Goal: Communication & Community: Answer question/provide support

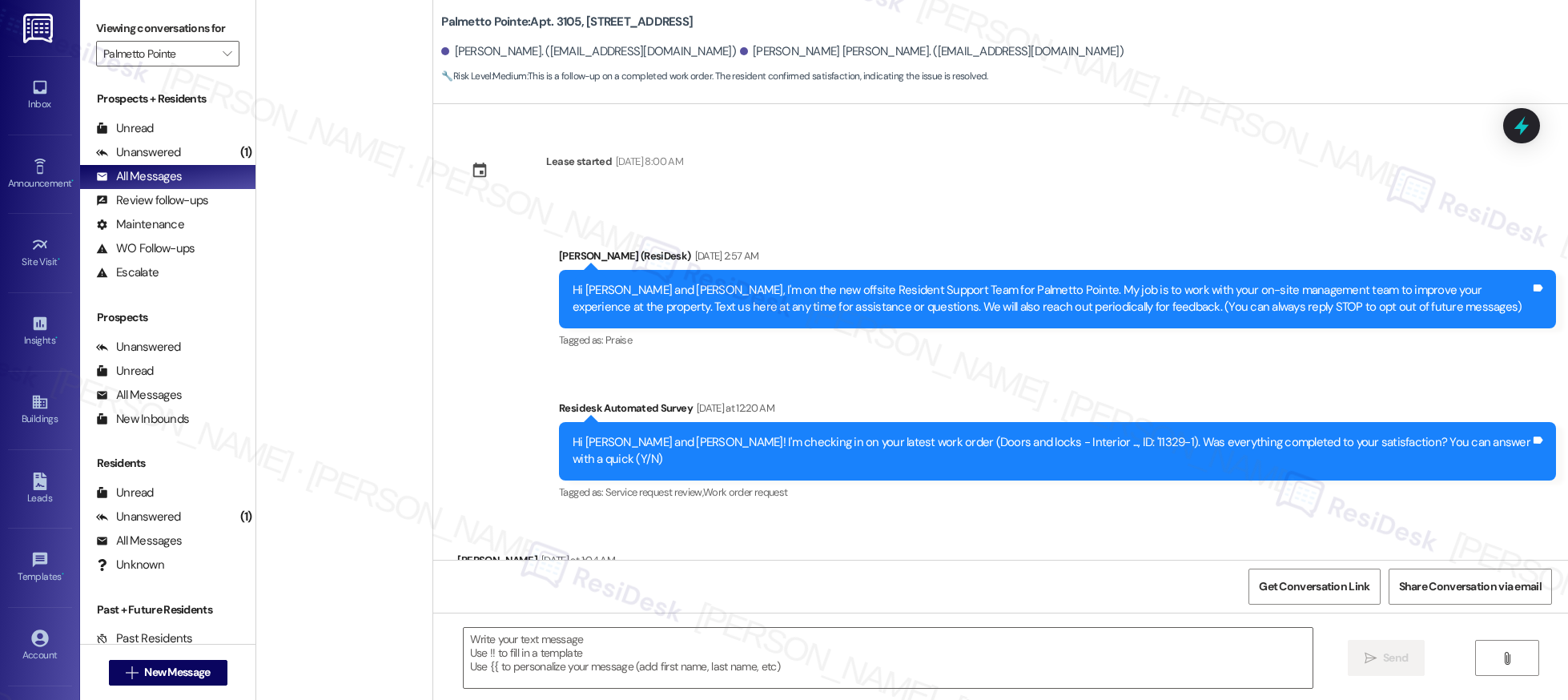
scroll to position [392, 0]
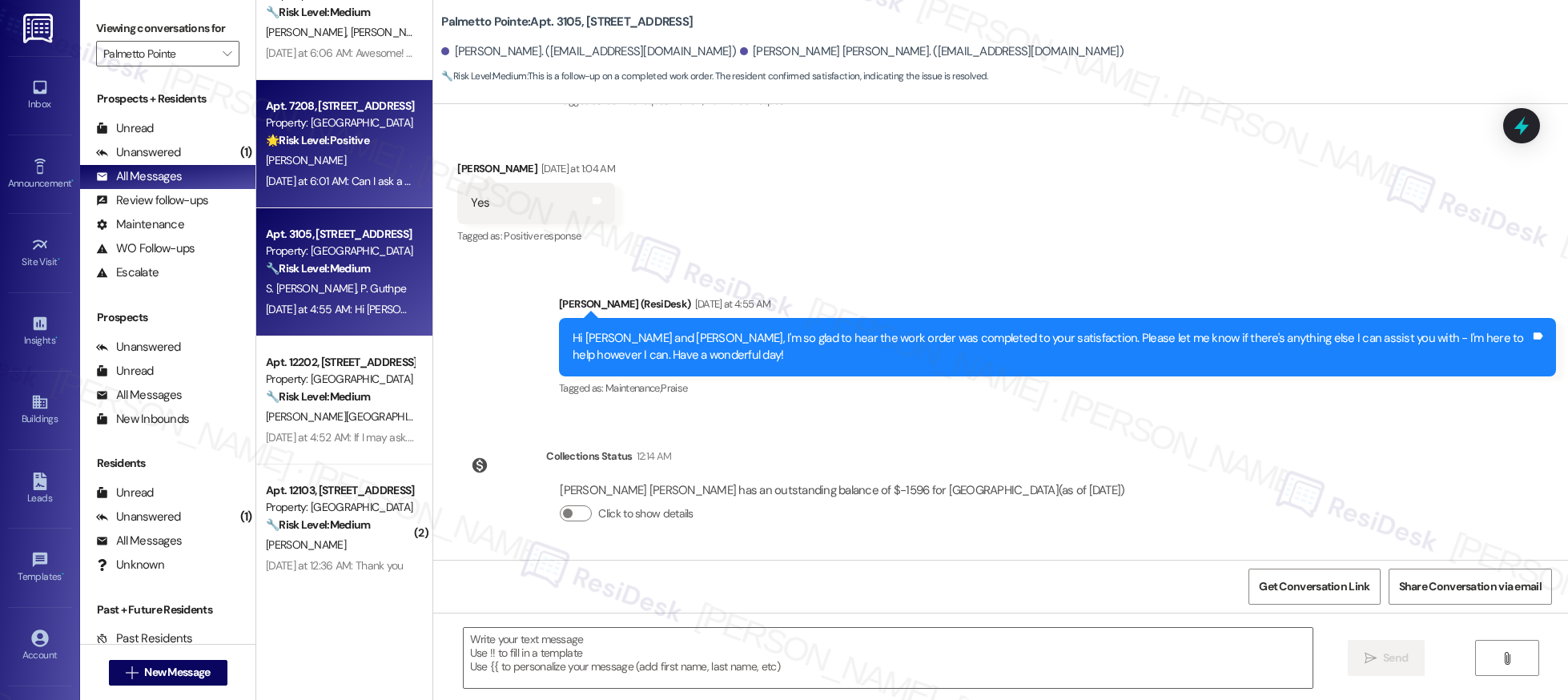
click at [289, 161] on span "[PERSON_NAME]" at bounding box center [306, 161] width 80 height 15
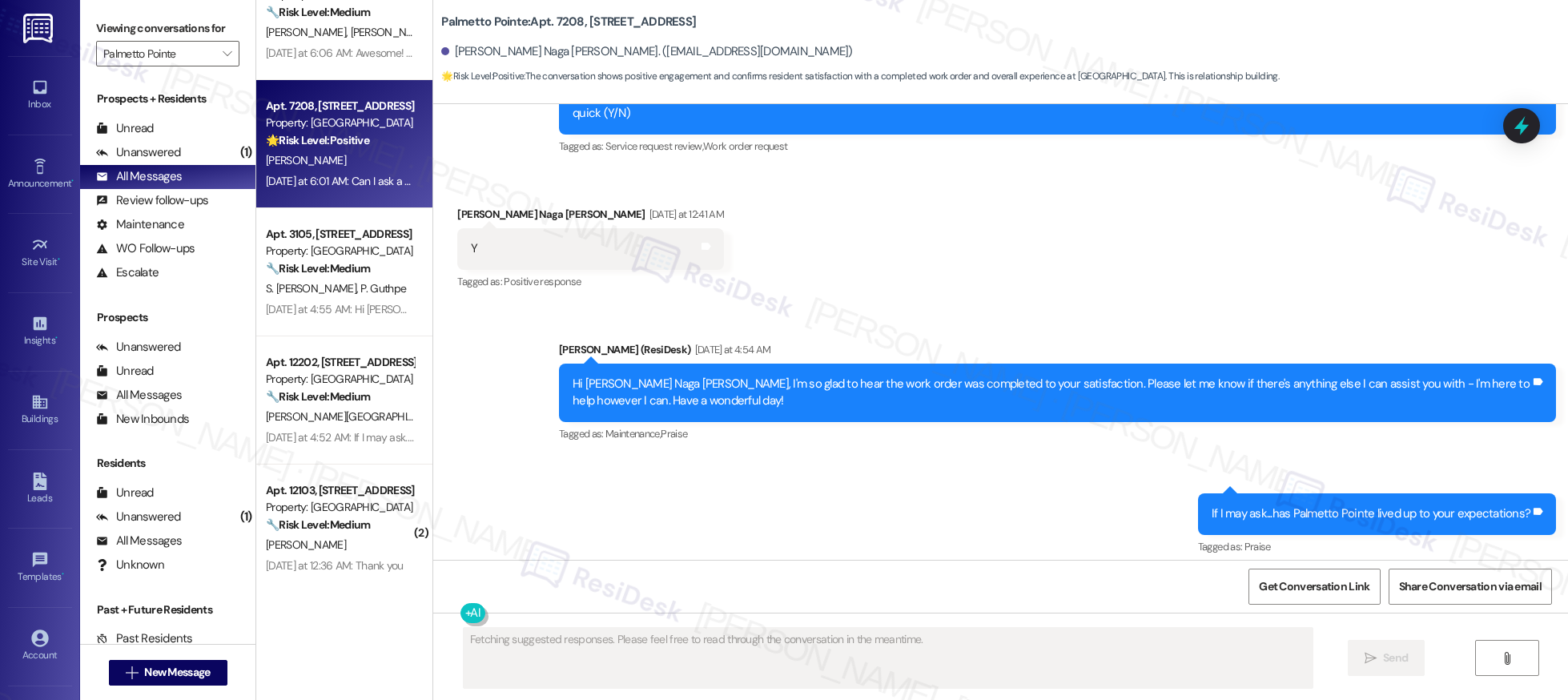
scroll to position [474, 0]
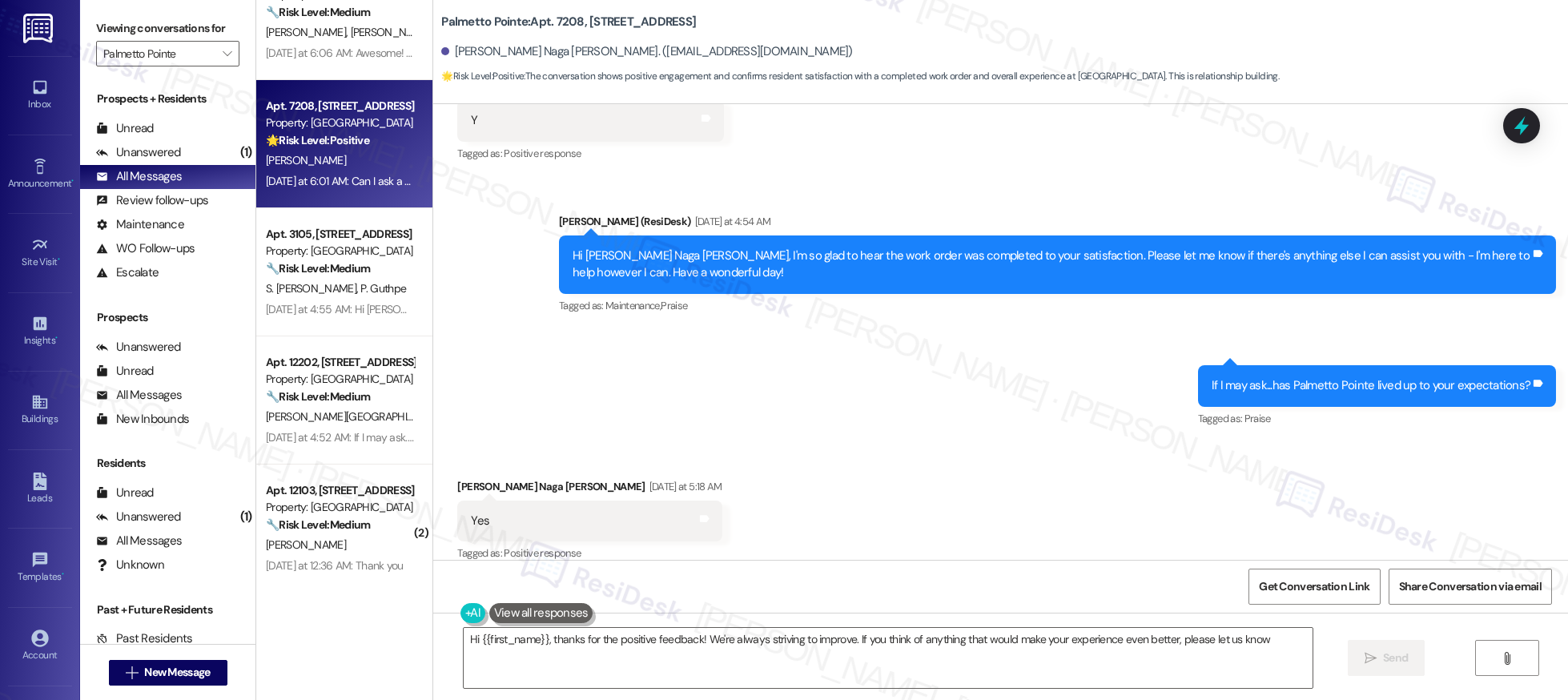
type textarea "Hi {{first_name}}, thanks for the positive feedback! We're always striving to i…"
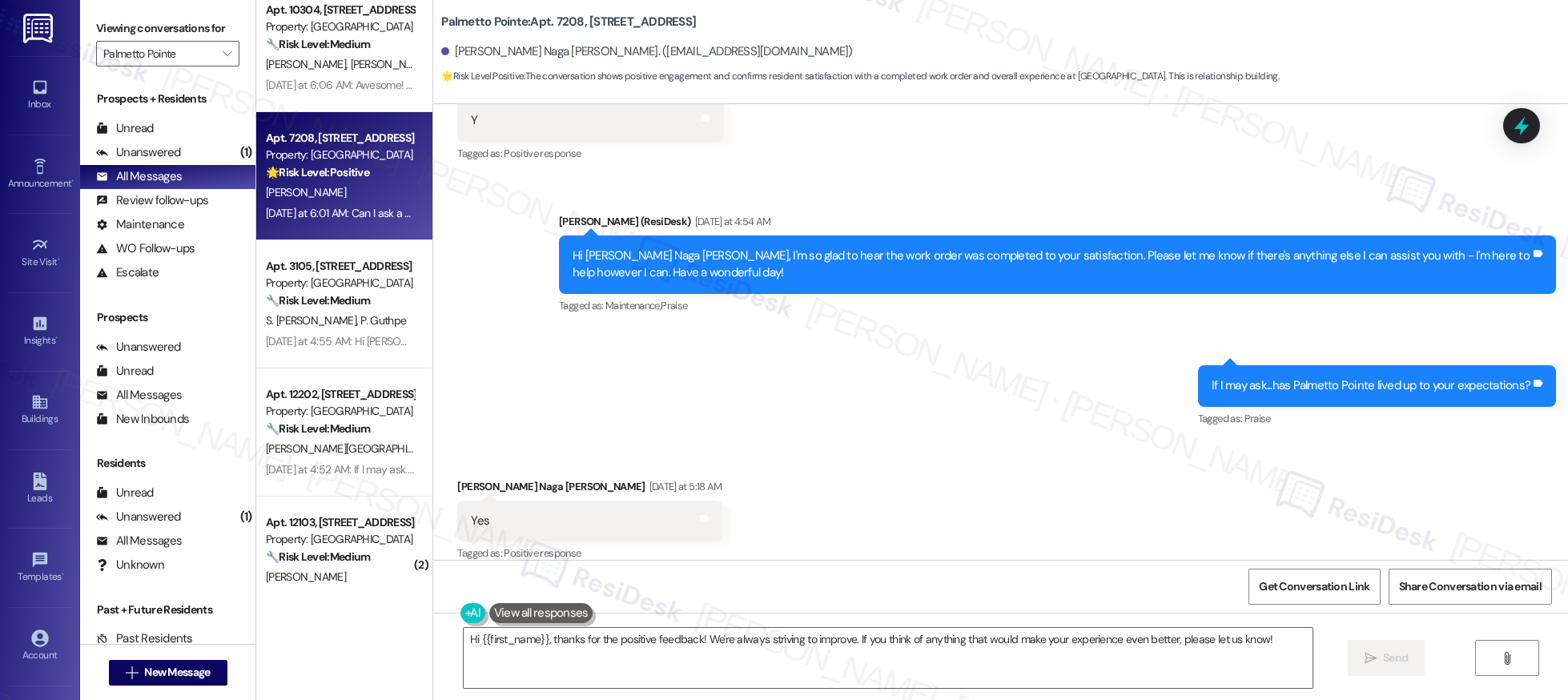
scroll to position [1140, 0]
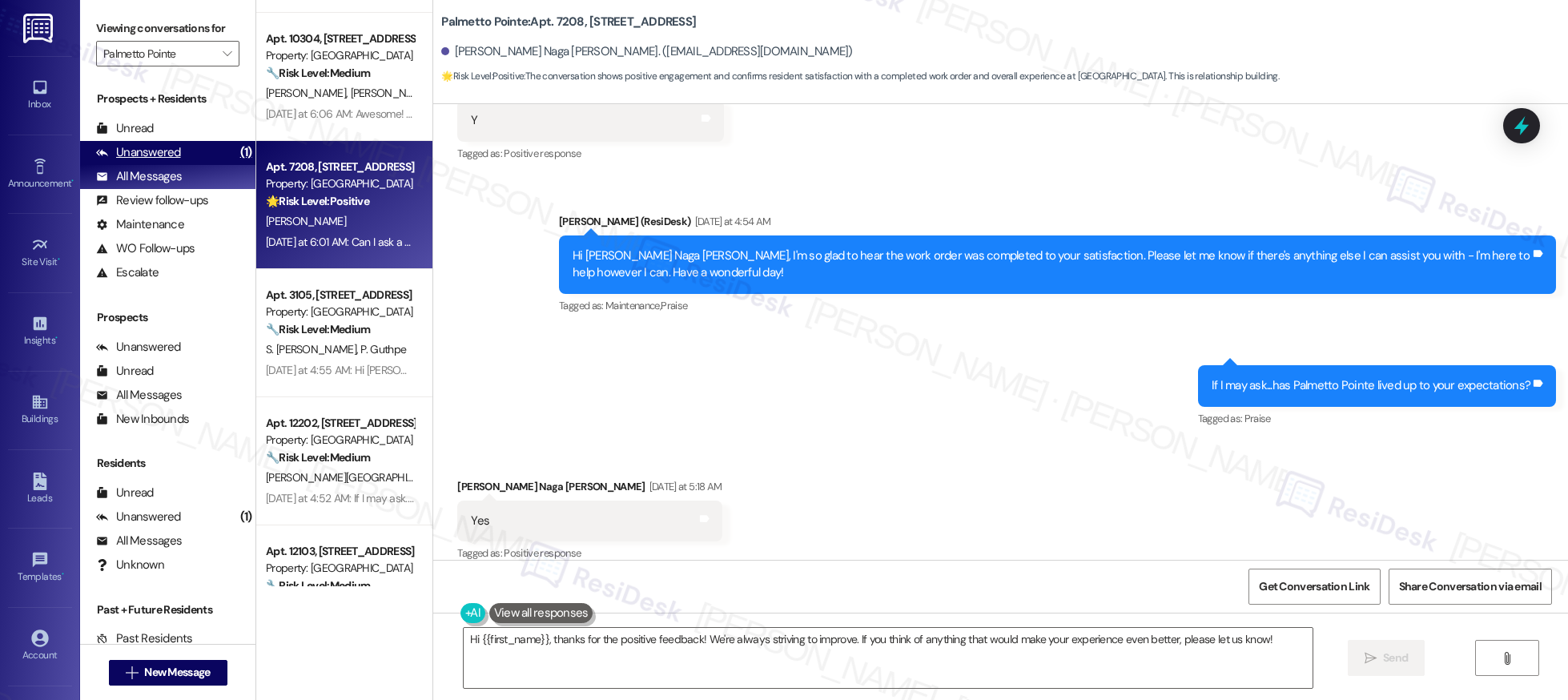
click at [151, 157] on div "Unanswered" at bounding box center [139, 152] width 85 height 17
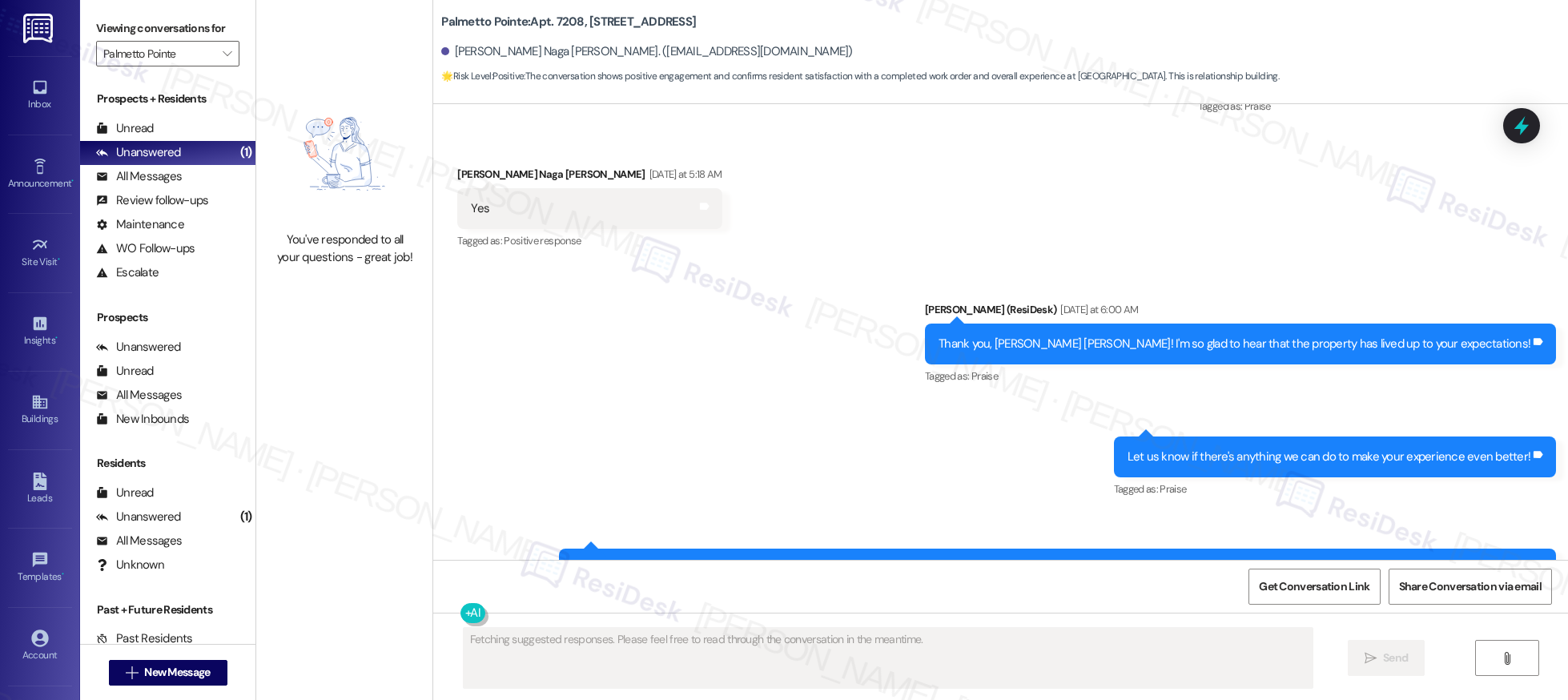
scroll to position [888, 0]
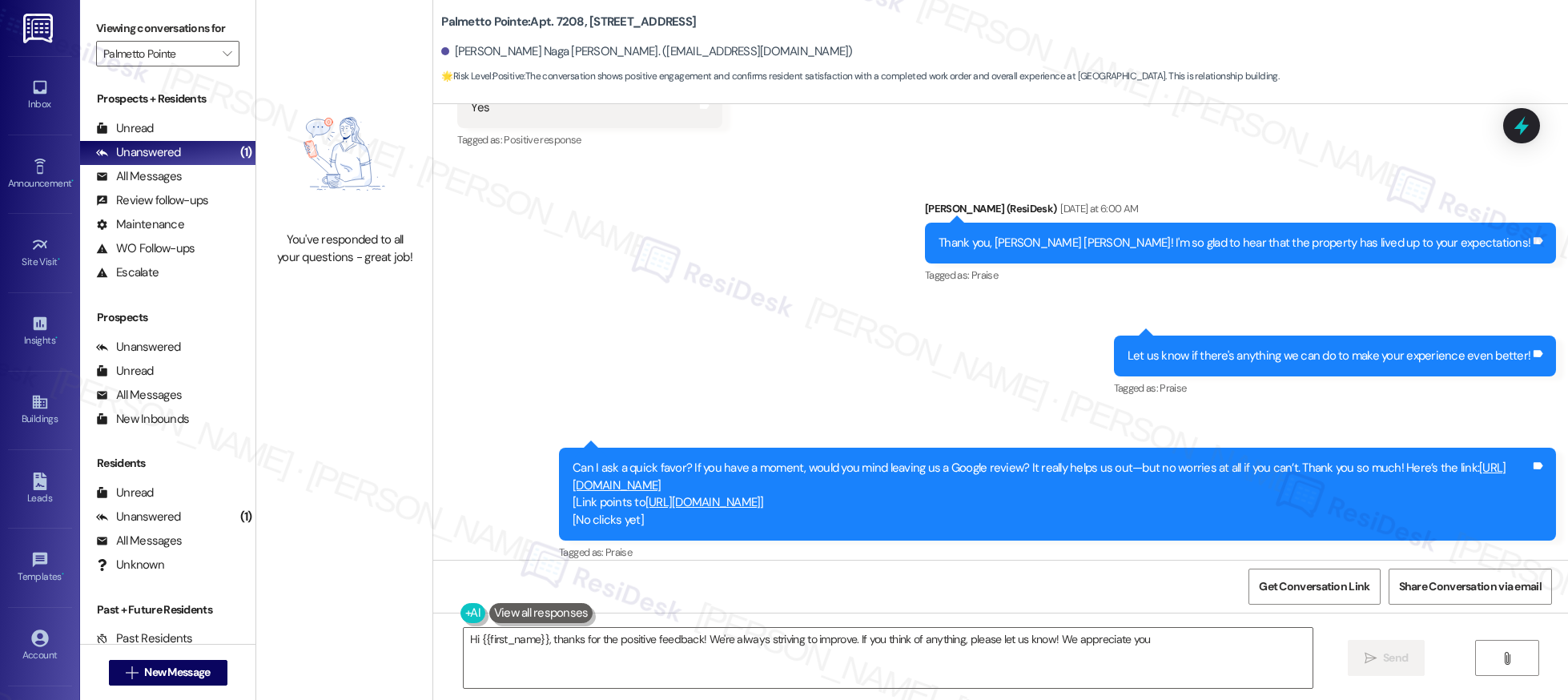
type textarea "Hi {{first_name}}, thanks for the positive feedback! We're always striving to i…"
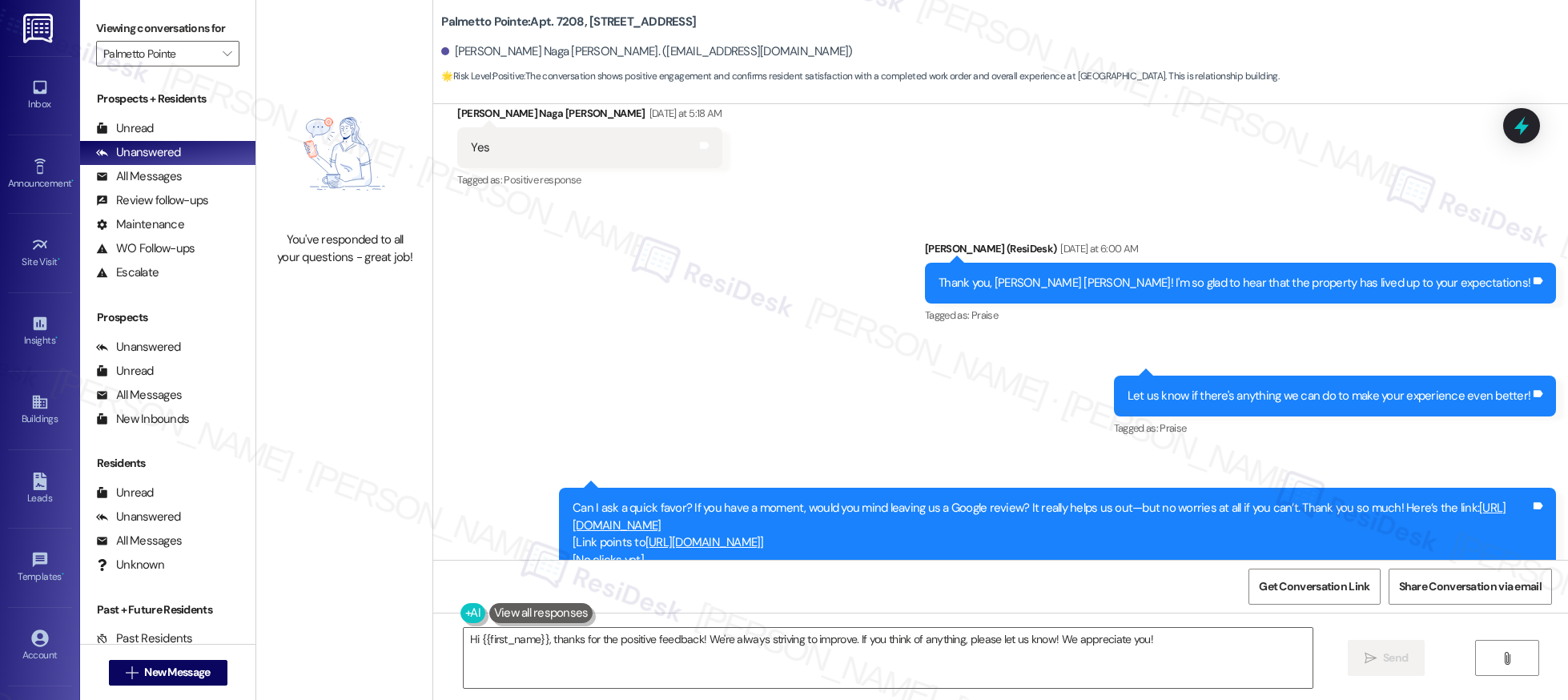
scroll to position [844, 0]
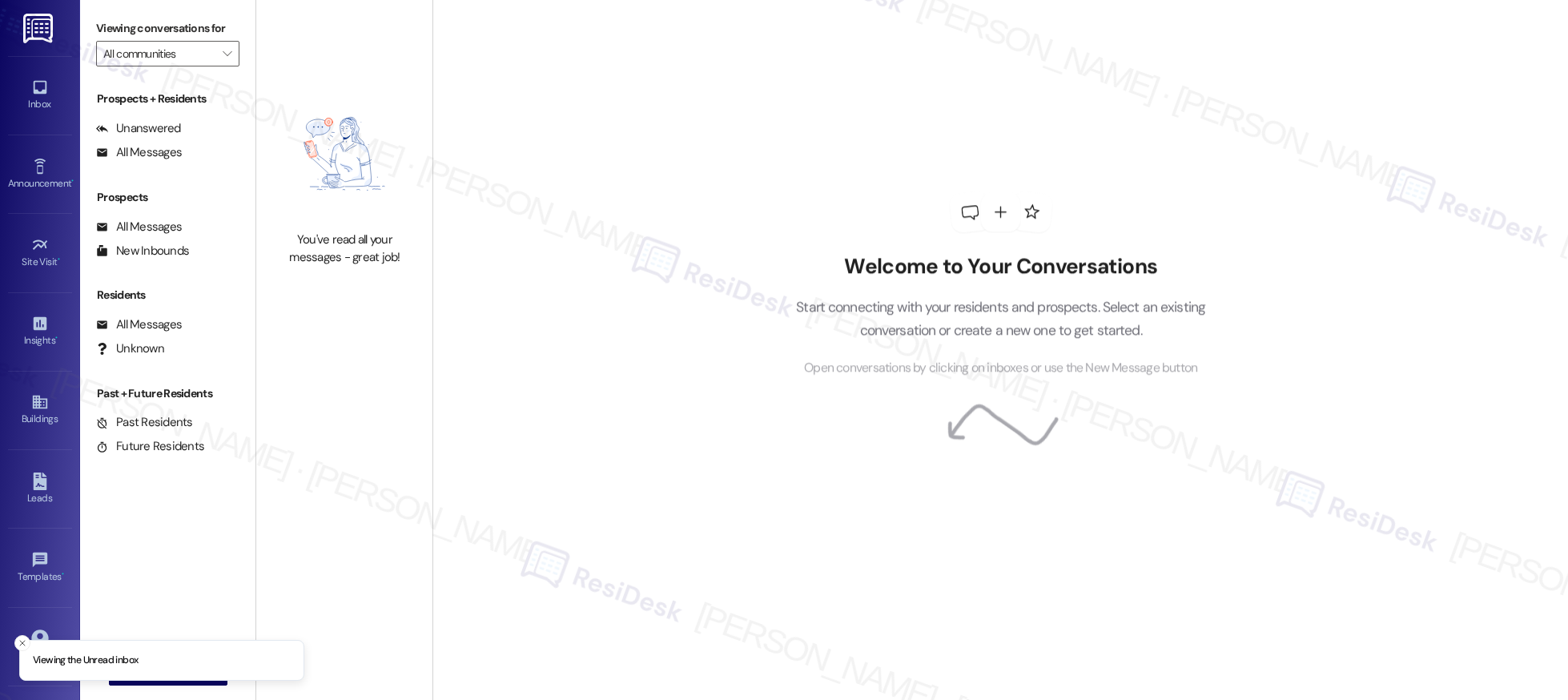
type input "Palmetto Pointe"
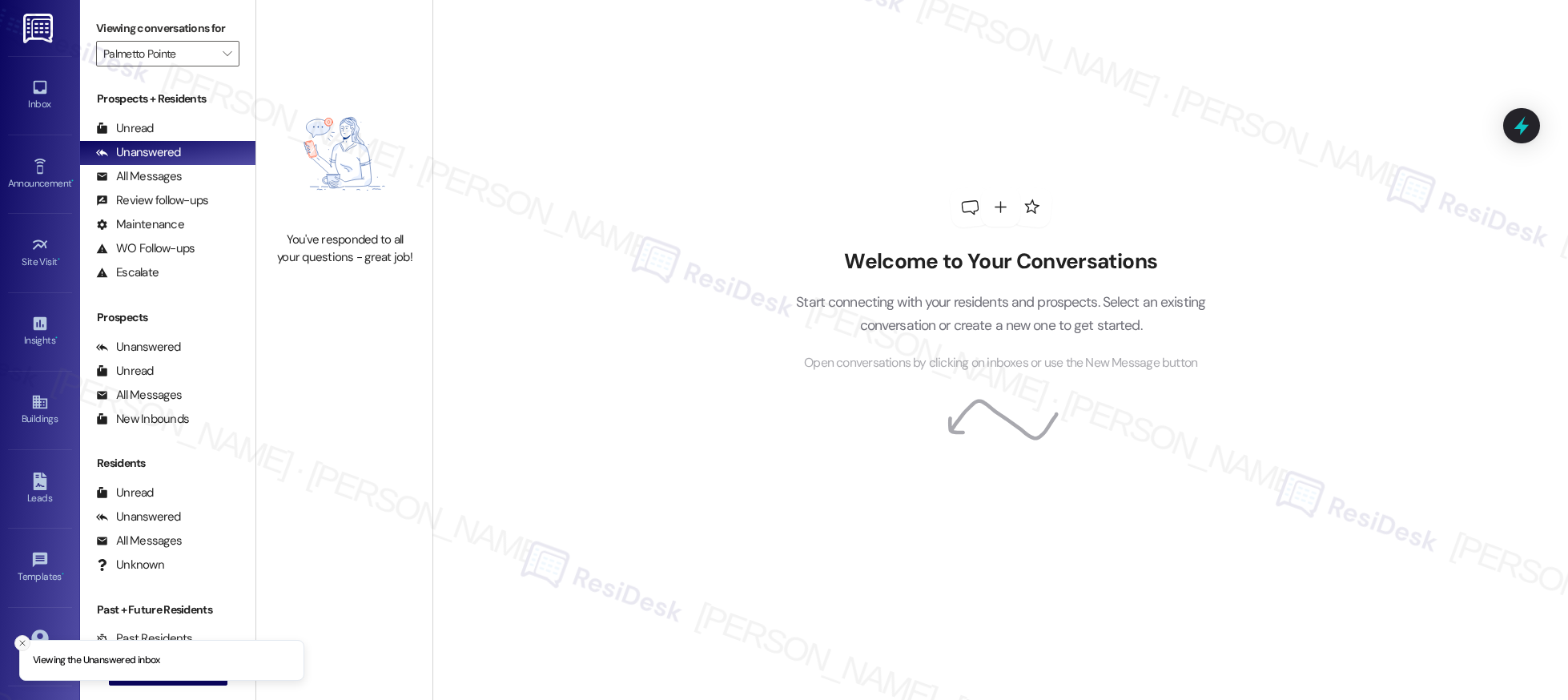
click at [20, 644] on line "Close toast" at bounding box center [22, 643] width 5 height 5
click at [38, 634] on icon at bounding box center [39, 638] width 17 height 17
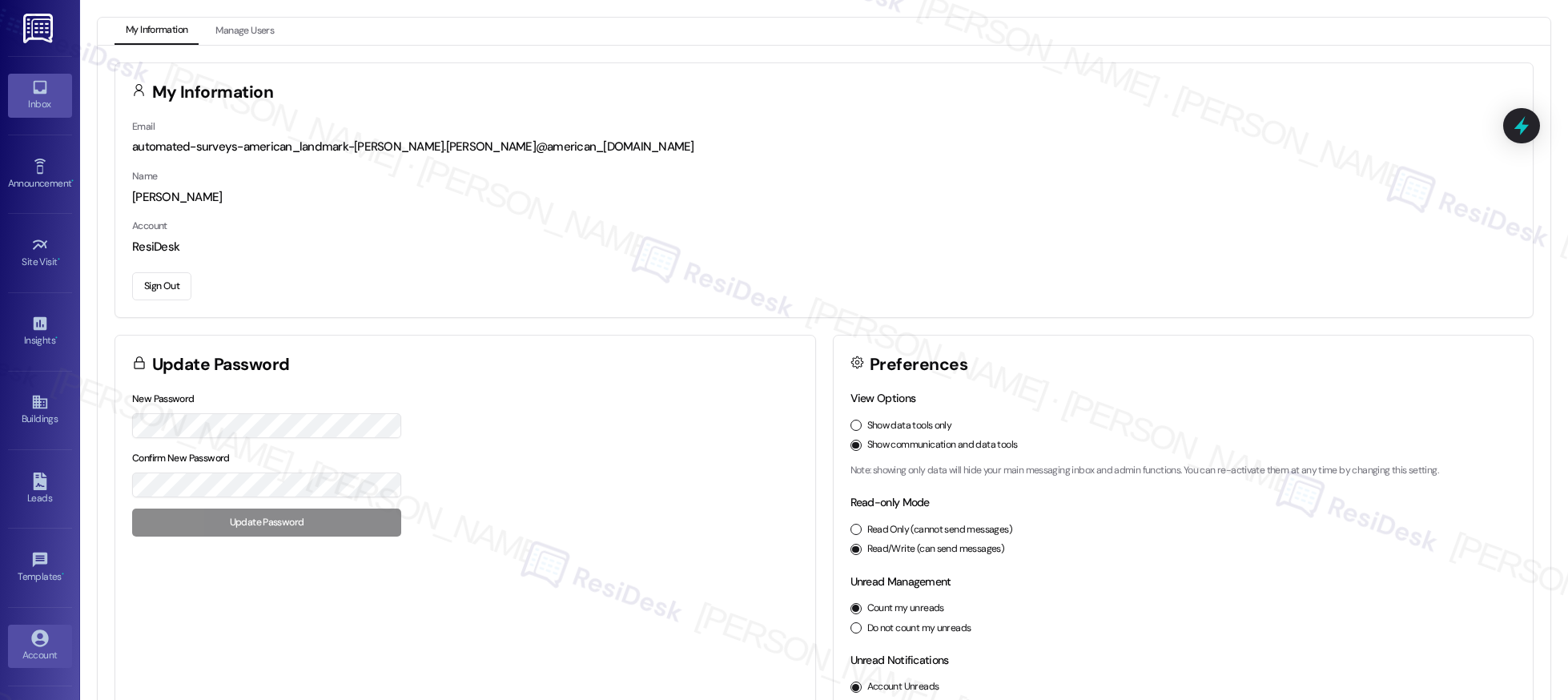
click at [41, 92] on icon at bounding box center [39, 88] width 14 height 14
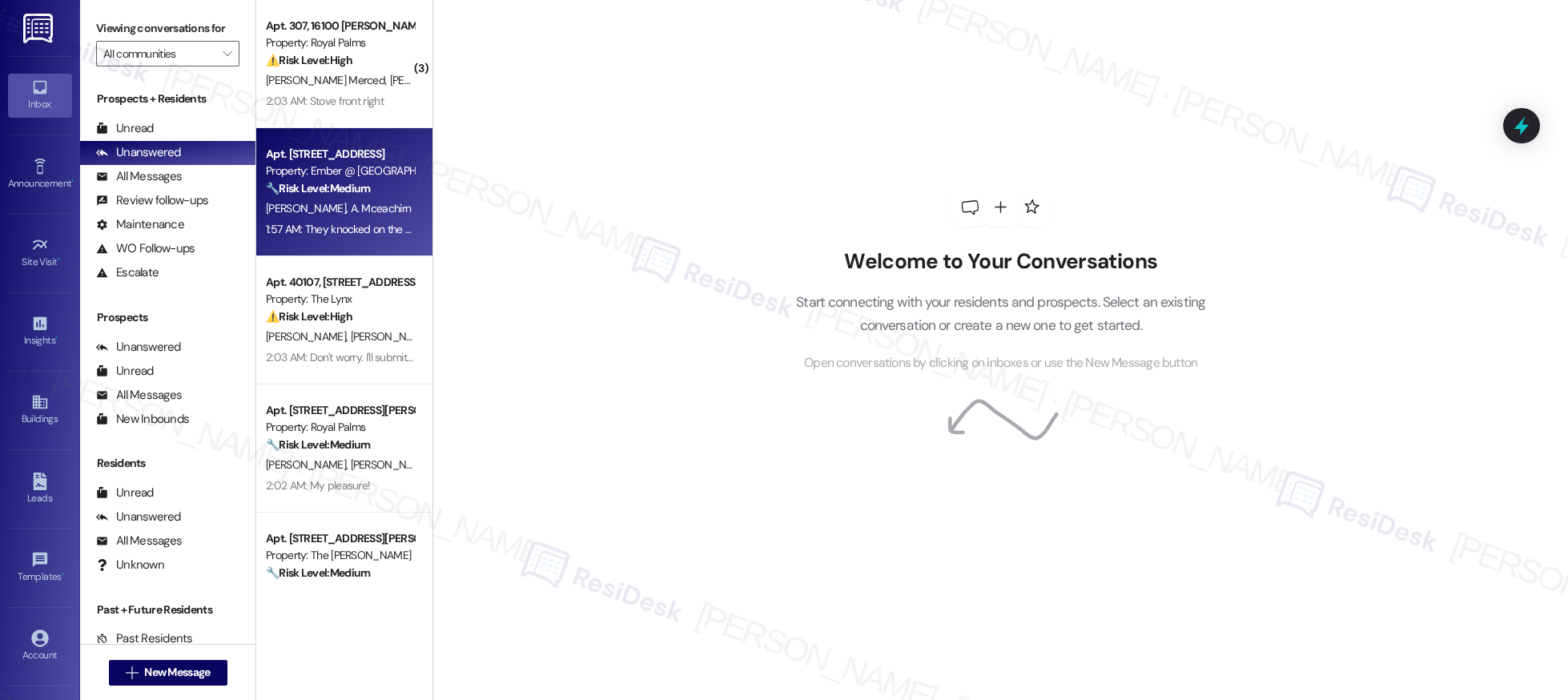
scroll to position [54, 0]
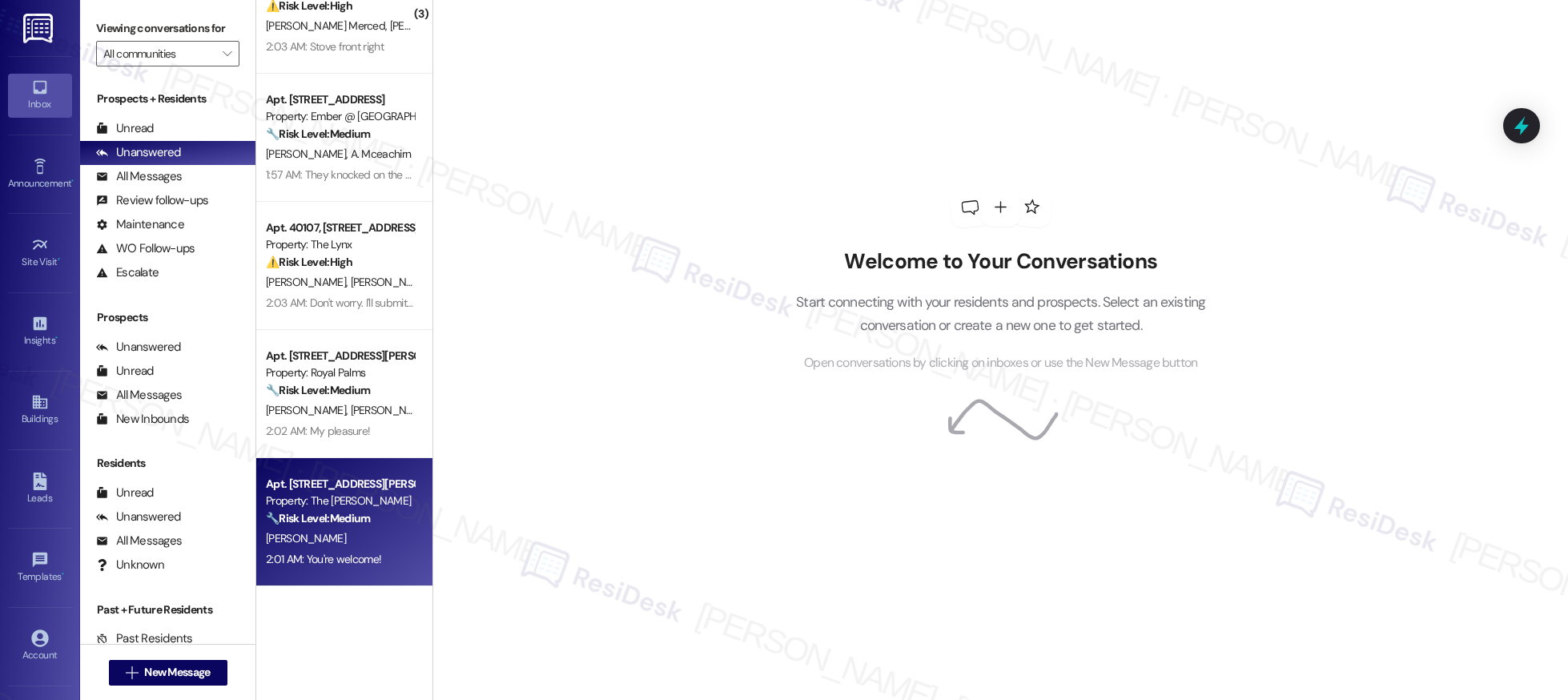
click at [340, 543] on div "[PERSON_NAME]" at bounding box center [339, 539] width 152 height 20
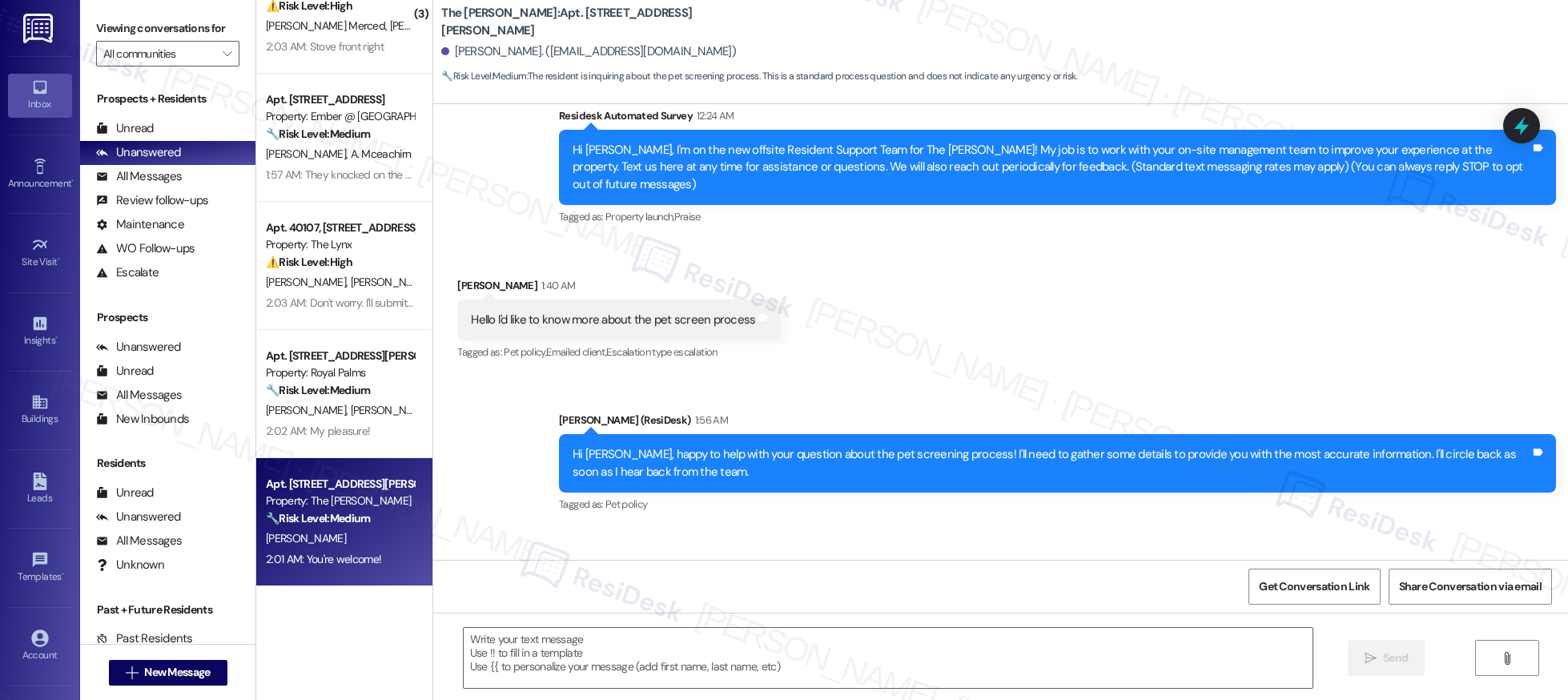
type textarea "Fetching suggested responses. Please feel free to read through the conversation…"
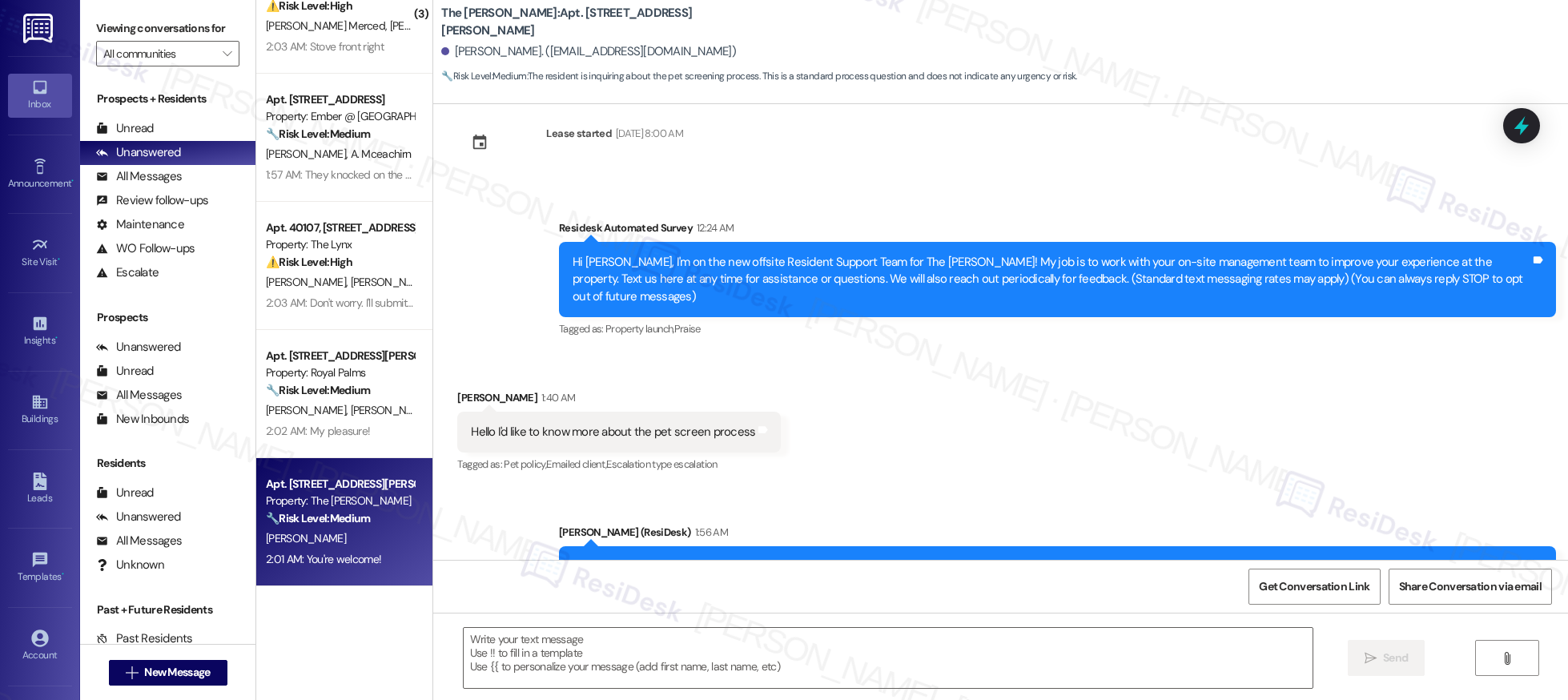
scroll to position [213, 0]
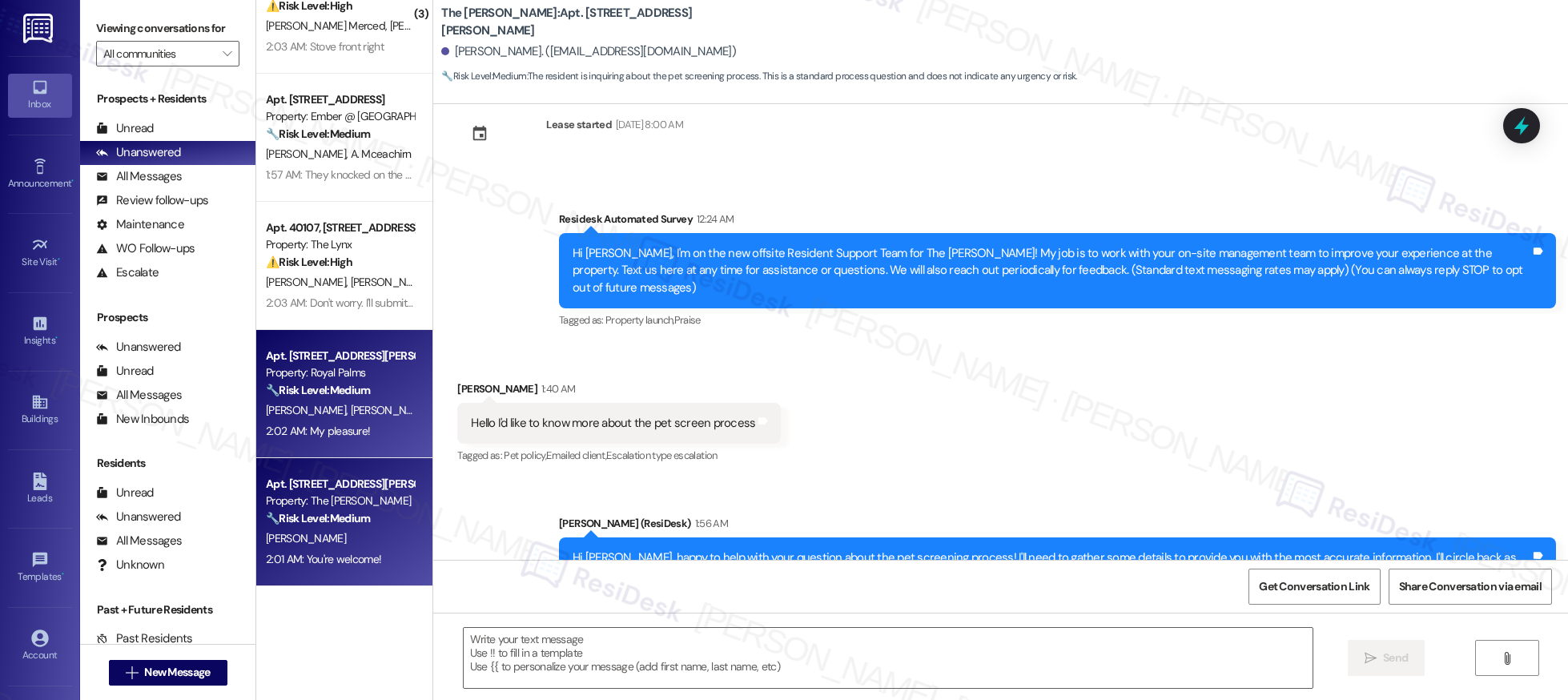
click at [313, 426] on div "2:02 AM: My pleasure! 2:02 AM: My pleasure!" at bounding box center [317, 431] width 104 height 15
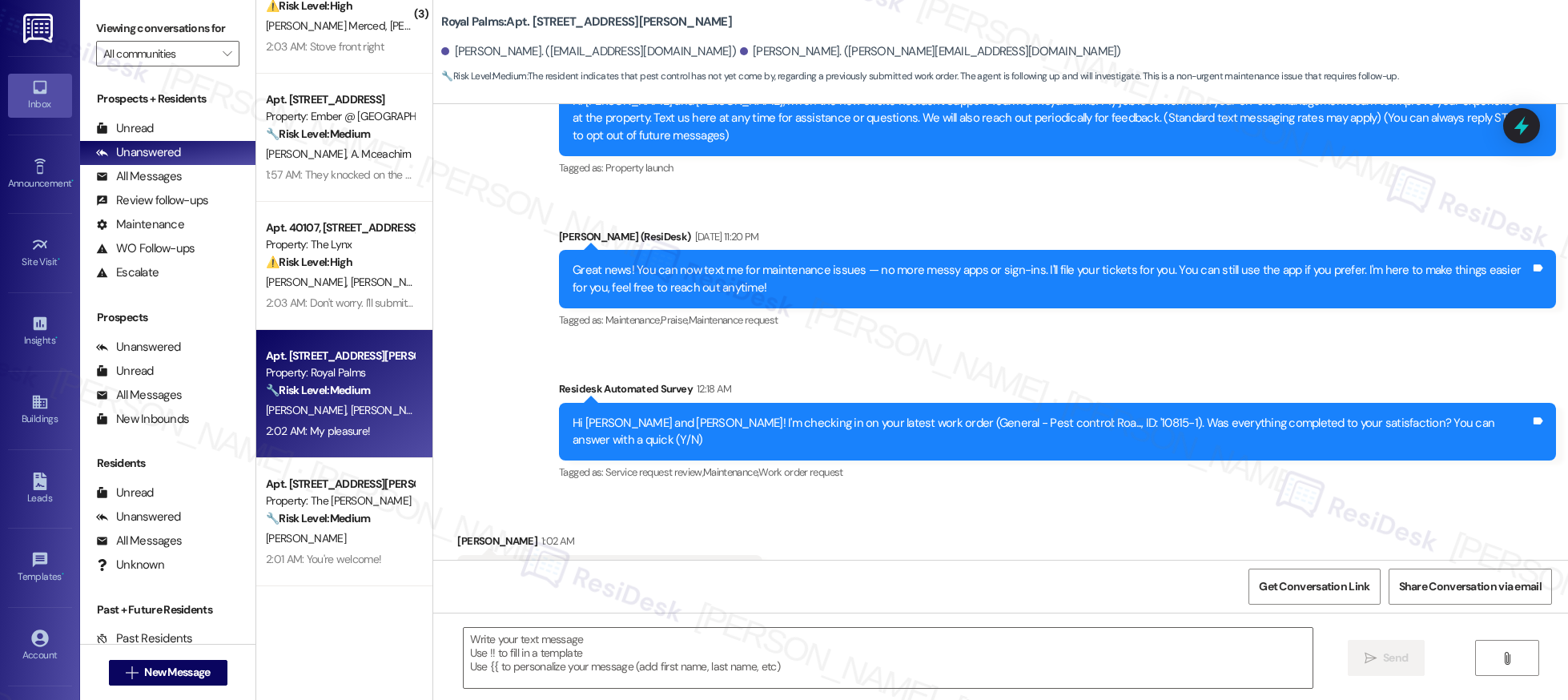
type textarea "Fetching suggested responses. Please feel free to read through the conversation…"
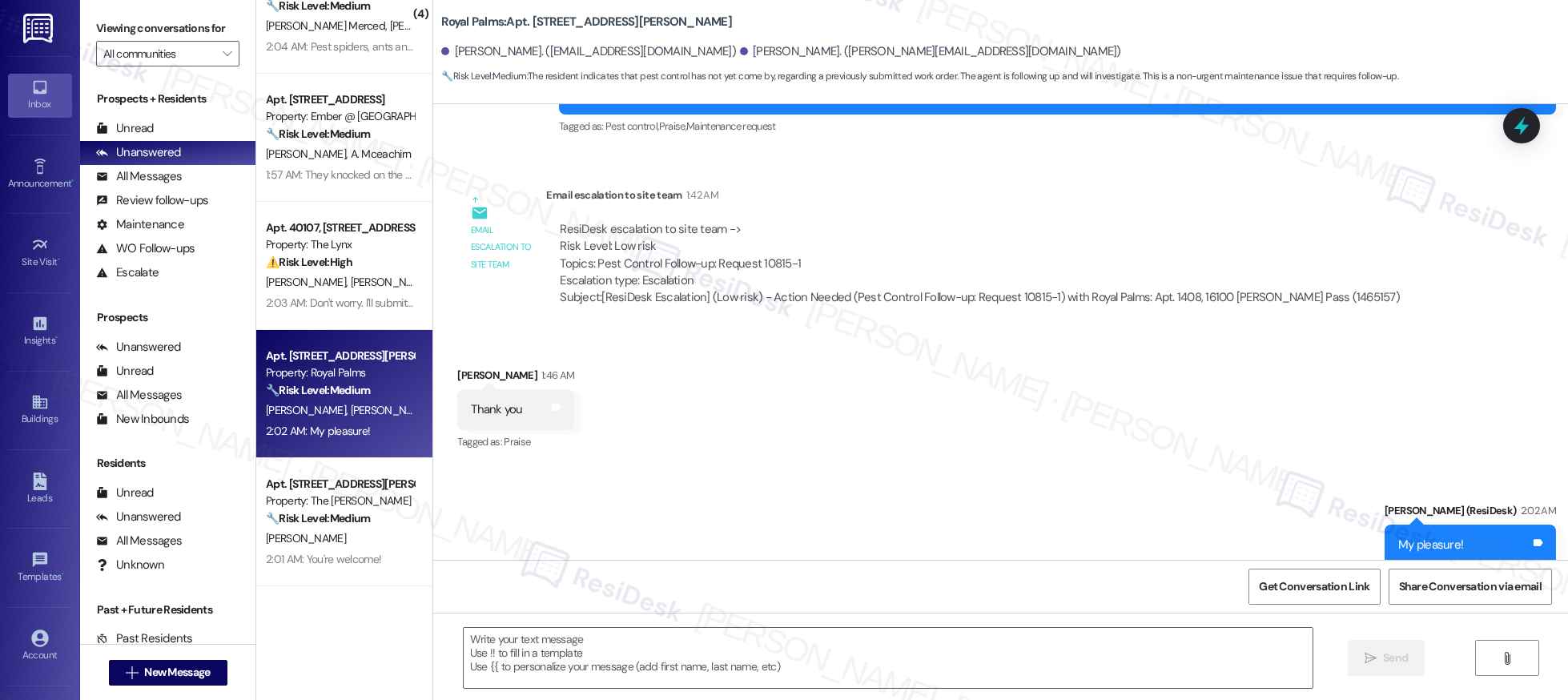
scroll to position [848, 0]
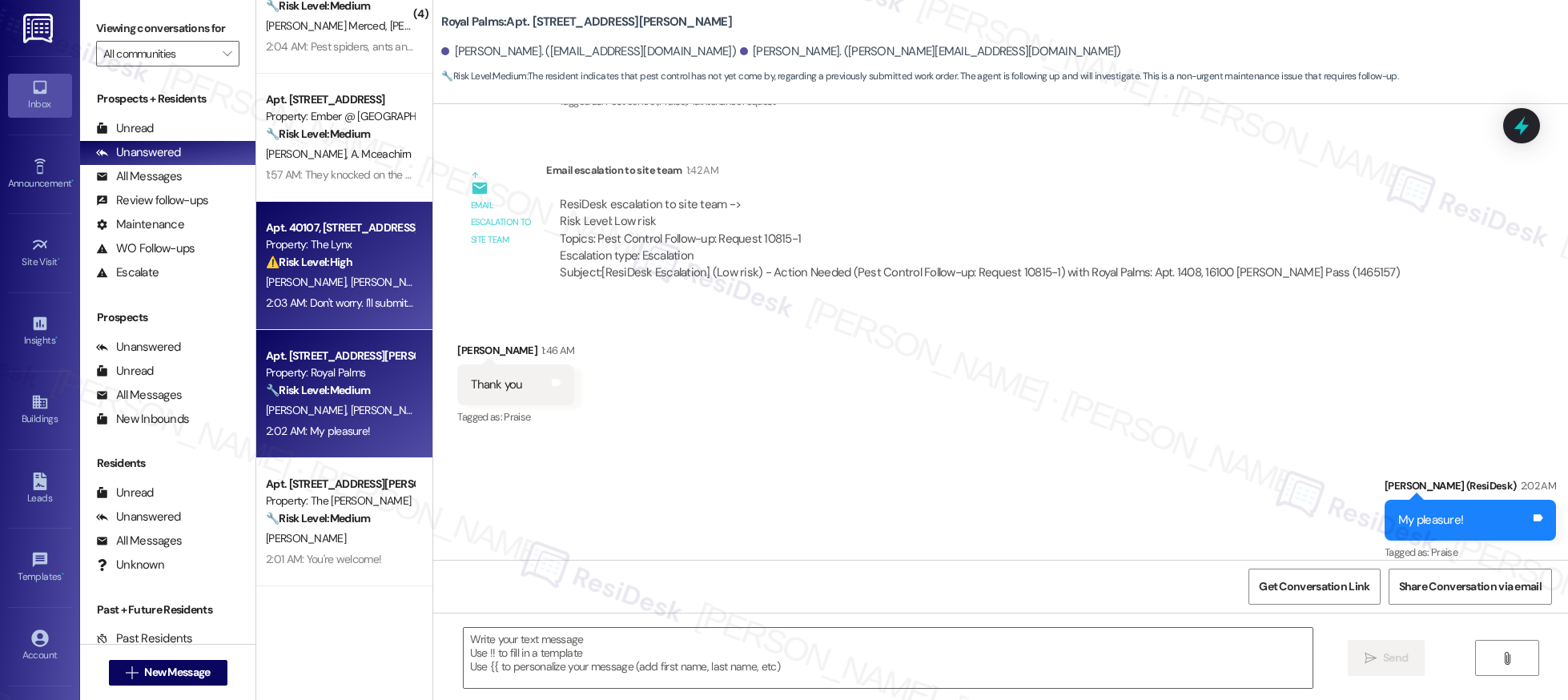
click at [340, 299] on div "2:03 AM: Don't worry. I'll submit a new work order now so maintenance can sched…" at bounding box center [574, 303] width 616 height 15
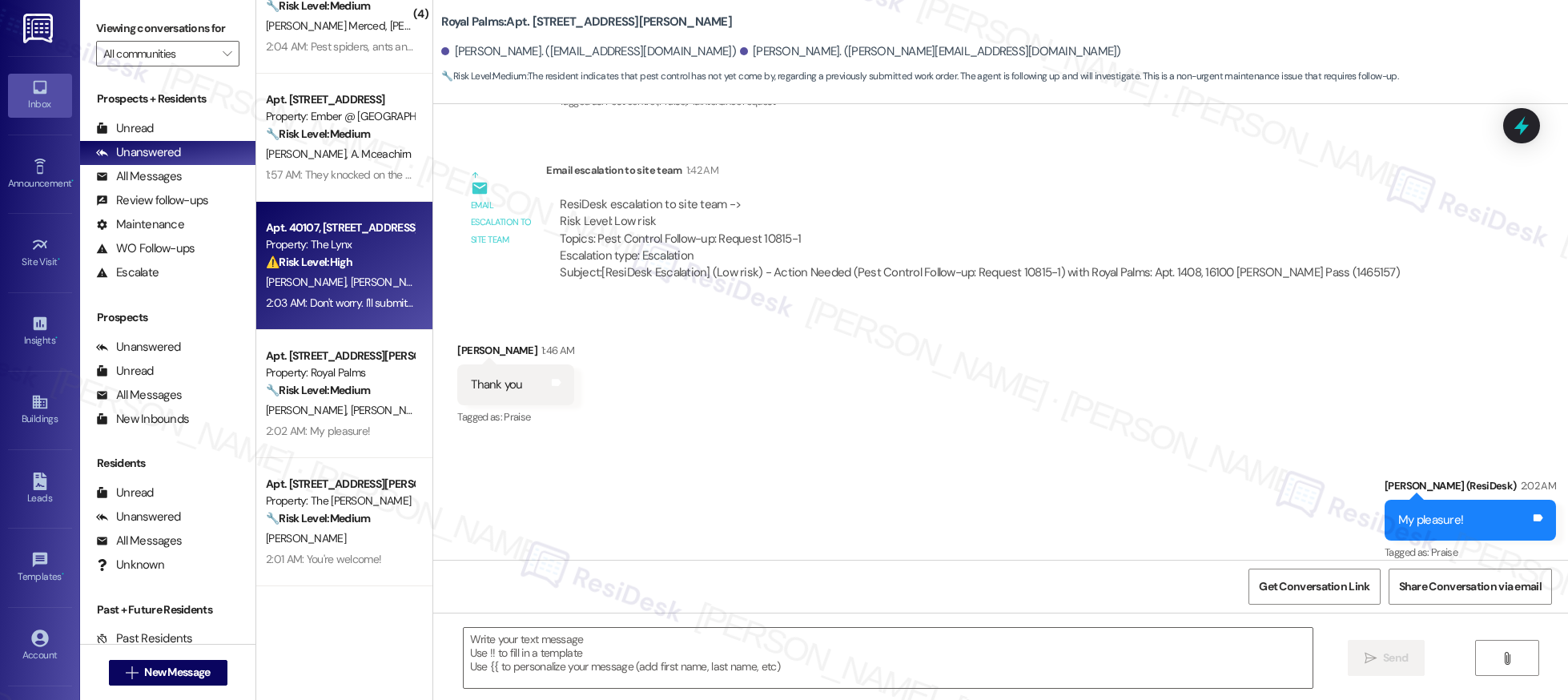
type textarea "Fetching suggested responses. Please feel free to read through the conversation…"
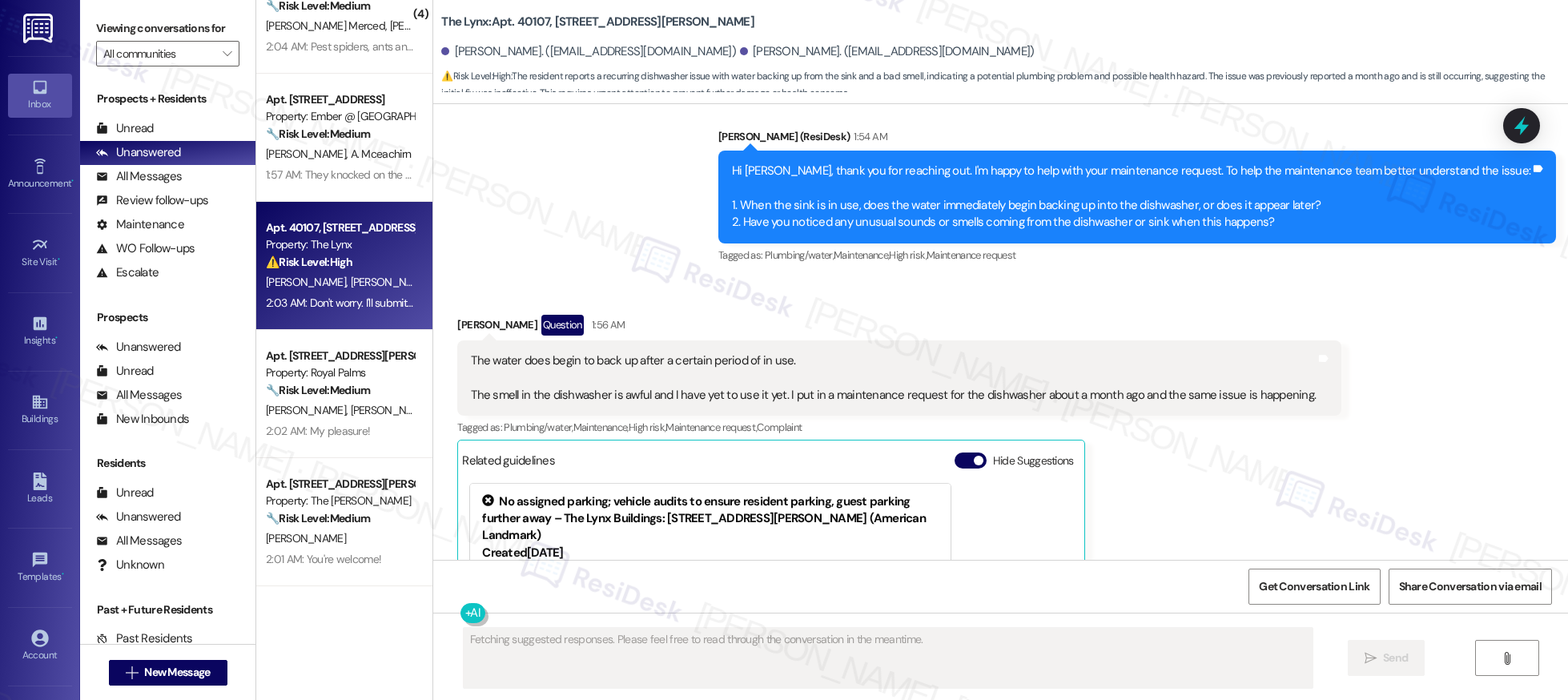
scroll to position [816, 0]
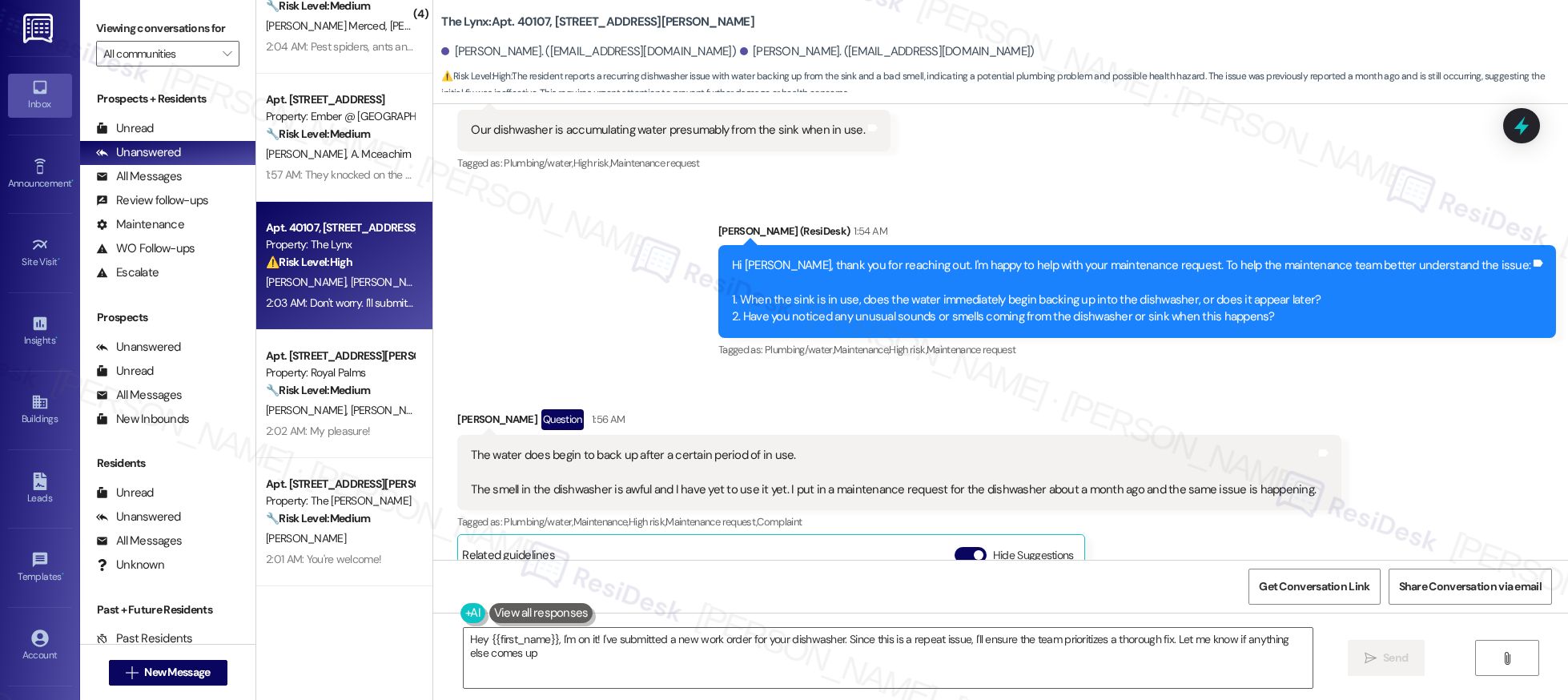
type textarea "Hey {{first_name}}, I'm on it! I've submitted a new work order for your dishwas…"
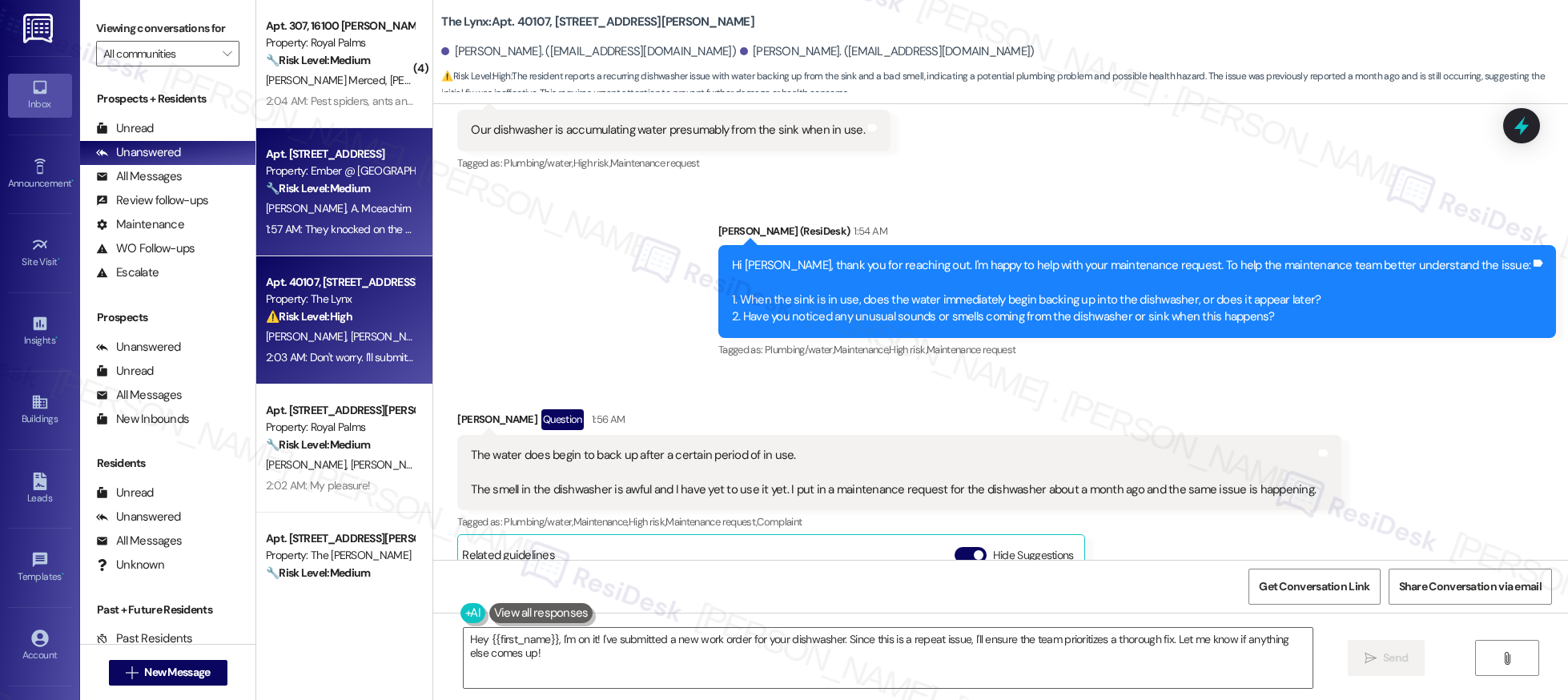
click at [343, 189] on strong "🔧 Risk Level: Medium" at bounding box center [317, 189] width 104 height 15
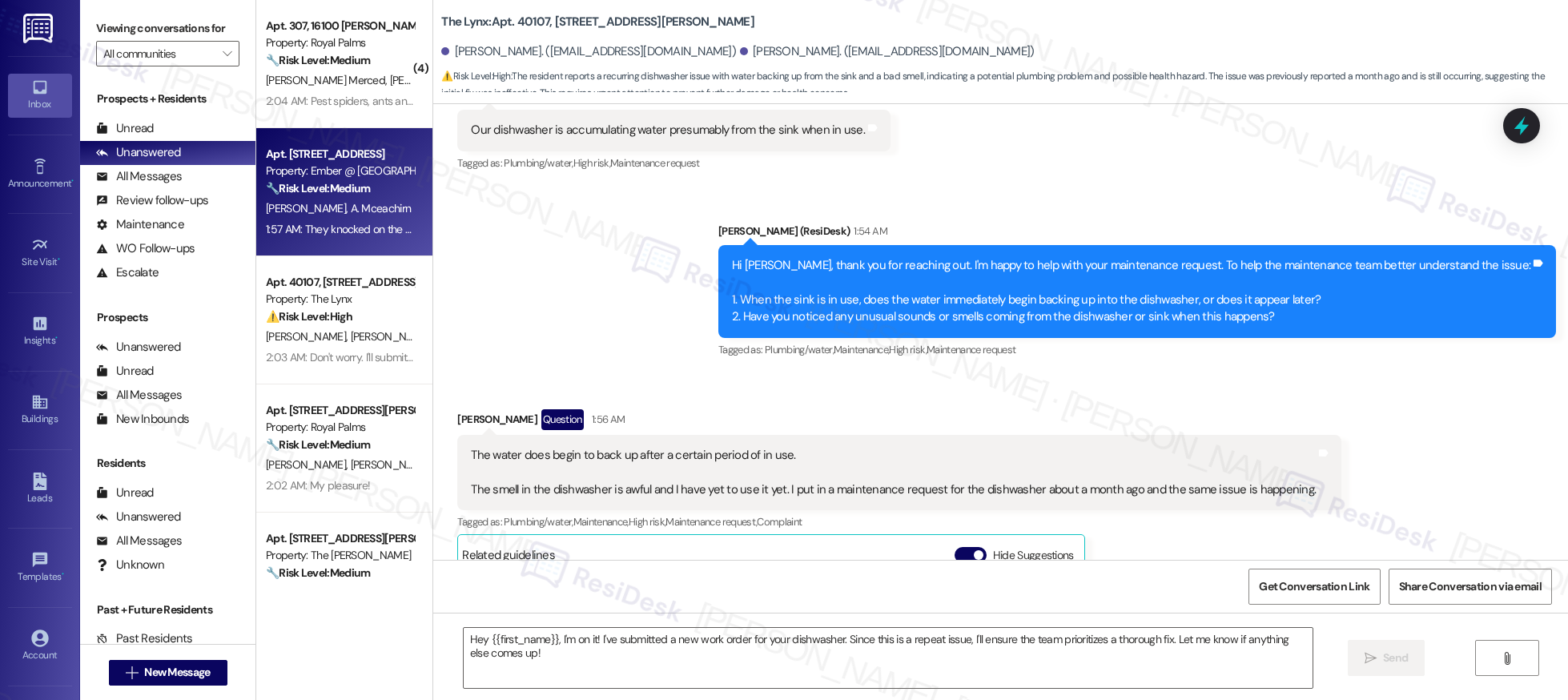
type textarea "Fetching suggested responses. Please feel free to read through the conversation…"
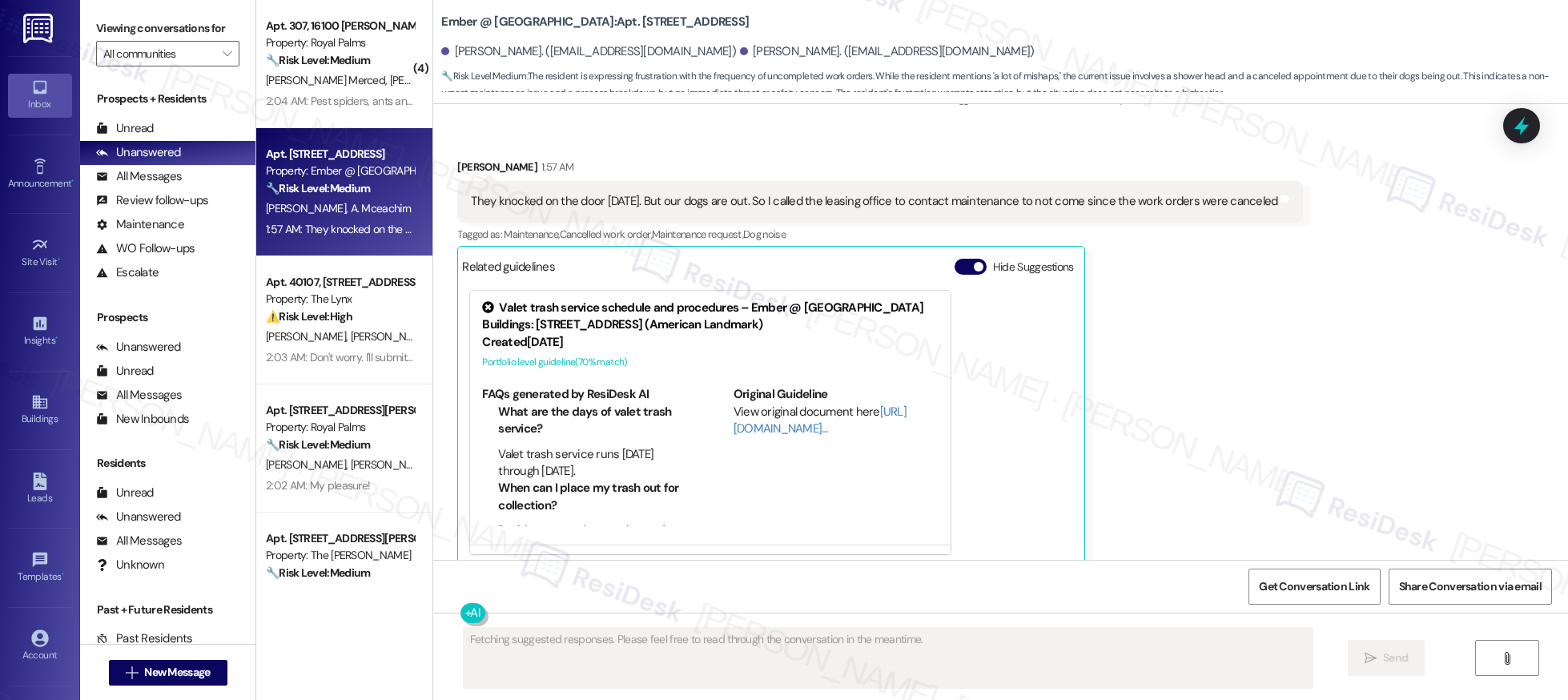
scroll to position [2469, 0]
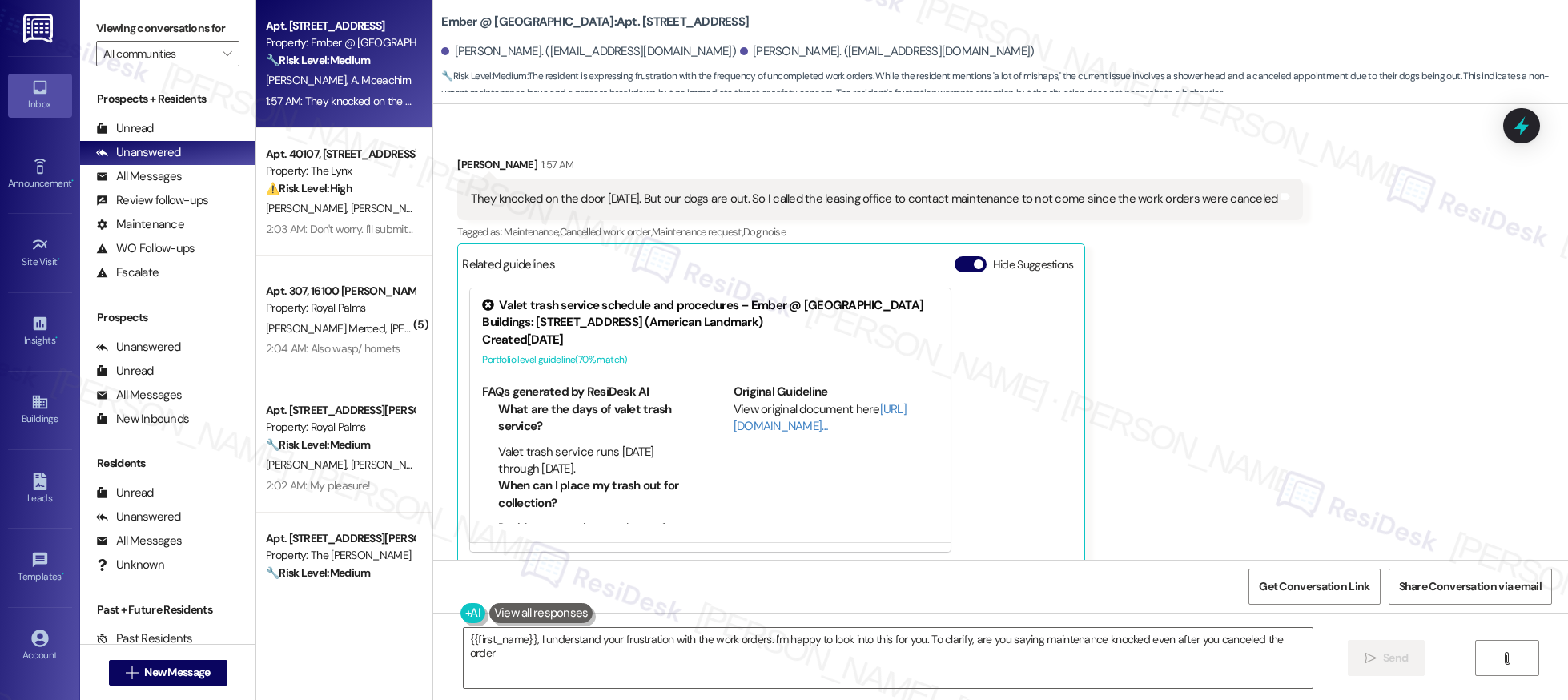
type textarea "{{first_name}}, I understand your frustration with the work orders. I'm happy t…"
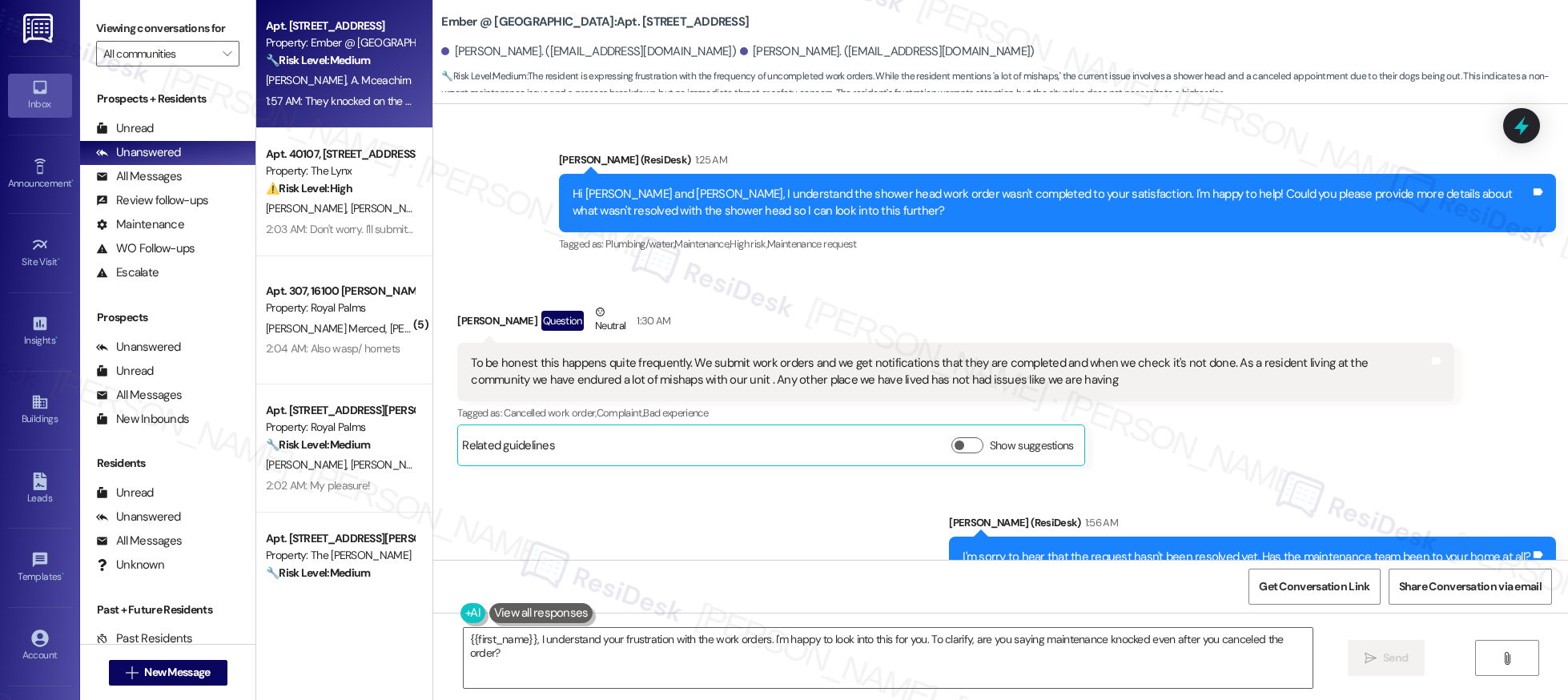
scroll to position [1969, 0]
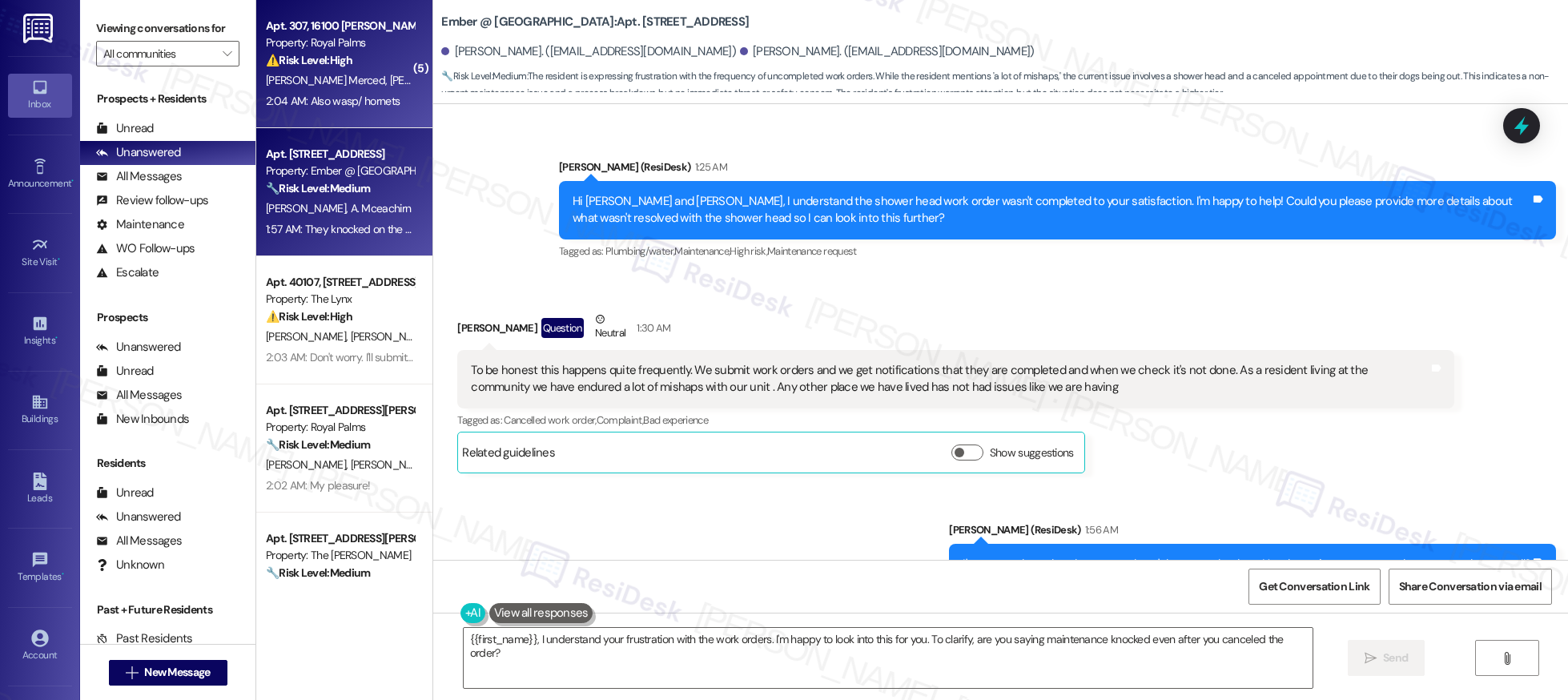
click at [329, 66] on strong "⚠️ Risk Level: High" at bounding box center [309, 60] width 87 height 15
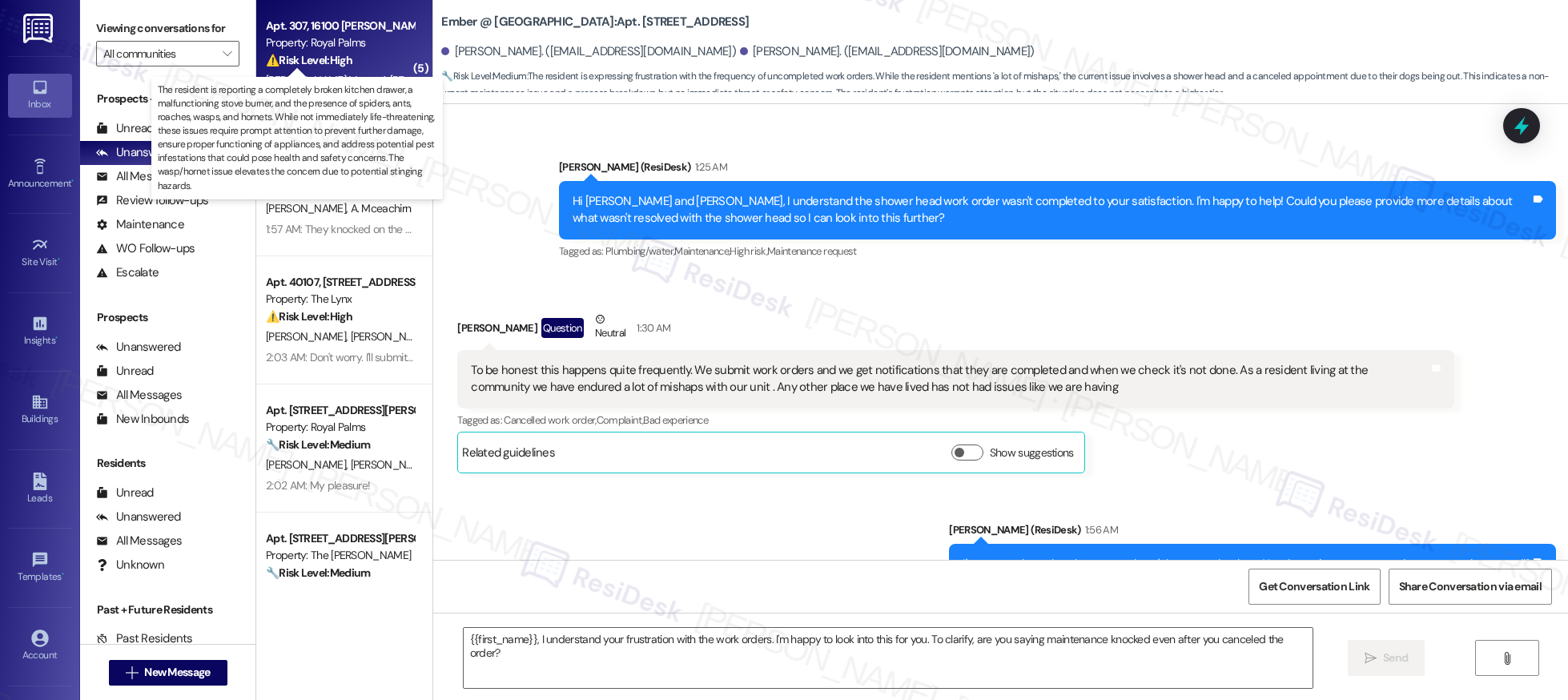
type textarea "Fetching suggested responses. Please feel free to read through the conversation…"
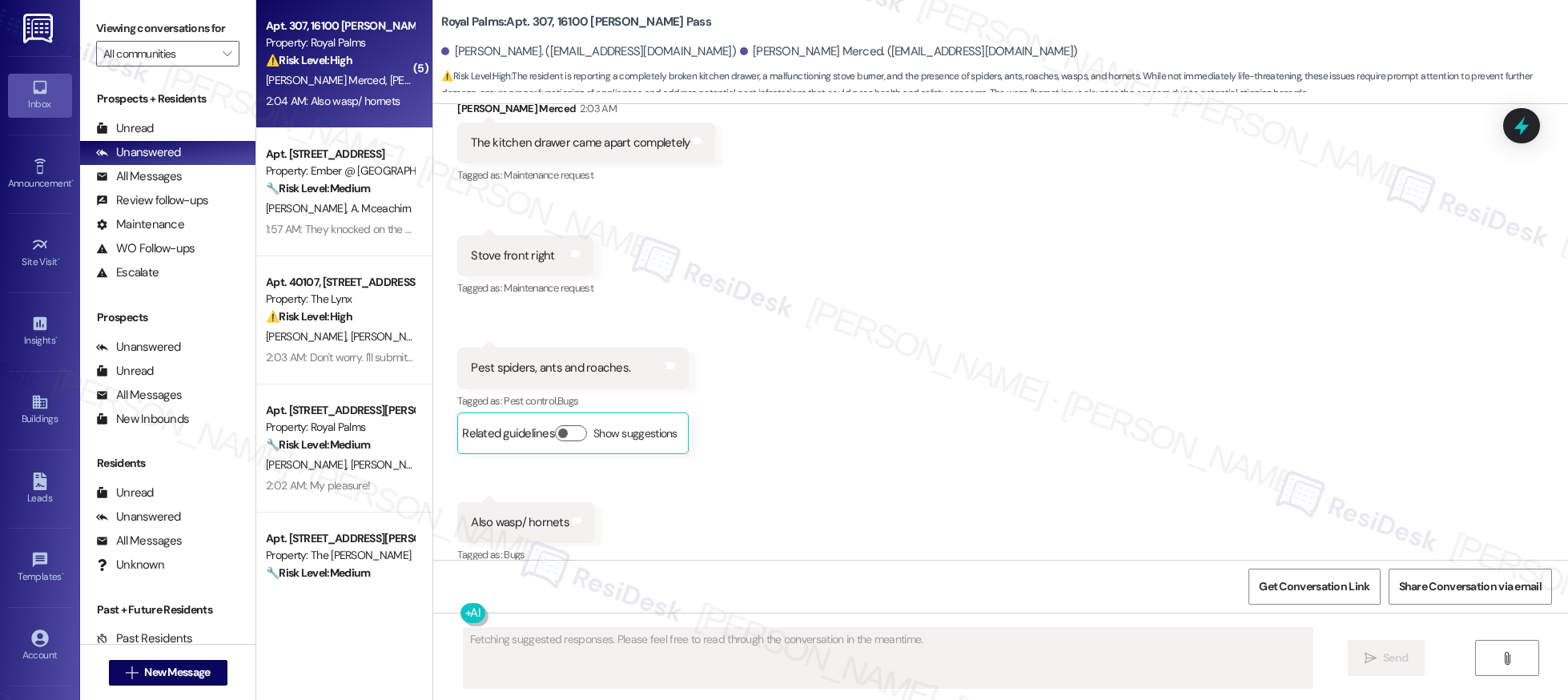
scroll to position [1384, 0]
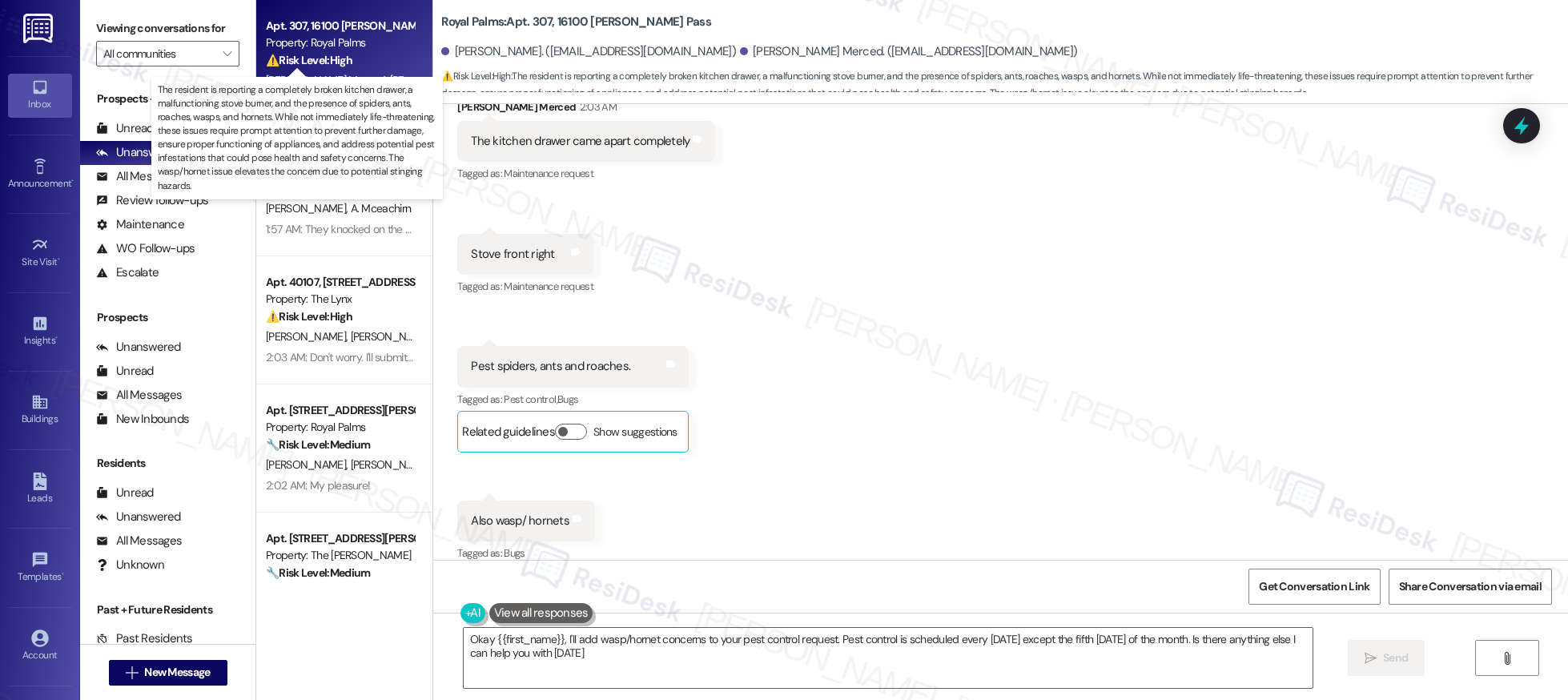
type textarea "Okay {{first_name}}, I'll add wasp/hornet concerns to your pest control request…"
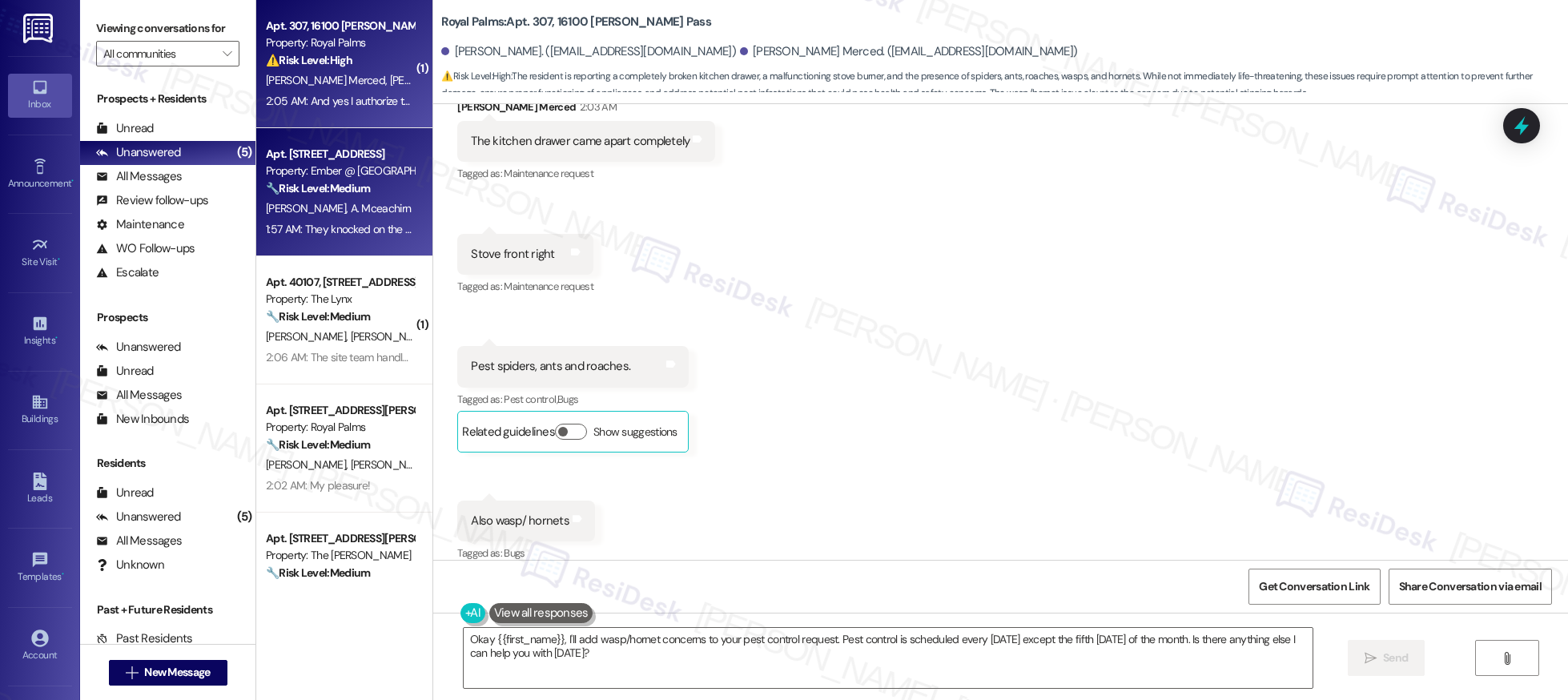
click at [351, 212] on span "A. Mceachirn" at bounding box center [381, 208] width 61 height 15
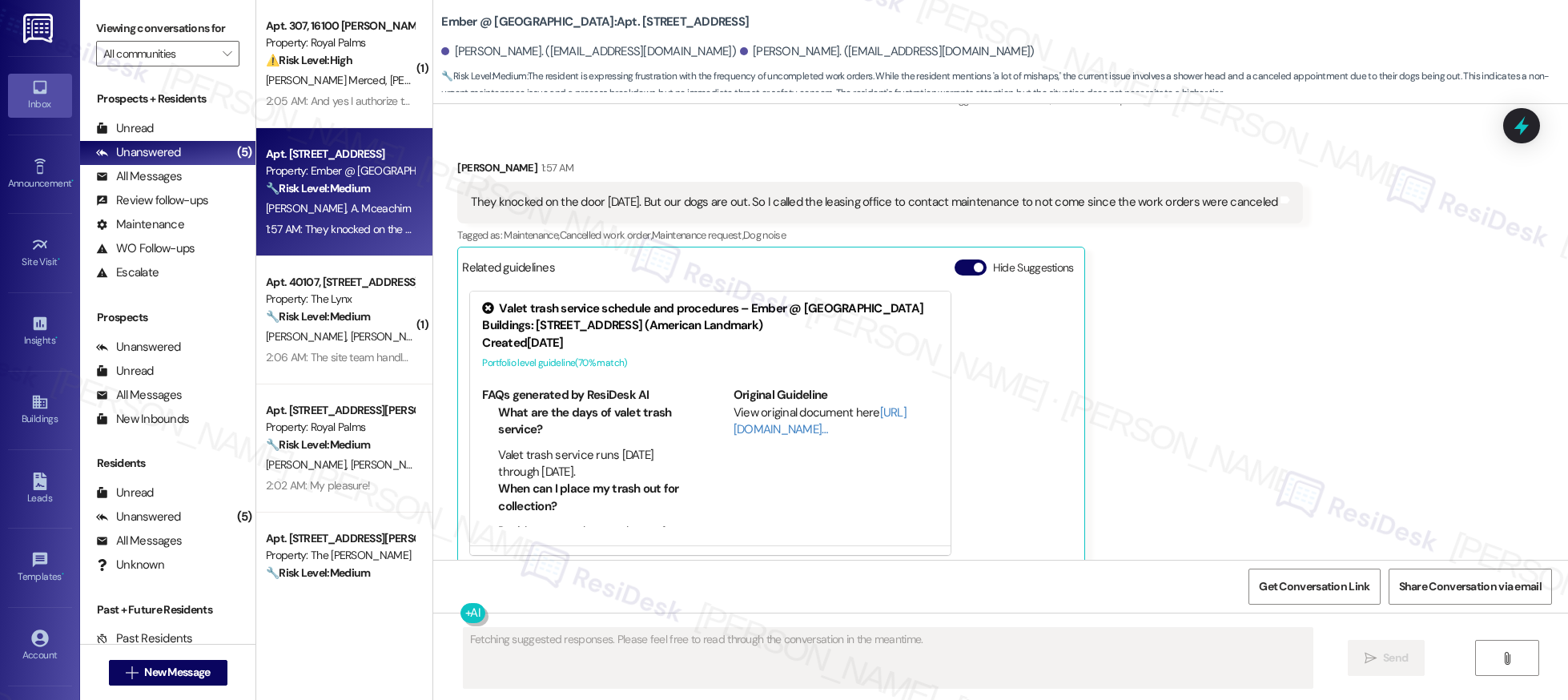
scroll to position [2469, 0]
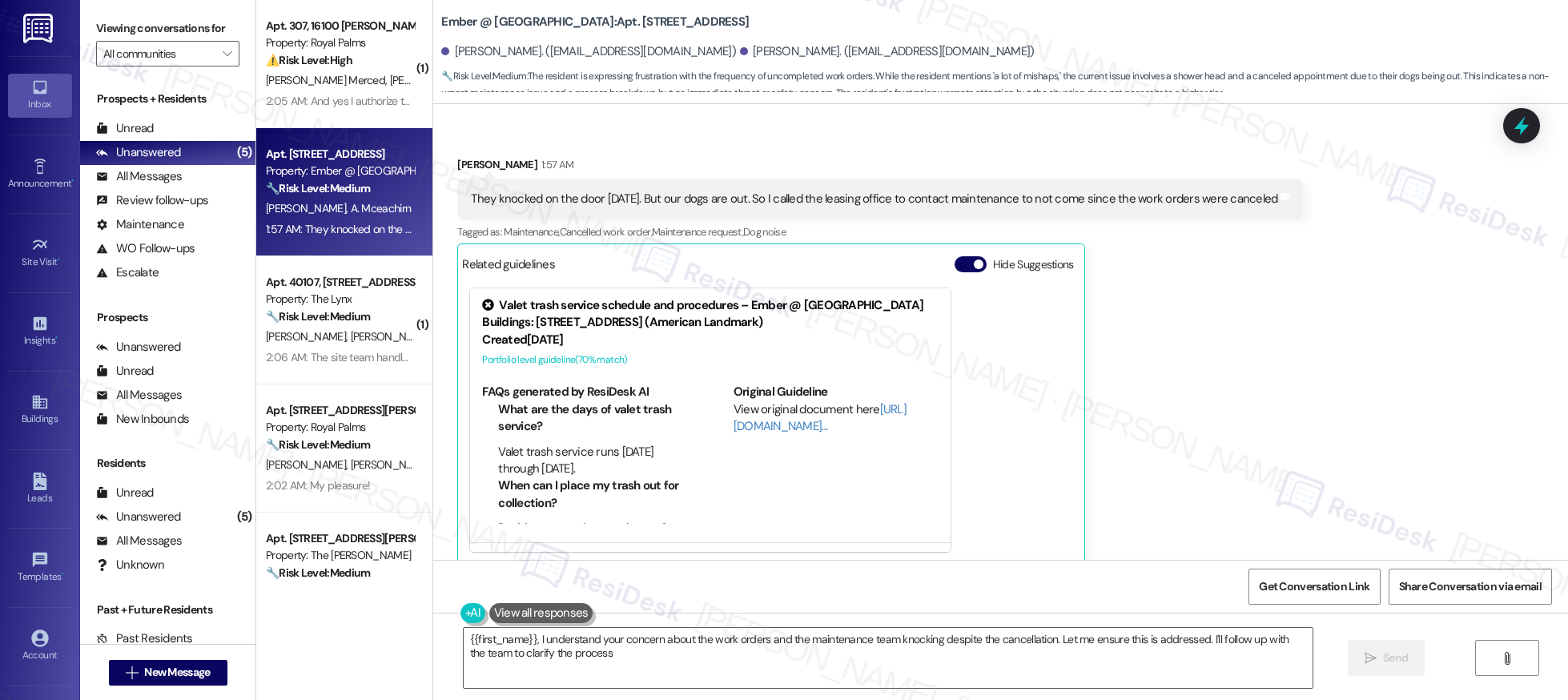
type textarea "{{first_name}}, I understand your concern about the work orders and the mainten…"
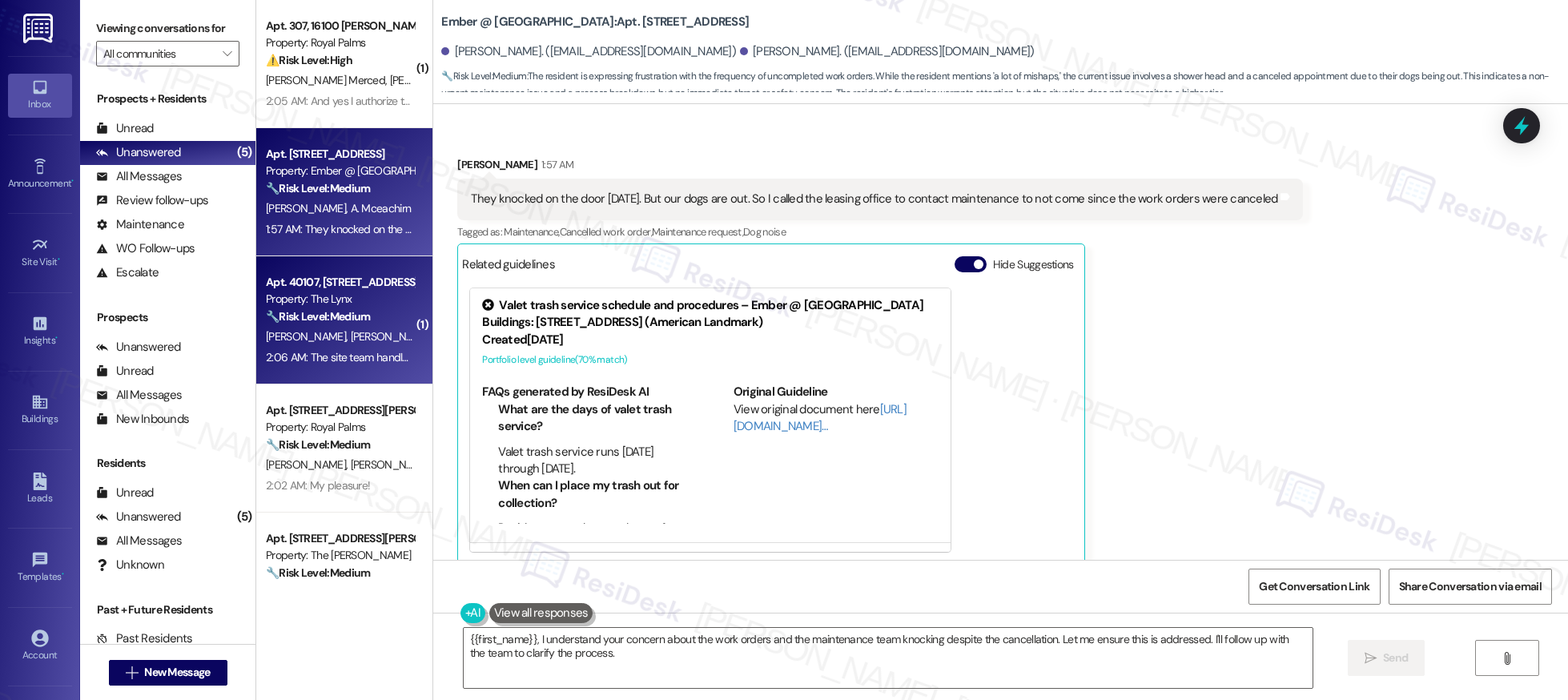
click at [325, 316] on strong "🔧 Risk Level: Medium" at bounding box center [317, 316] width 104 height 15
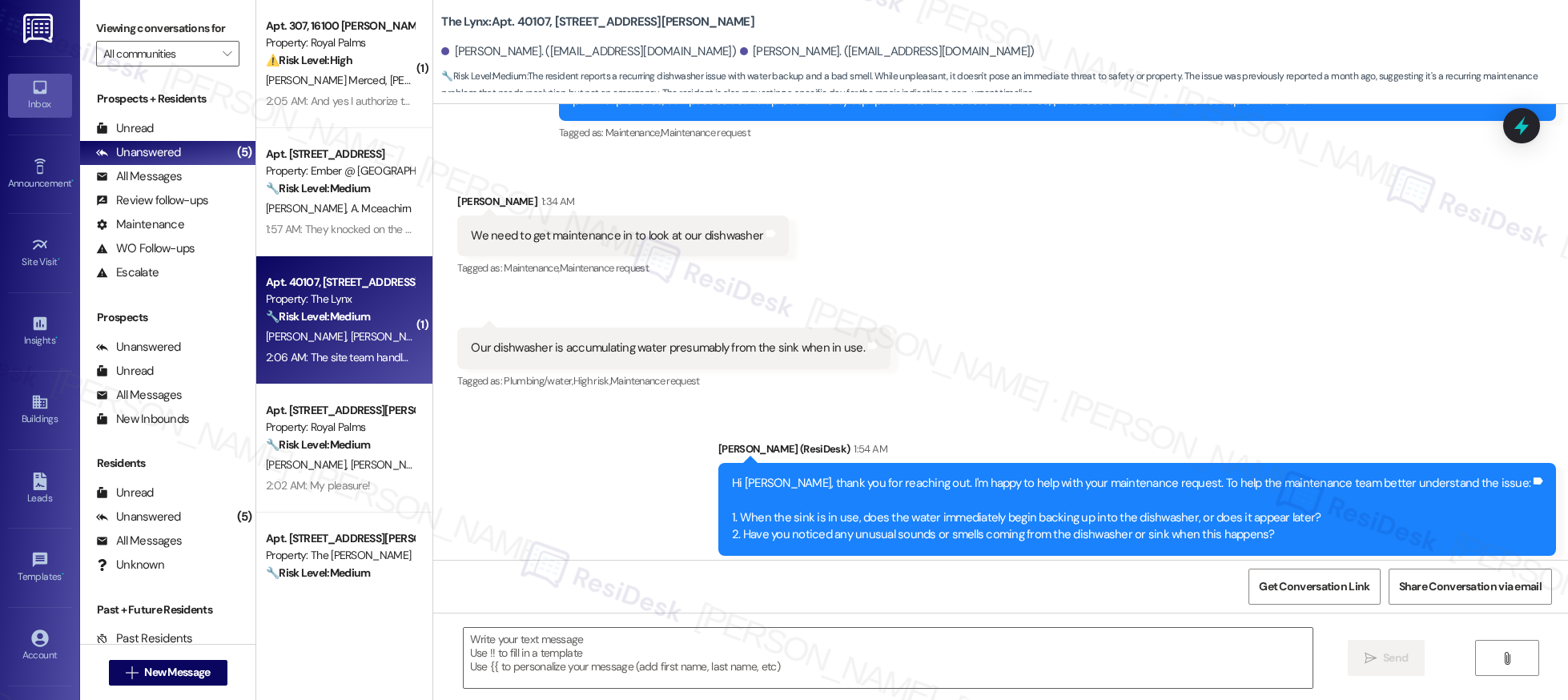
type textarea "Fetching suggested responses. Please feel free to read through the conversation…"
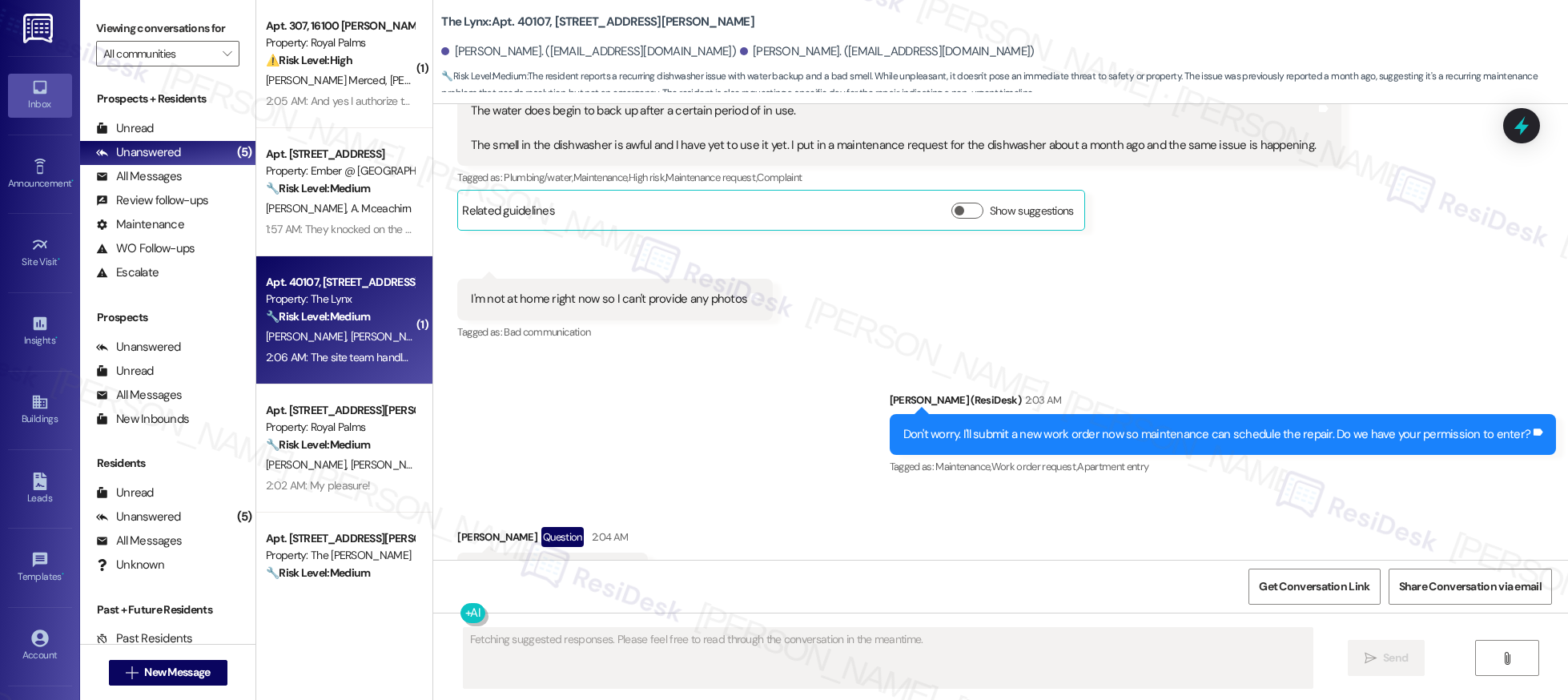
scroll to position [1230, 0]
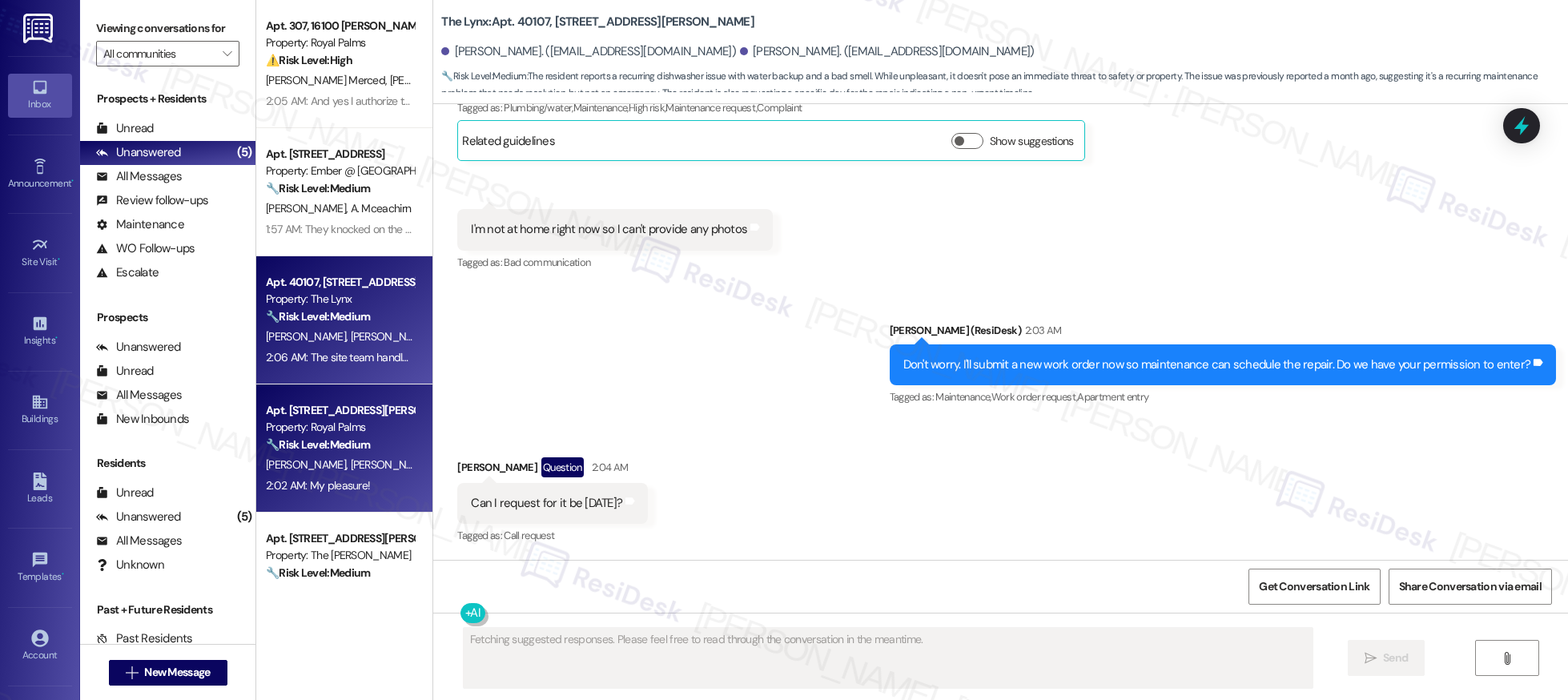
click at [350, 418] on div "Apt. [STREET_ADDRESS][PERSON_NAME]" at bounding box center [339, 411] width 148 height 17
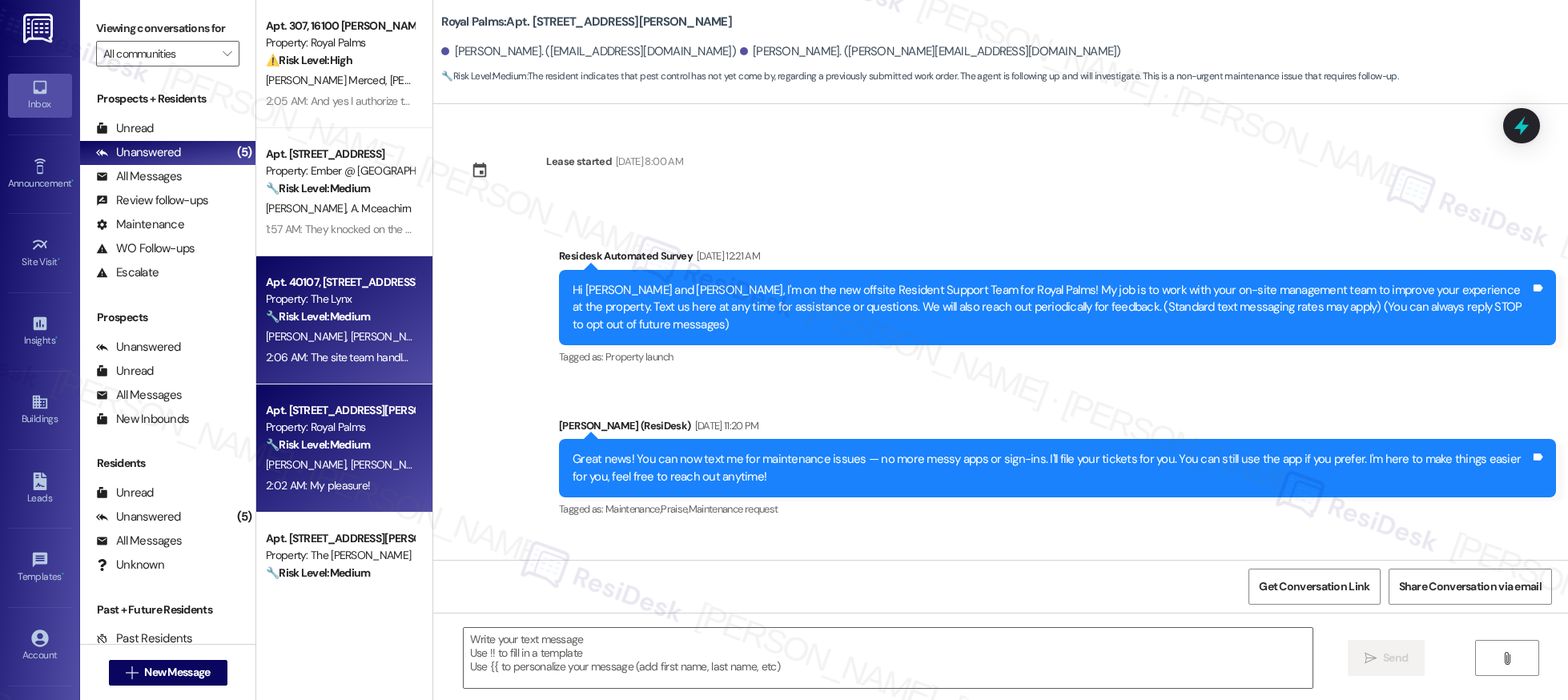
scroll to position [54, 0]
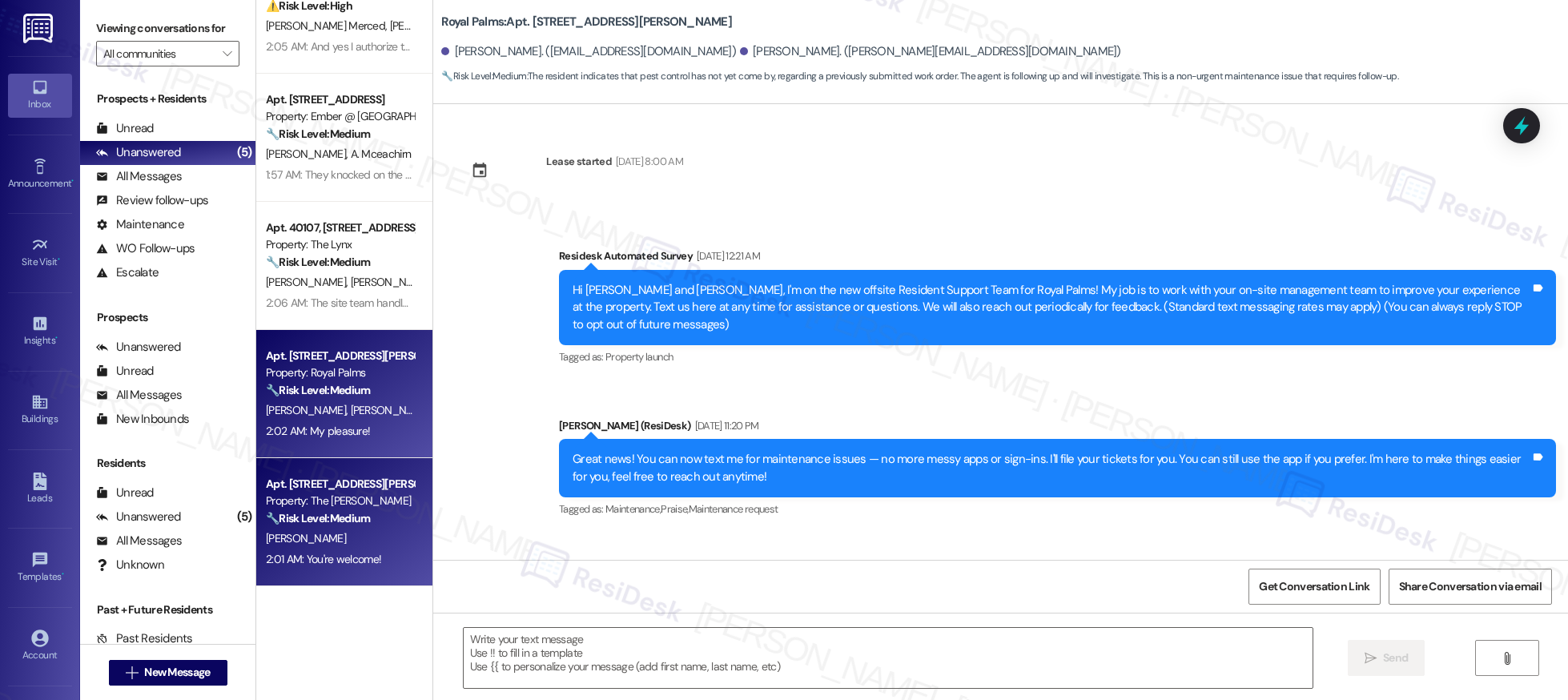
click at [325, 489] on div "Apt. [STREET_ADDRESS][PERSON_NAME]" at bounding box center [339, 484] width 148 height 17
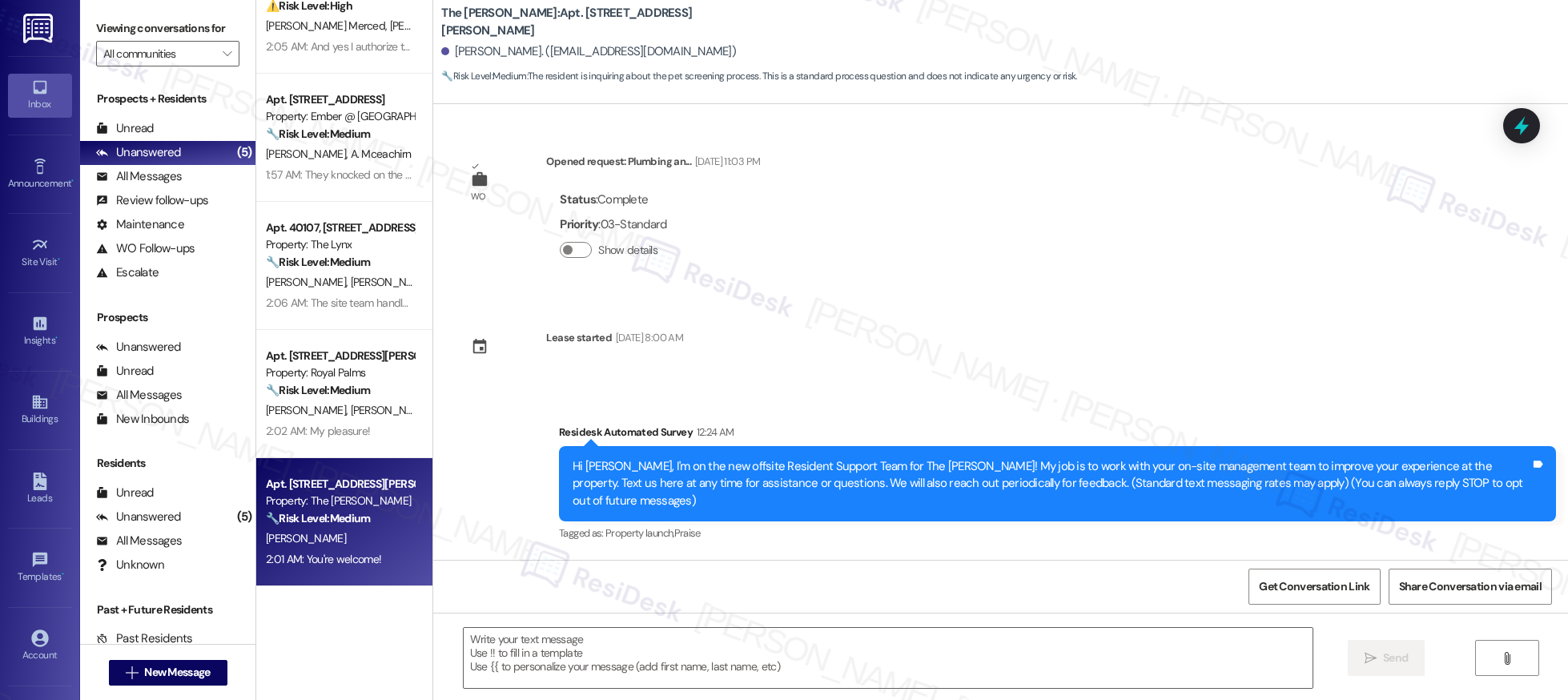
type textarea "Fetching suggested responses. Please feel free to read through the conversation…"
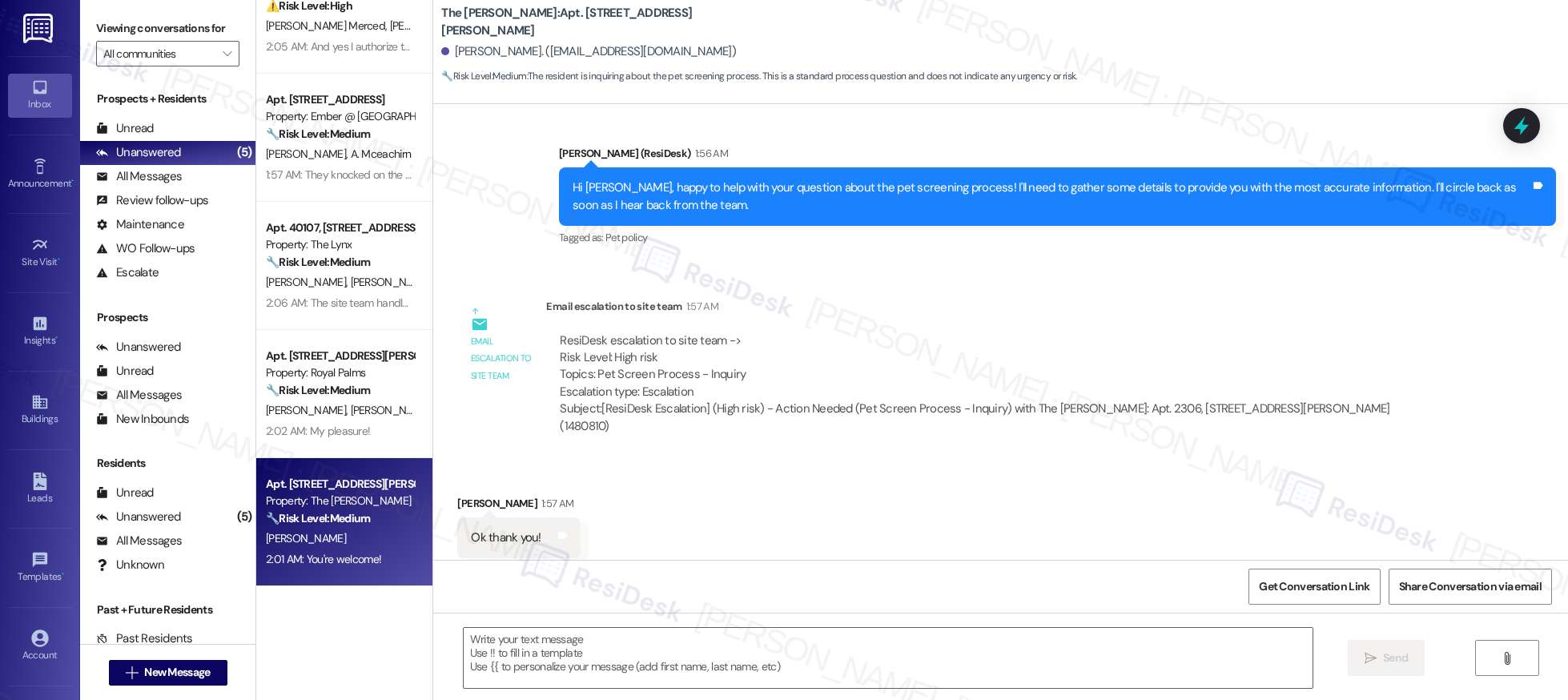
scroll to position [0, 0]
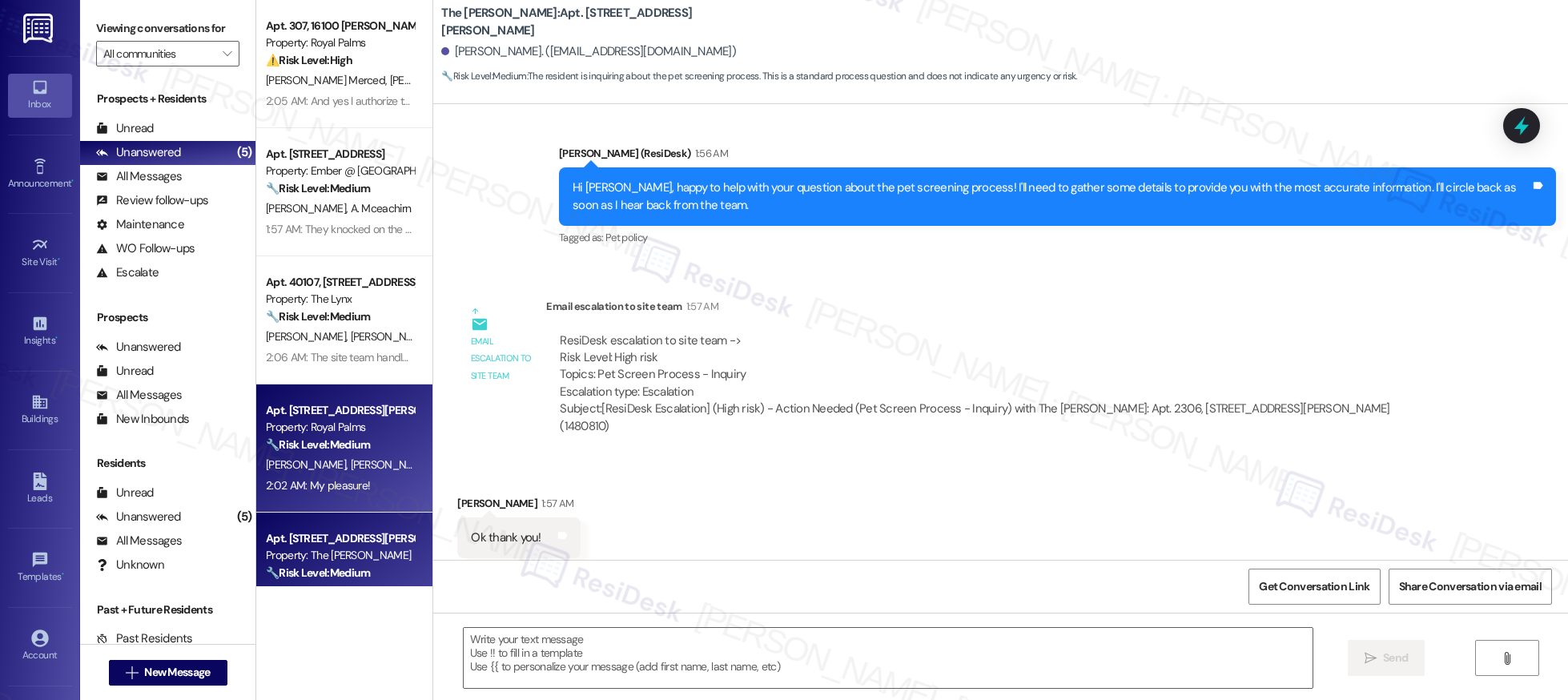
click at [336, 484] on div "2:02 AM: My pleasure! 2:02 AM: My pleasure!" at bounding box center [317, 485] width 104 height 15
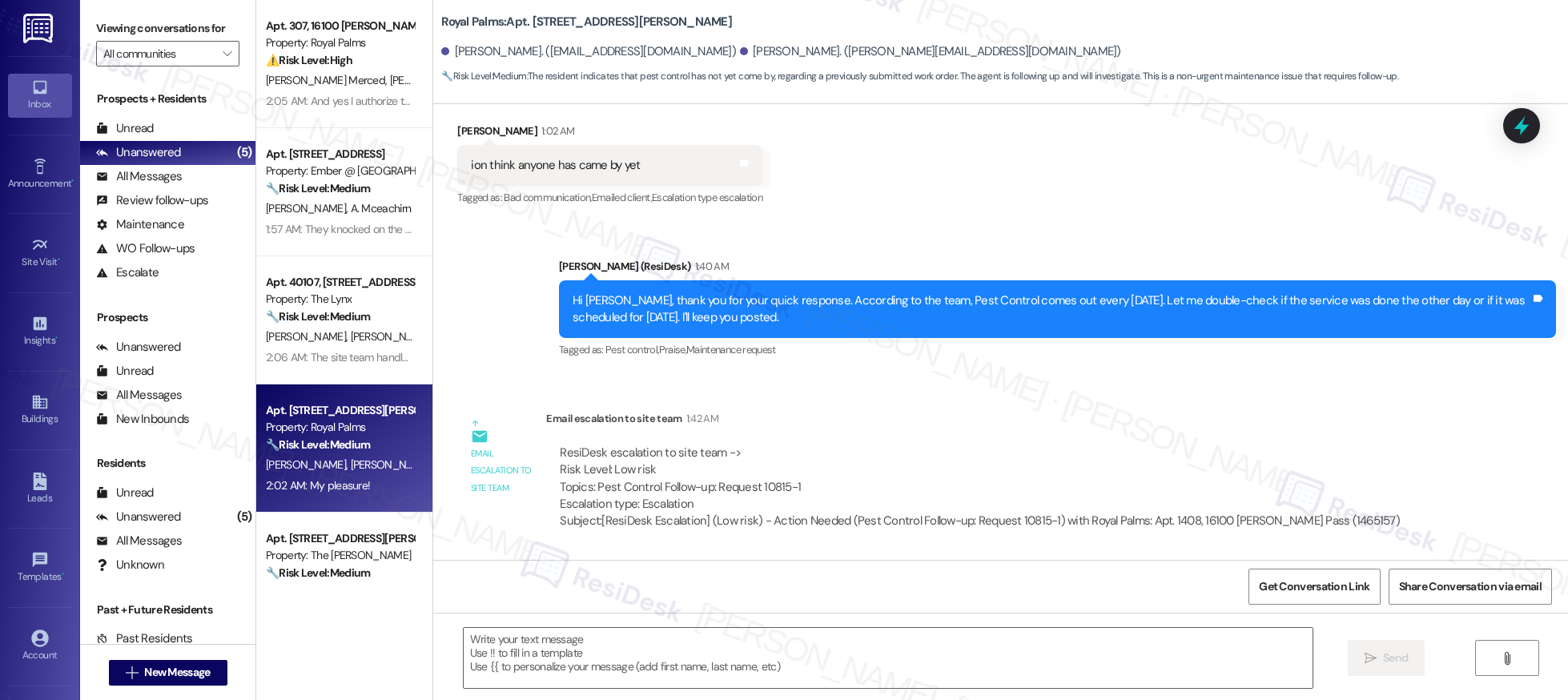
type textarea "Fetching suggested responses. Please feel free to read through the conversation…"
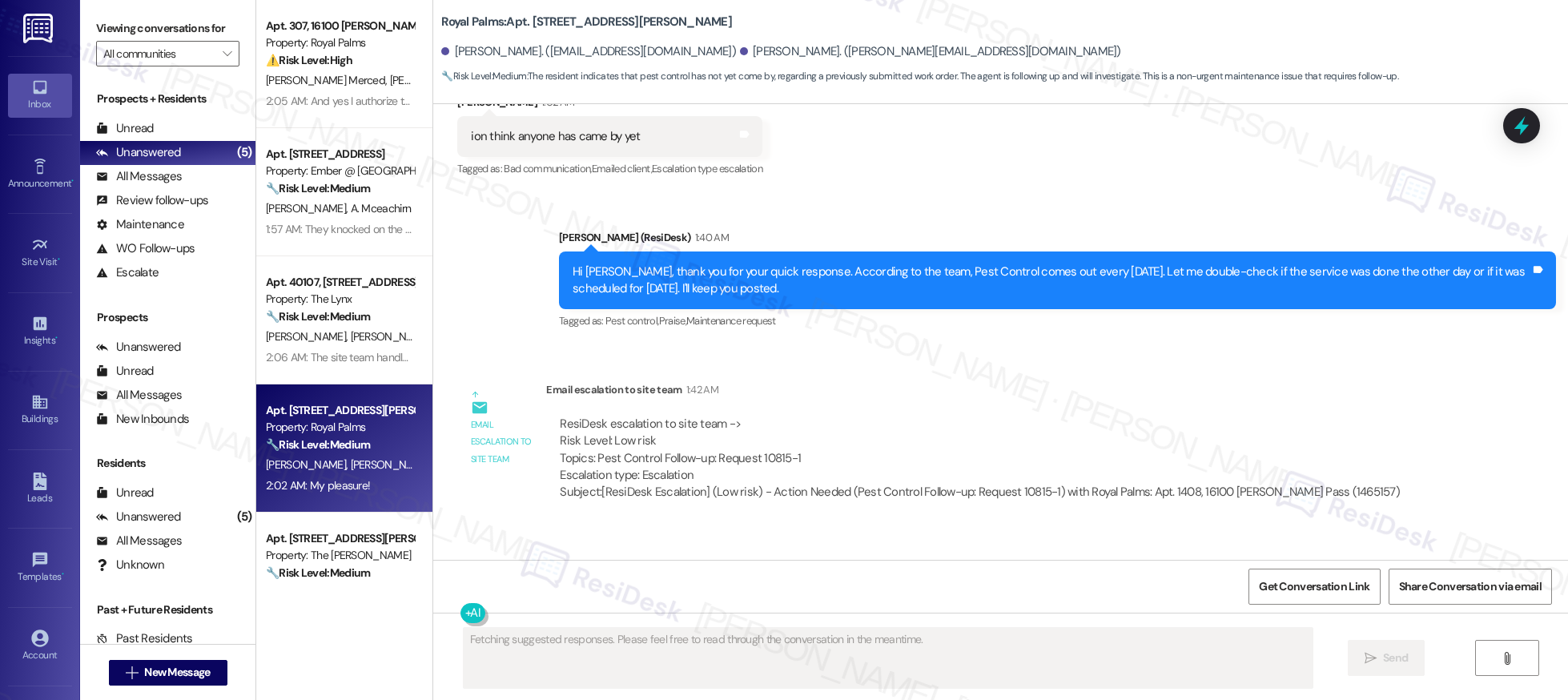
scroll to position [711, 0]
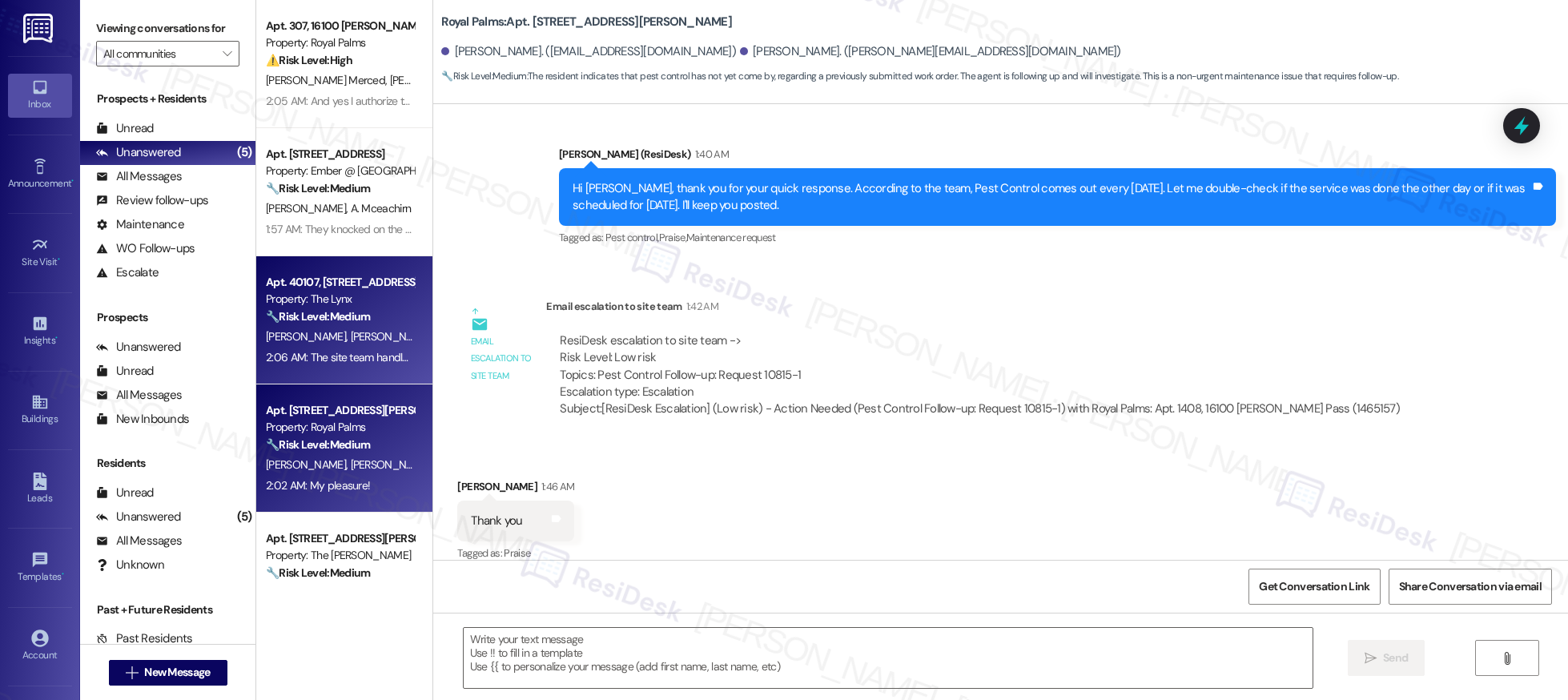
click at [345, 317] on strong "🔧 Risk Level: Medium" at bounding box center [317, 316] width 104 height 15
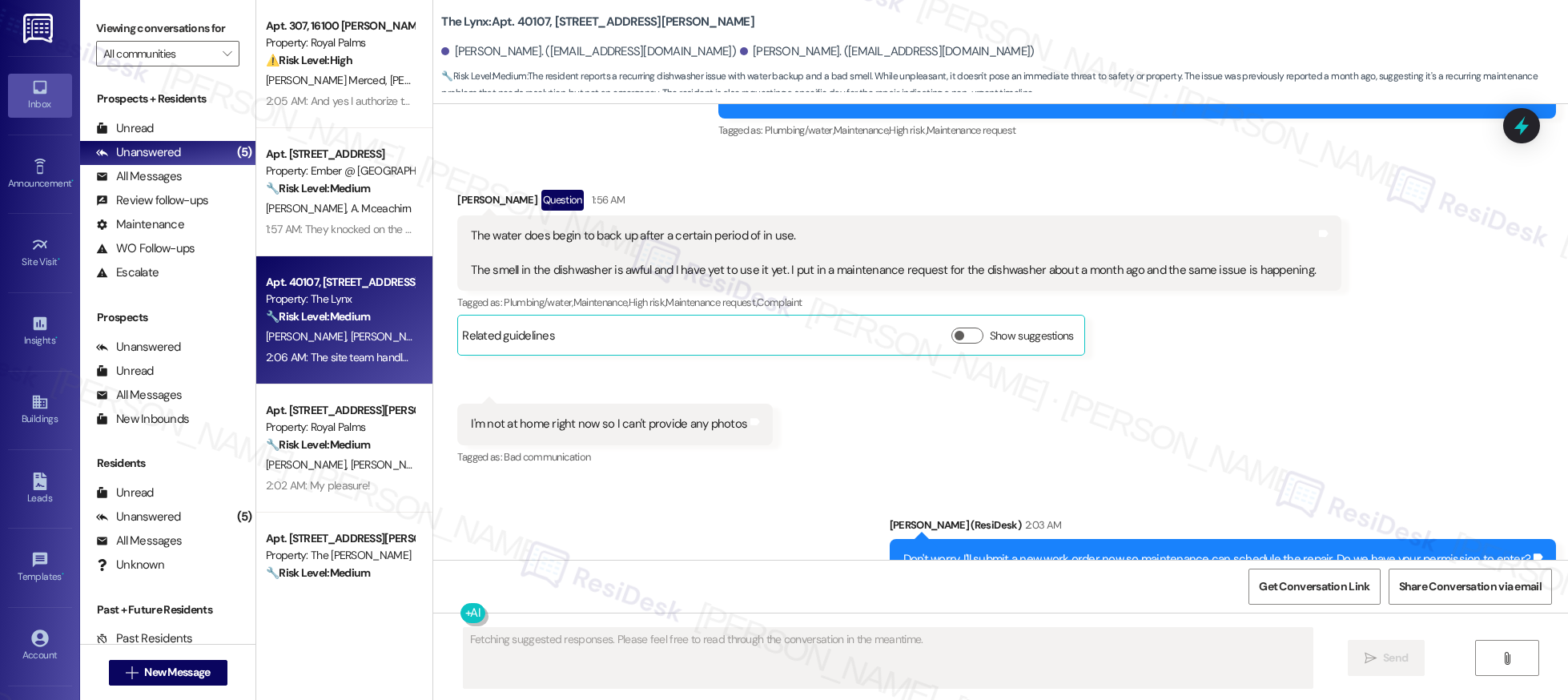
scroll to position [1091, 0]
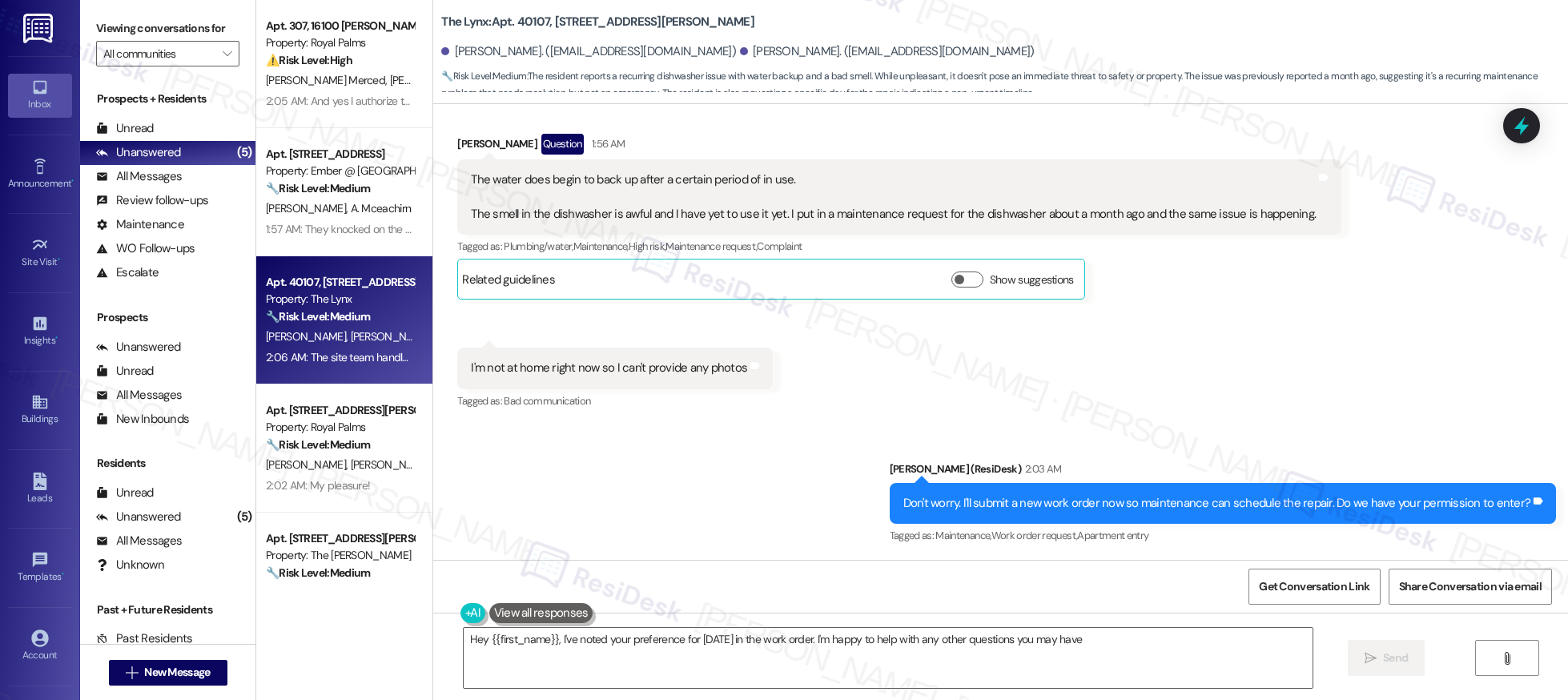
type textarea "Hey {{first_name}}, I've noted your preference for [DATE] in the work order. I'…"
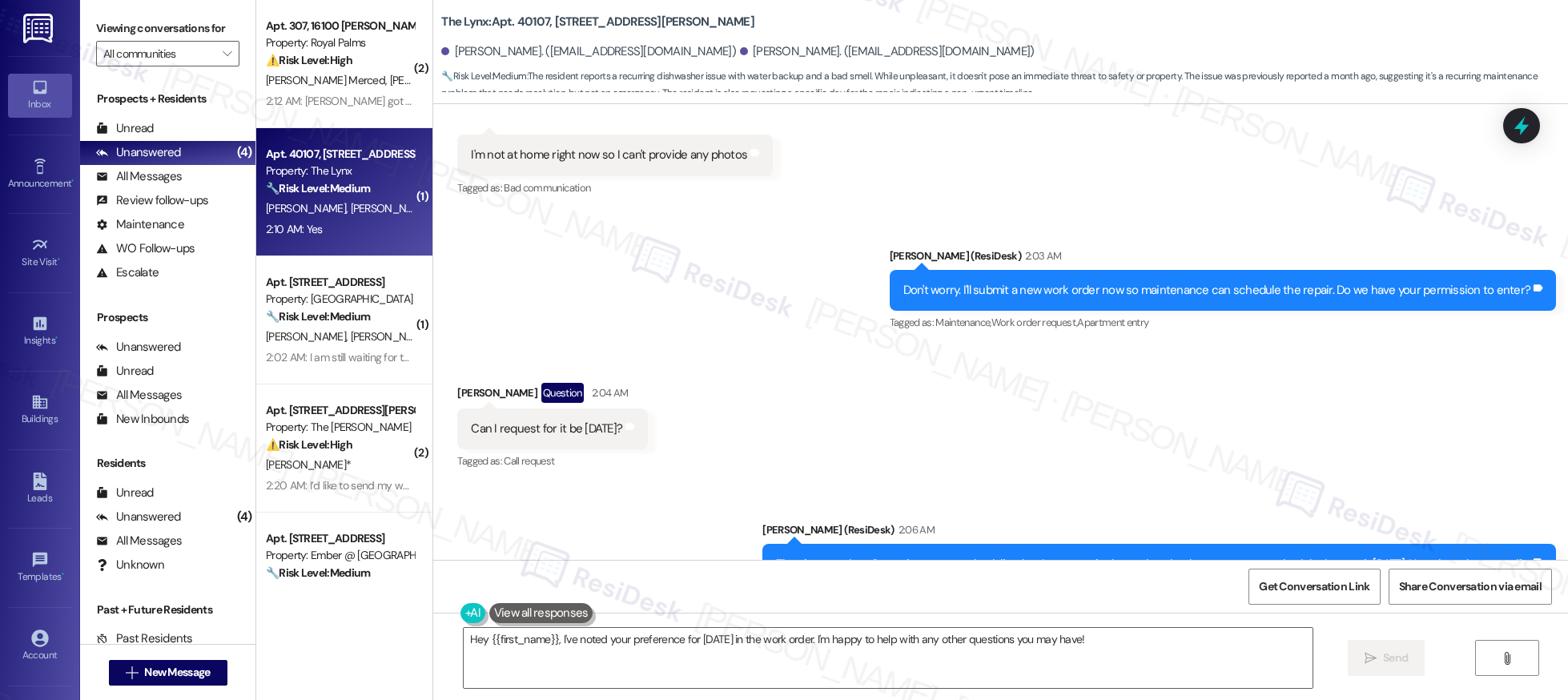
scroll to position [1302, 0]
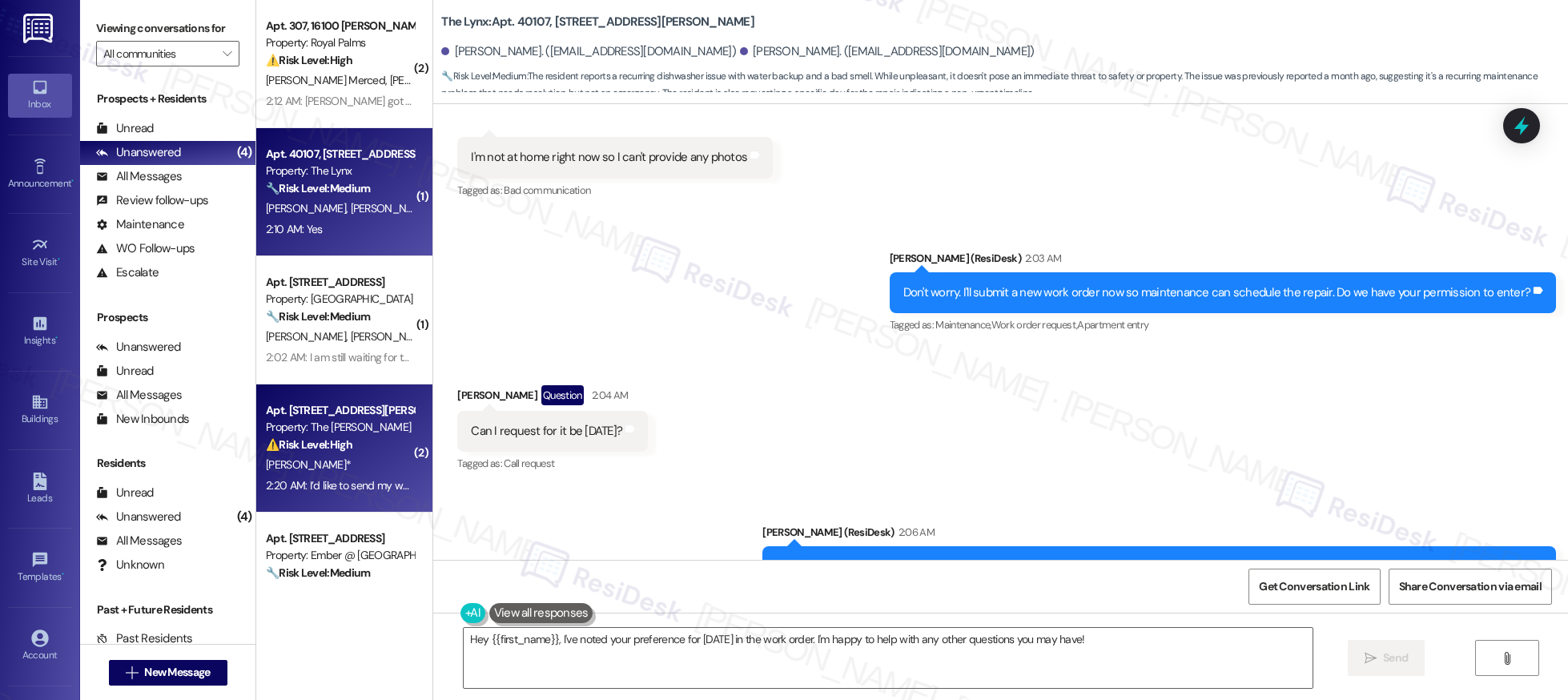
click at [349, 467] on div "[PERSON_NAME]*" at bounding box center [339, 465] width 152 height 20
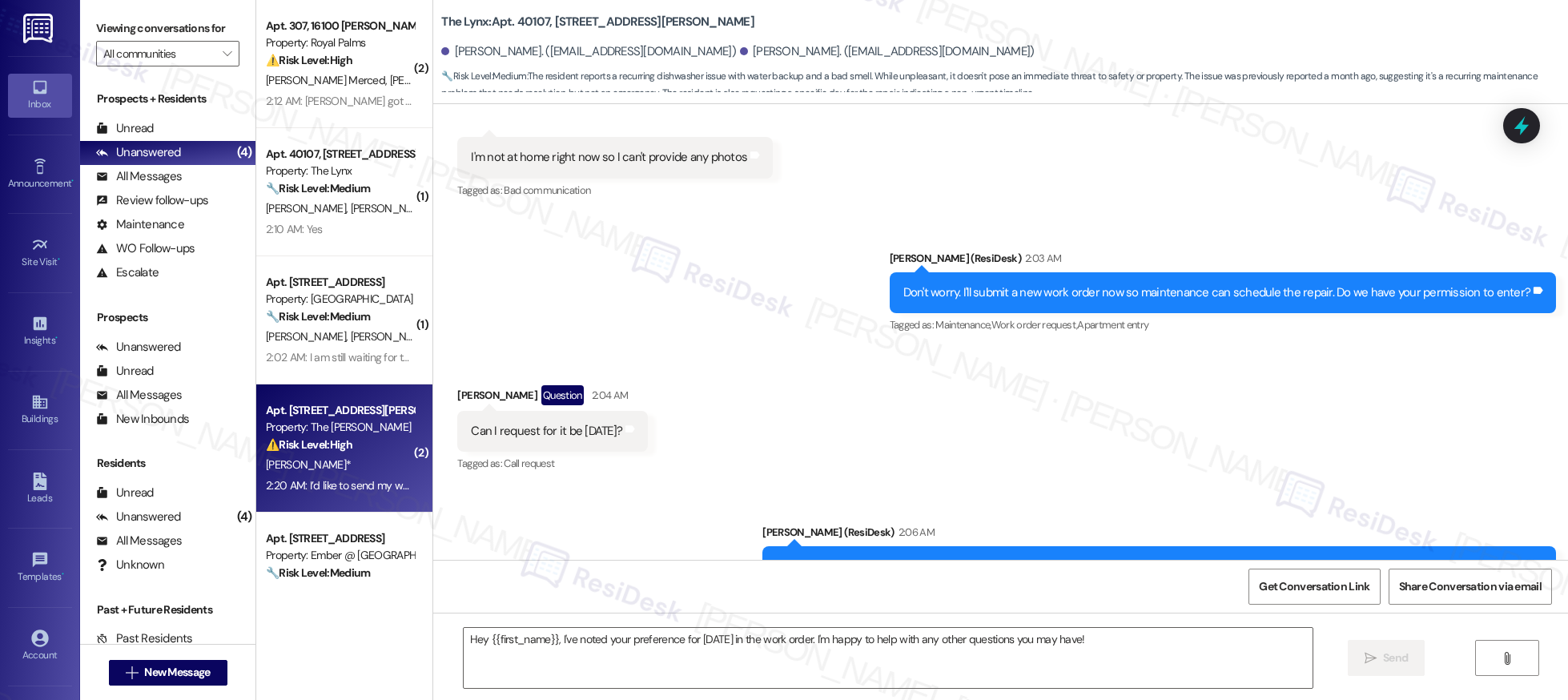
type textarea "Fetching suggested responses. Please feel free to read through the conversation…"
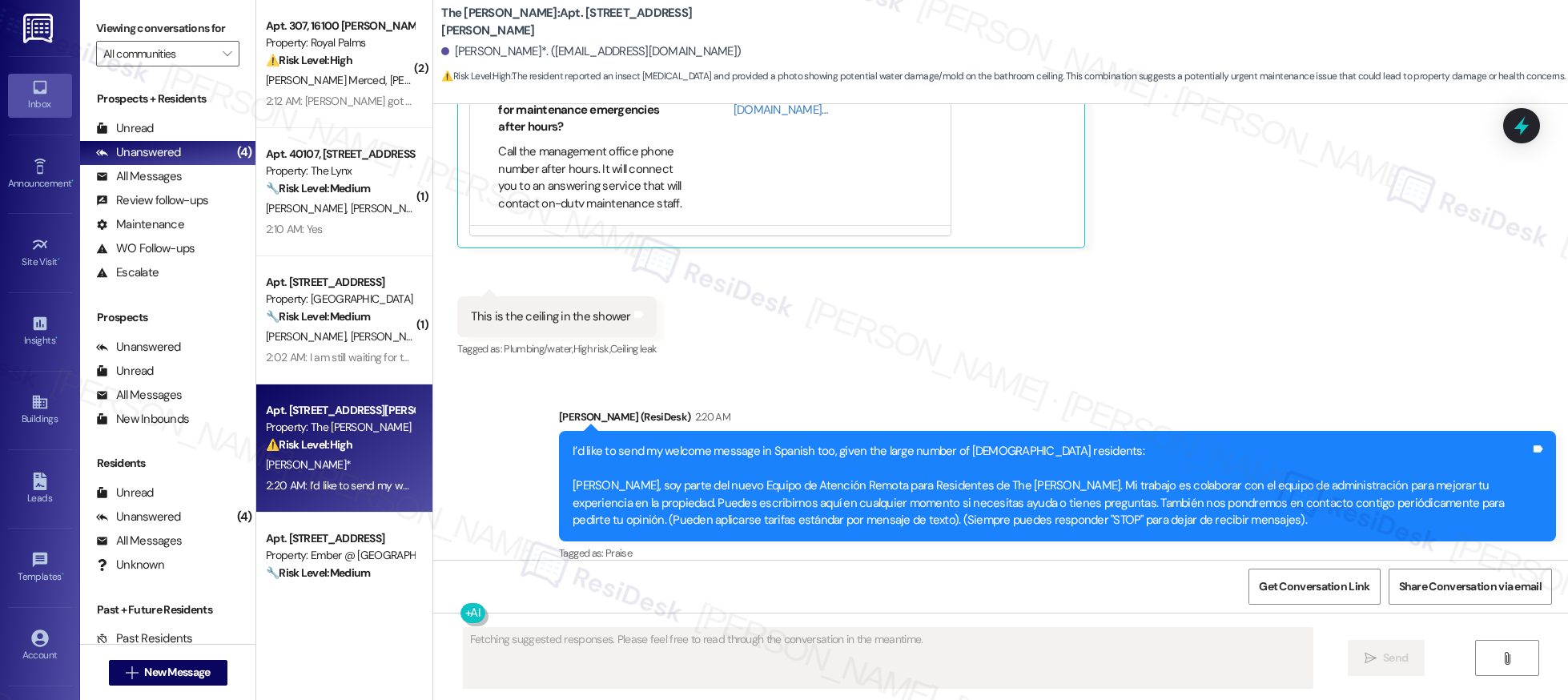
scroll to position [1544, 0]
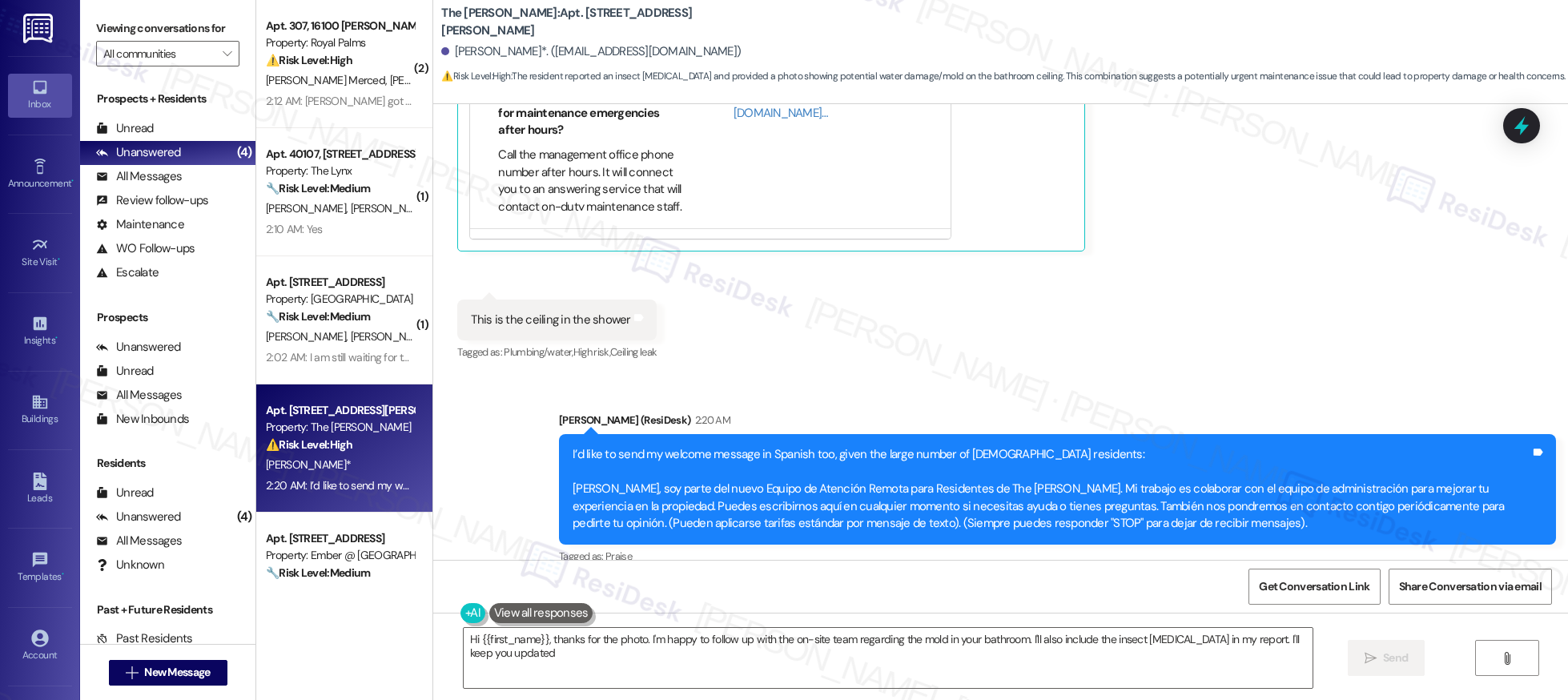
type textarea "Hi {{first_name}}, thanks for the photo. I'm happy to follow up with the on-sit…"
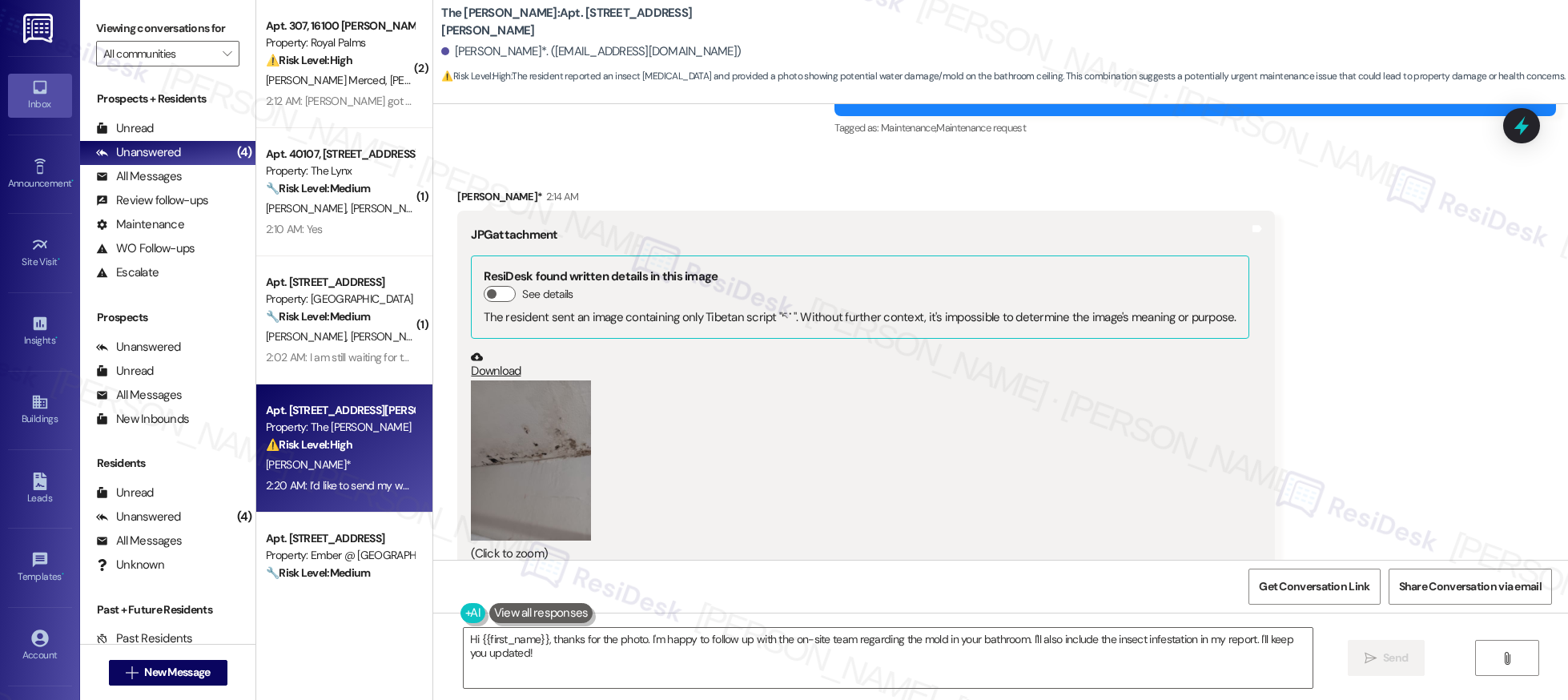
scroll to position [892, 0]
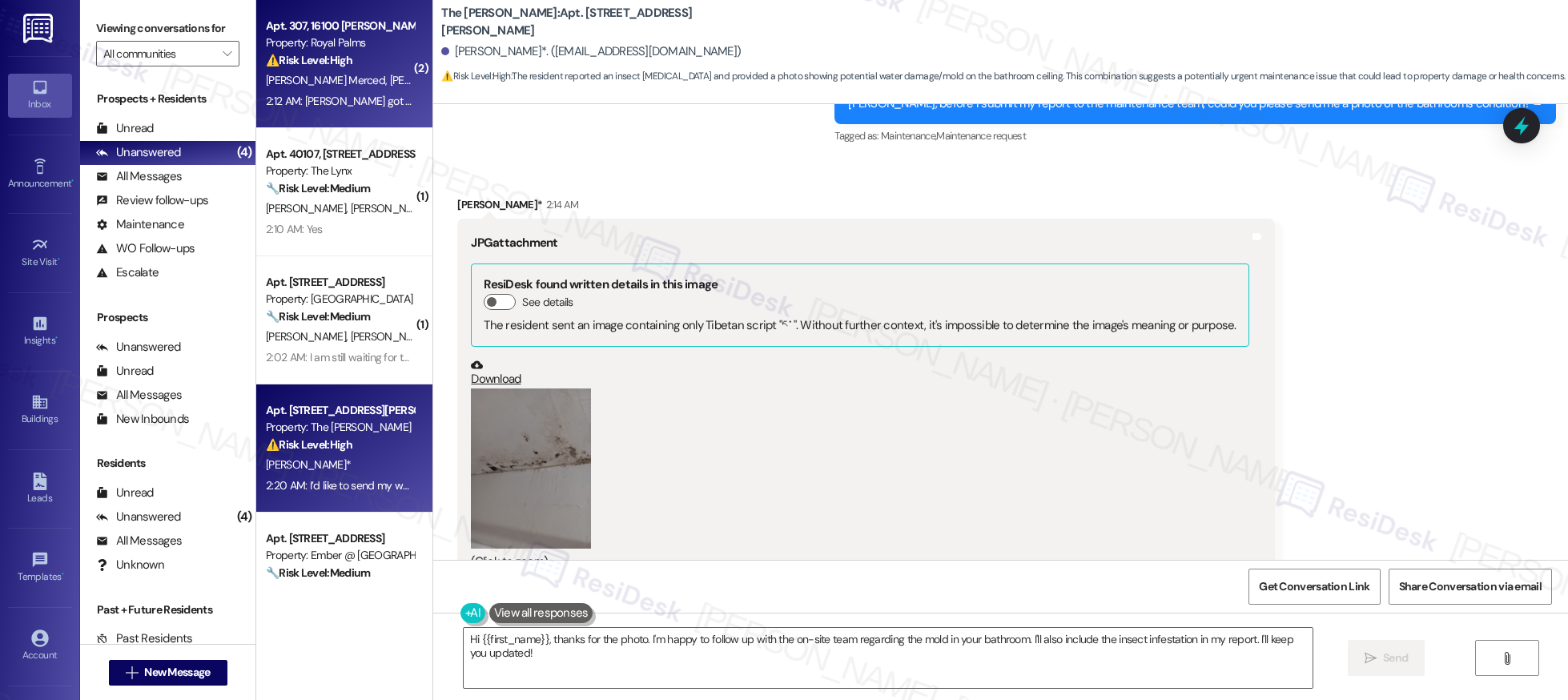
click at [374, 107] on div "2:12 AM: [PERSON_NAME] got stung about [DATE] and she is allergic. We have aske…" at bounding box center [765, 101] width 999 height 15
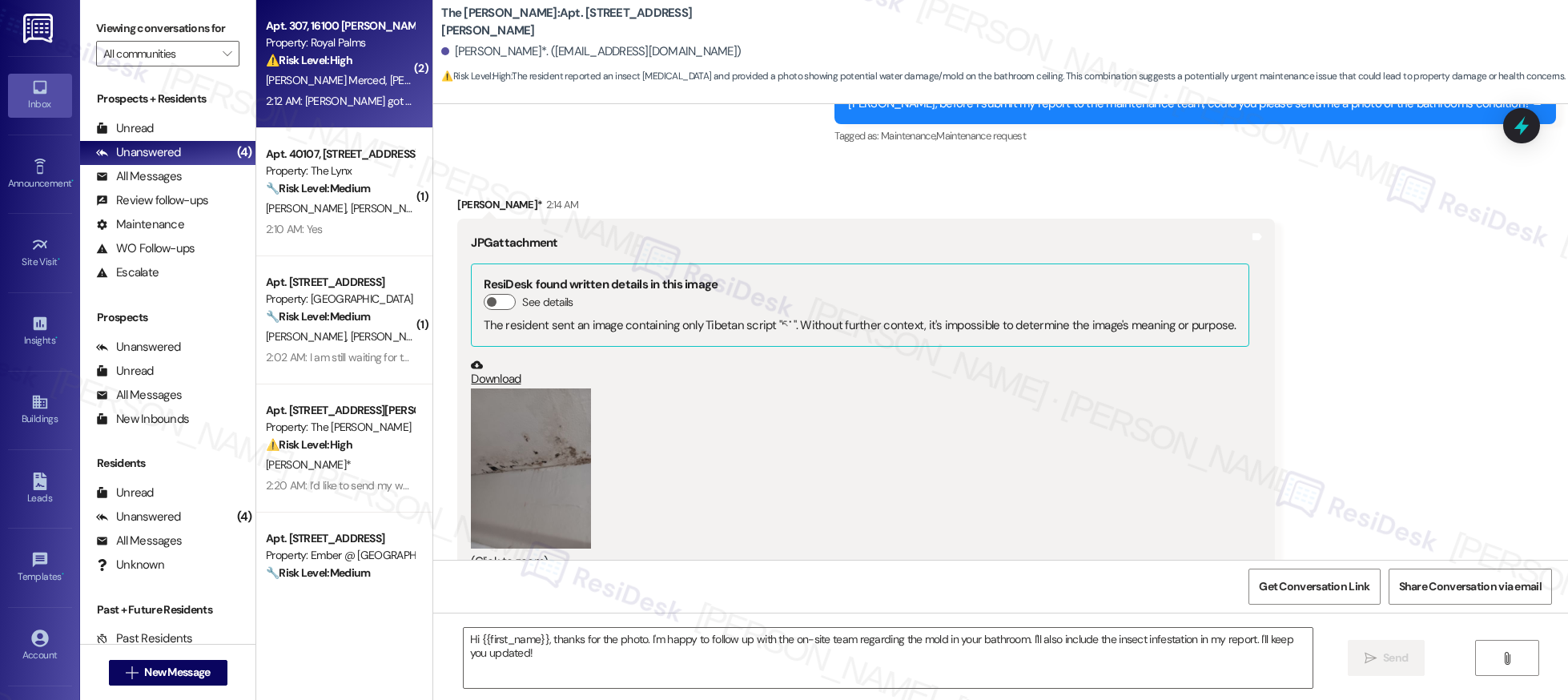
type textarea "Fetching suggested responses. Please feel free to read through the conversation…"
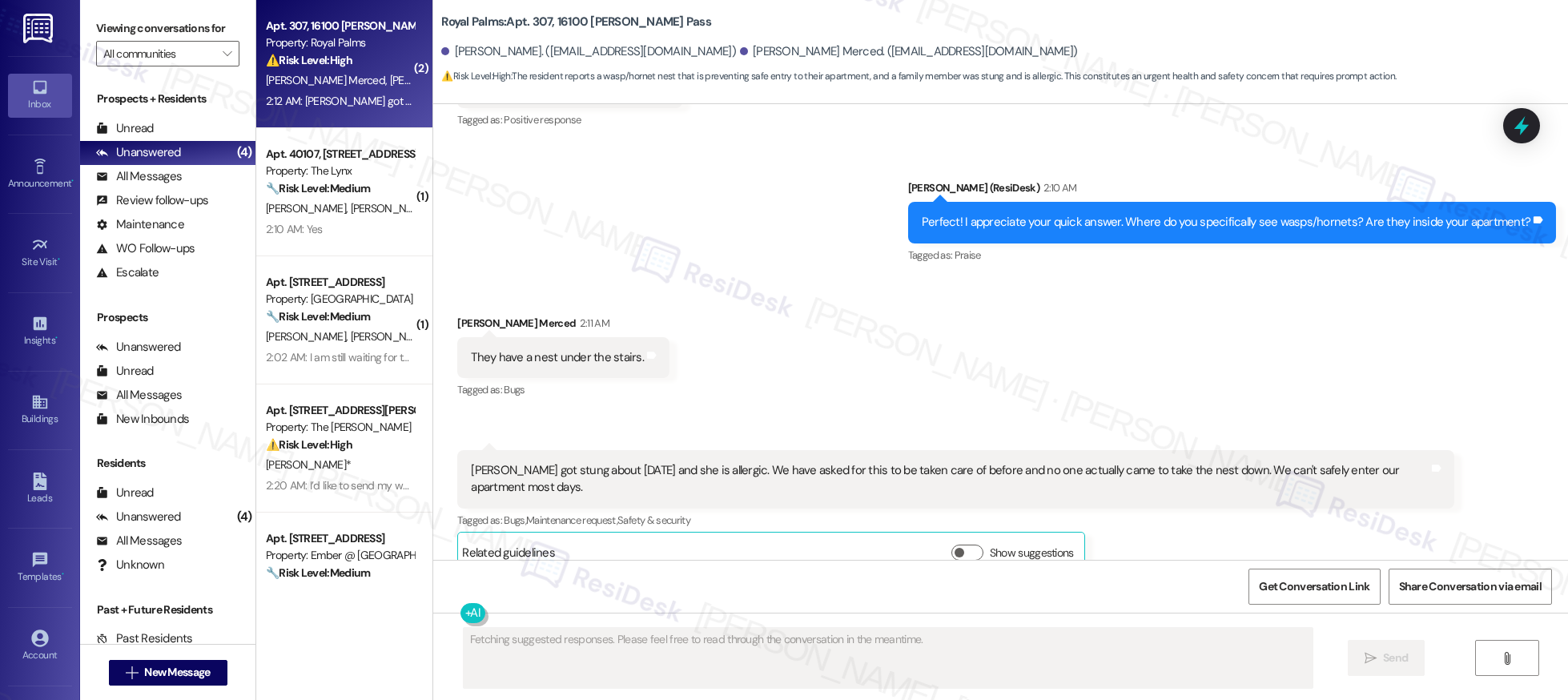
scroll to position [1938, 0]
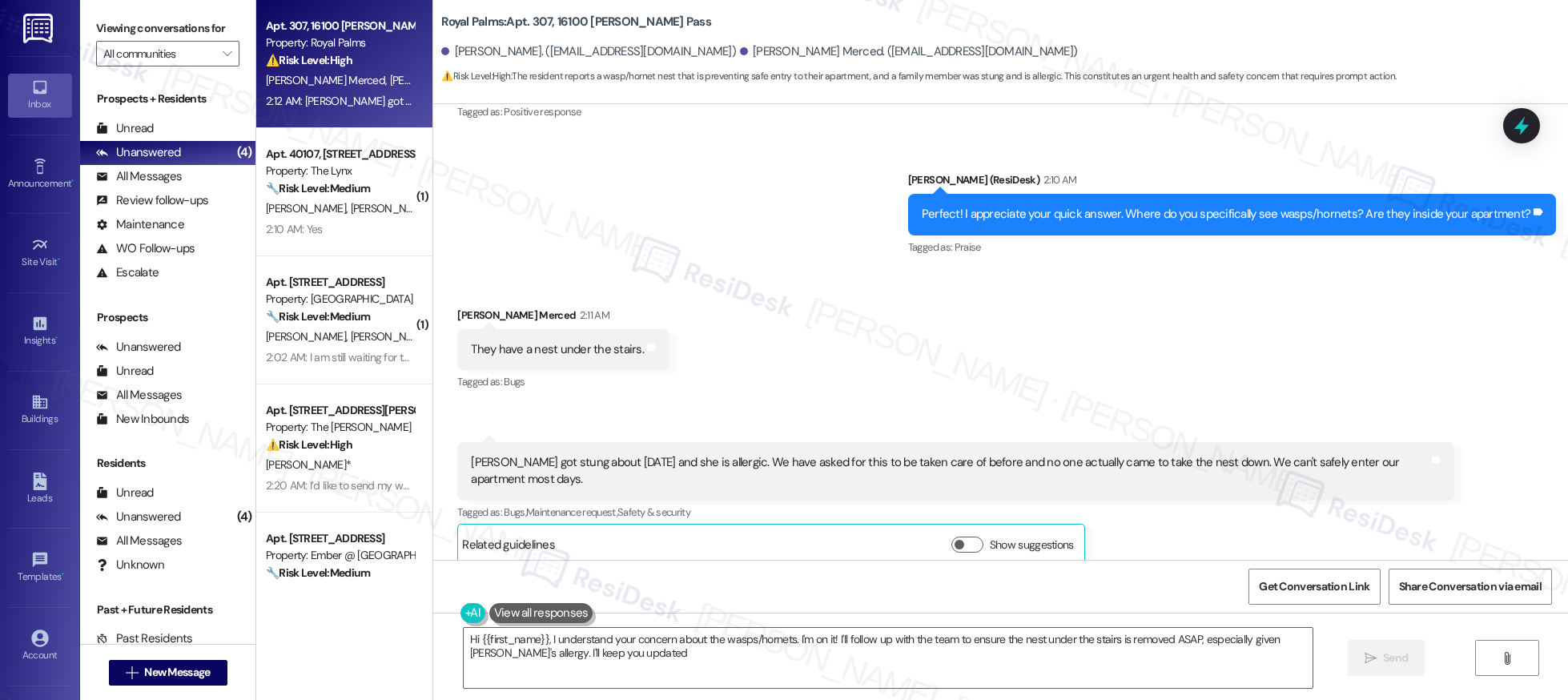
type textarea "Hi {{first_name}}, I understand your concern about the wasps/hornets. I'm on it…"
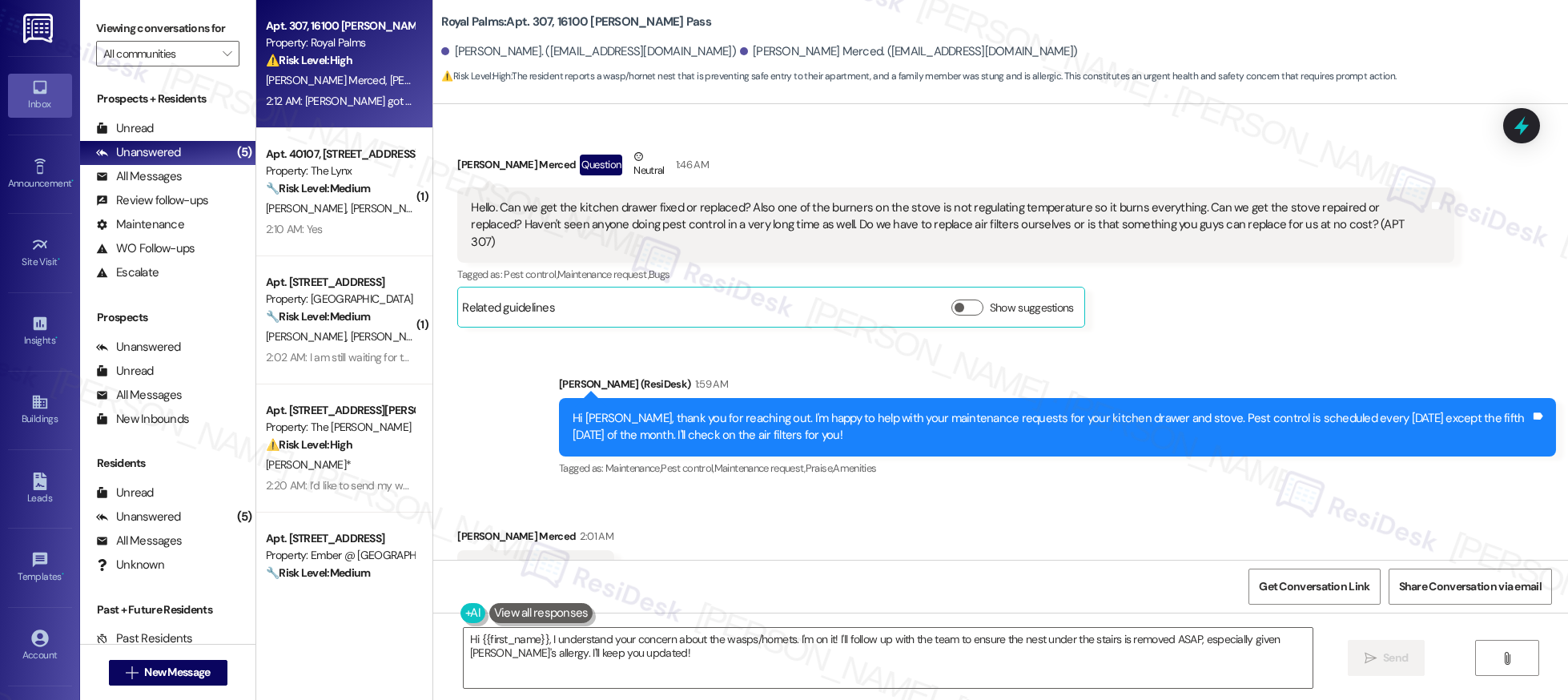
scroll to position [602, 0]
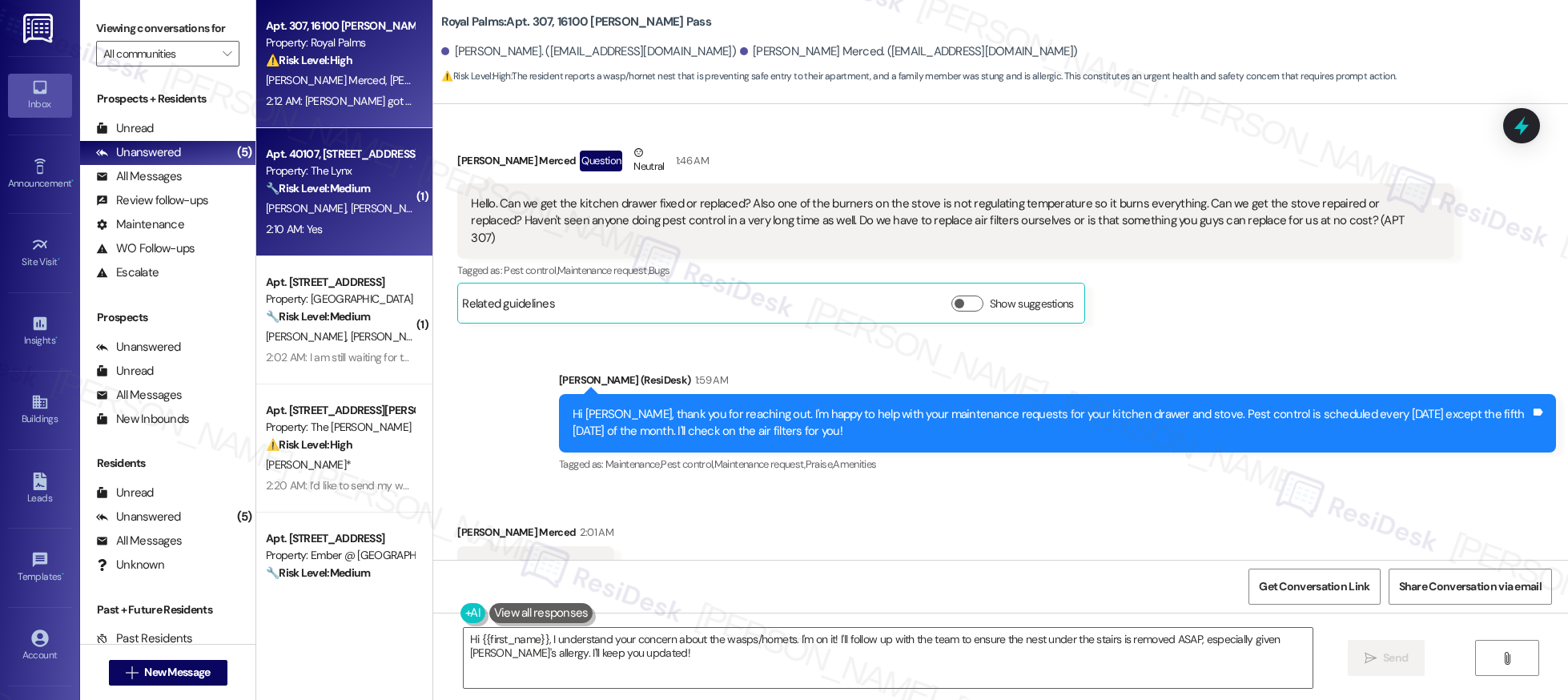
click at [320, 227] on div "2:10 AM: Yes 2:10 AM: Yes" at bounding box center [339, 230] width 152 height 20
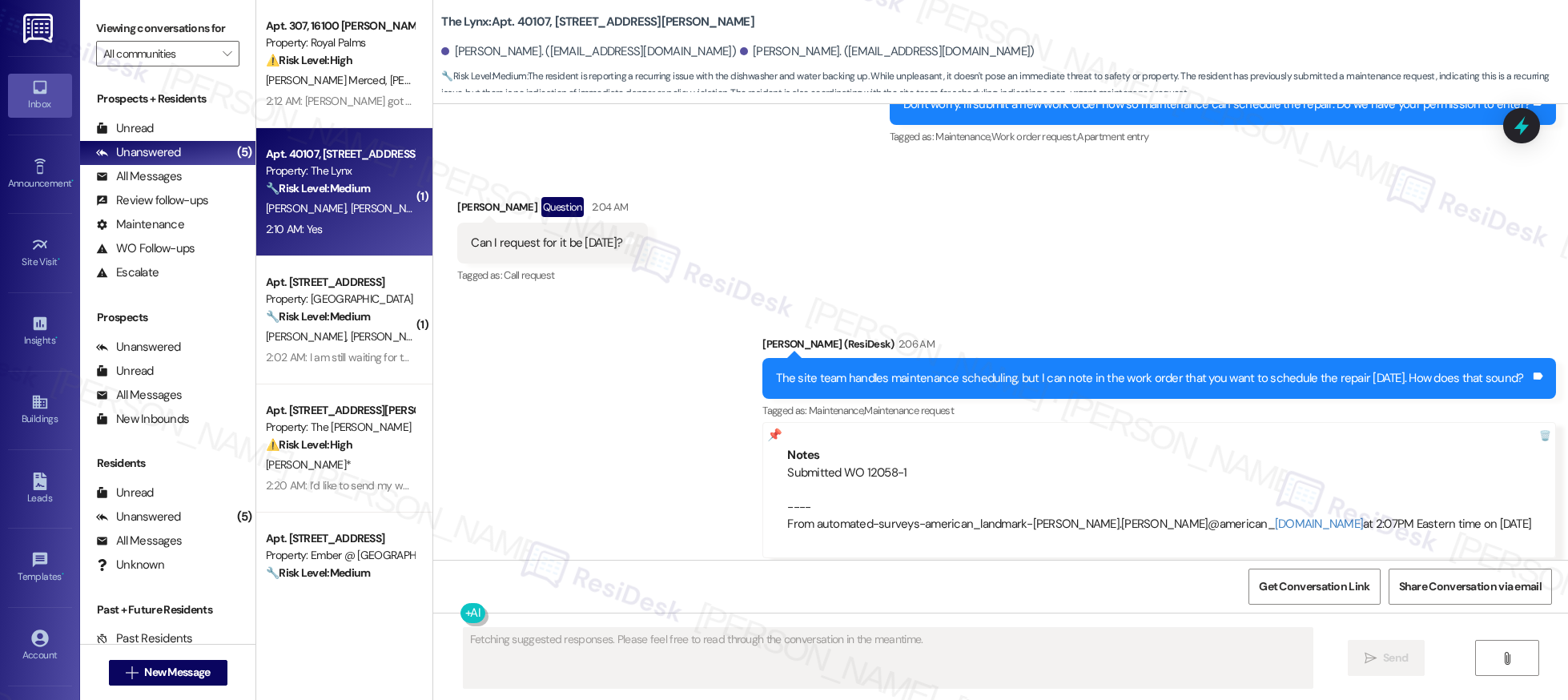
scroll to position [1635, 0]
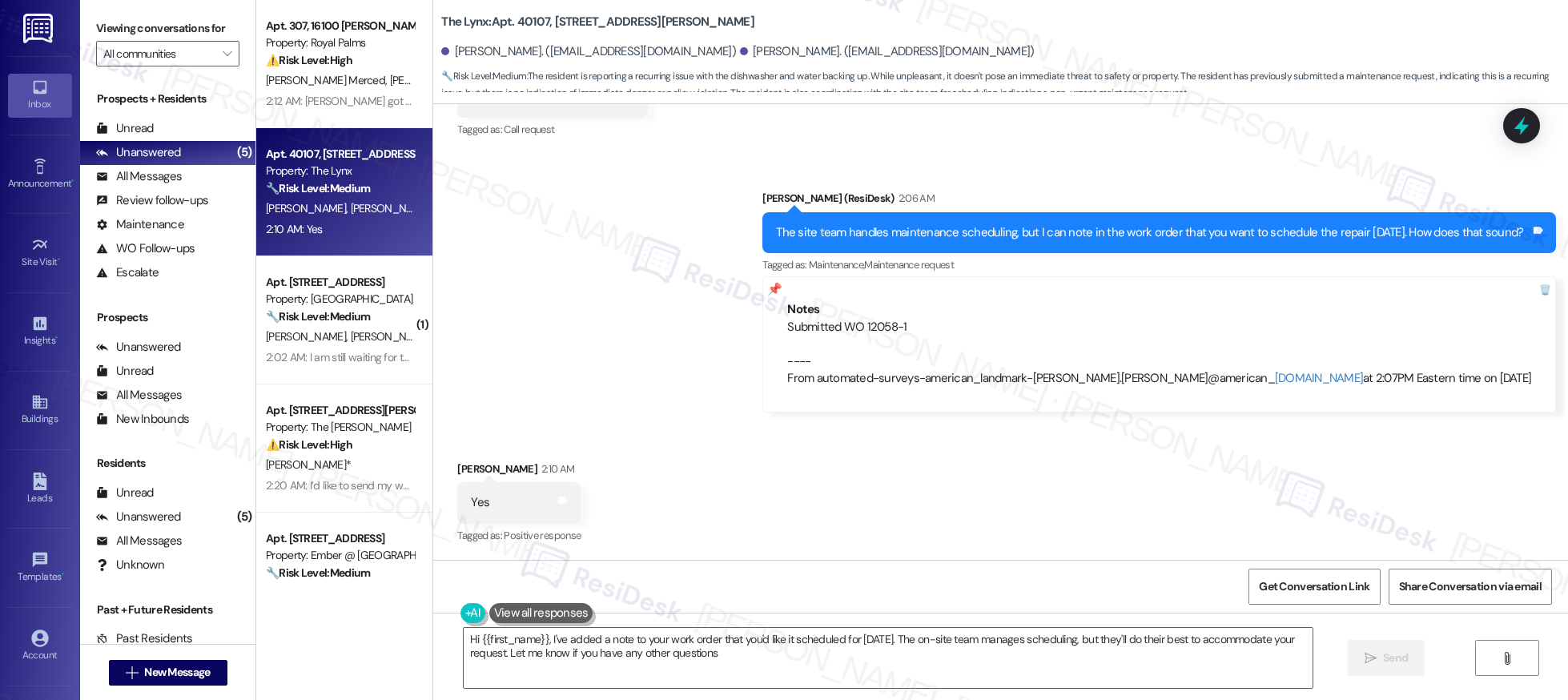
type textarea "Hi {{first_name}}, I've added a note to your work order that you'd like it sche…"
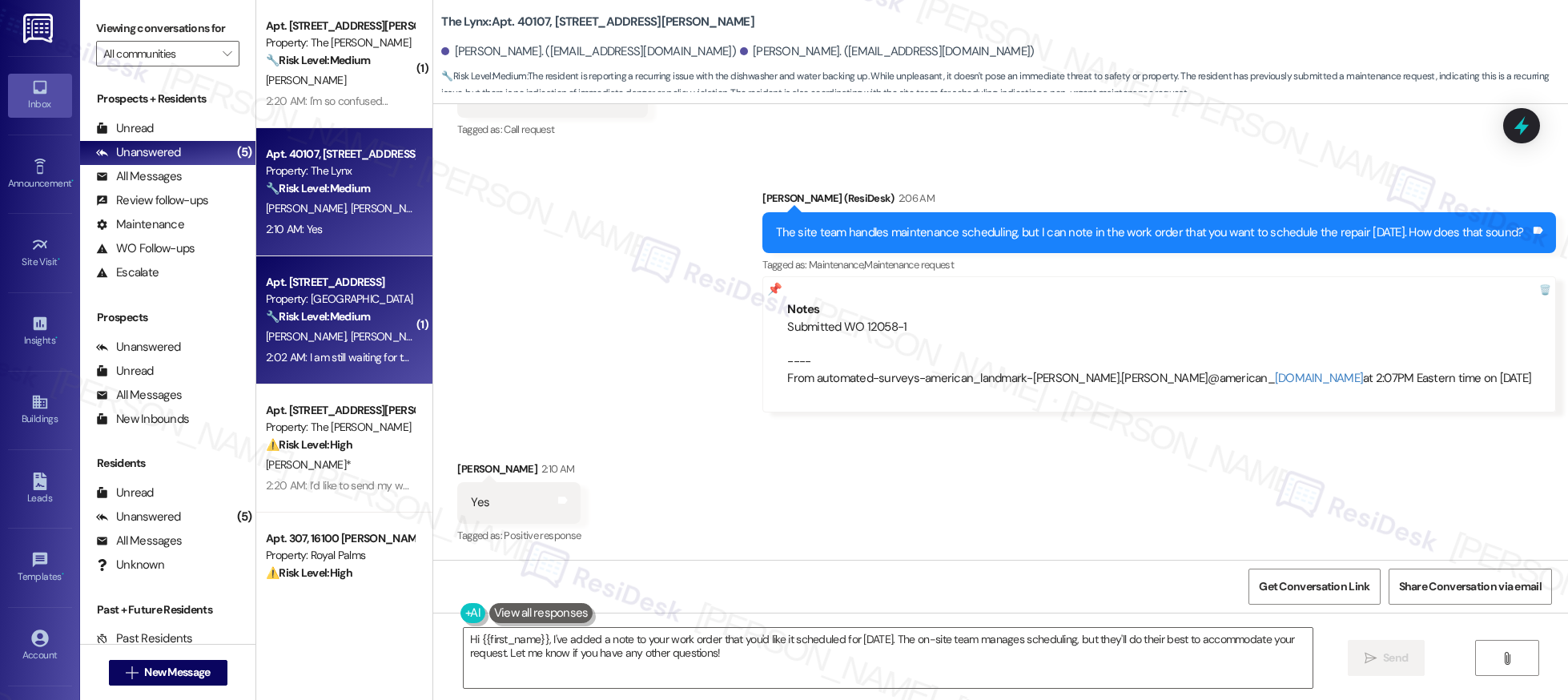
click at [374, 328] on div "[PERSON_NAME] [PERSON_NAME]" at bounding box center [339, 337] width 152 height 20
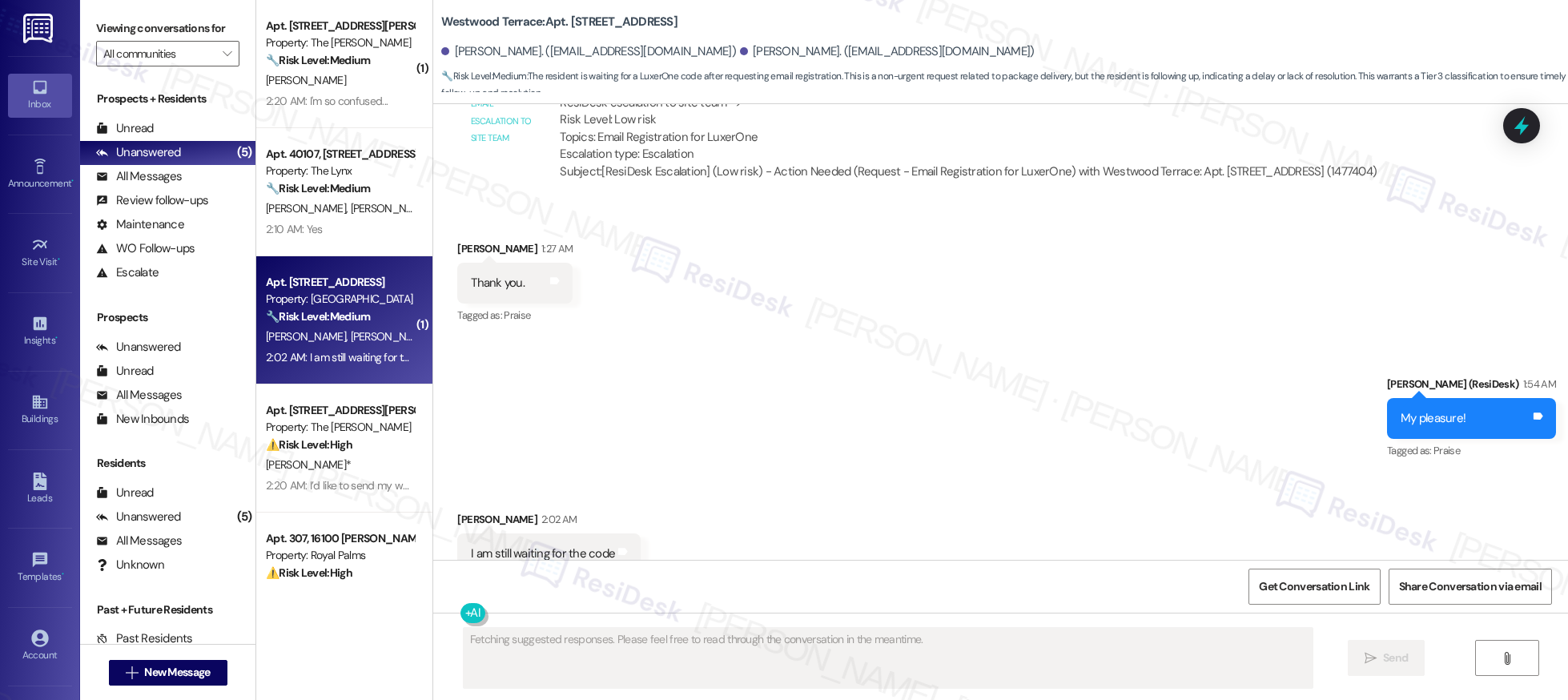
scroll to position [891, 0]
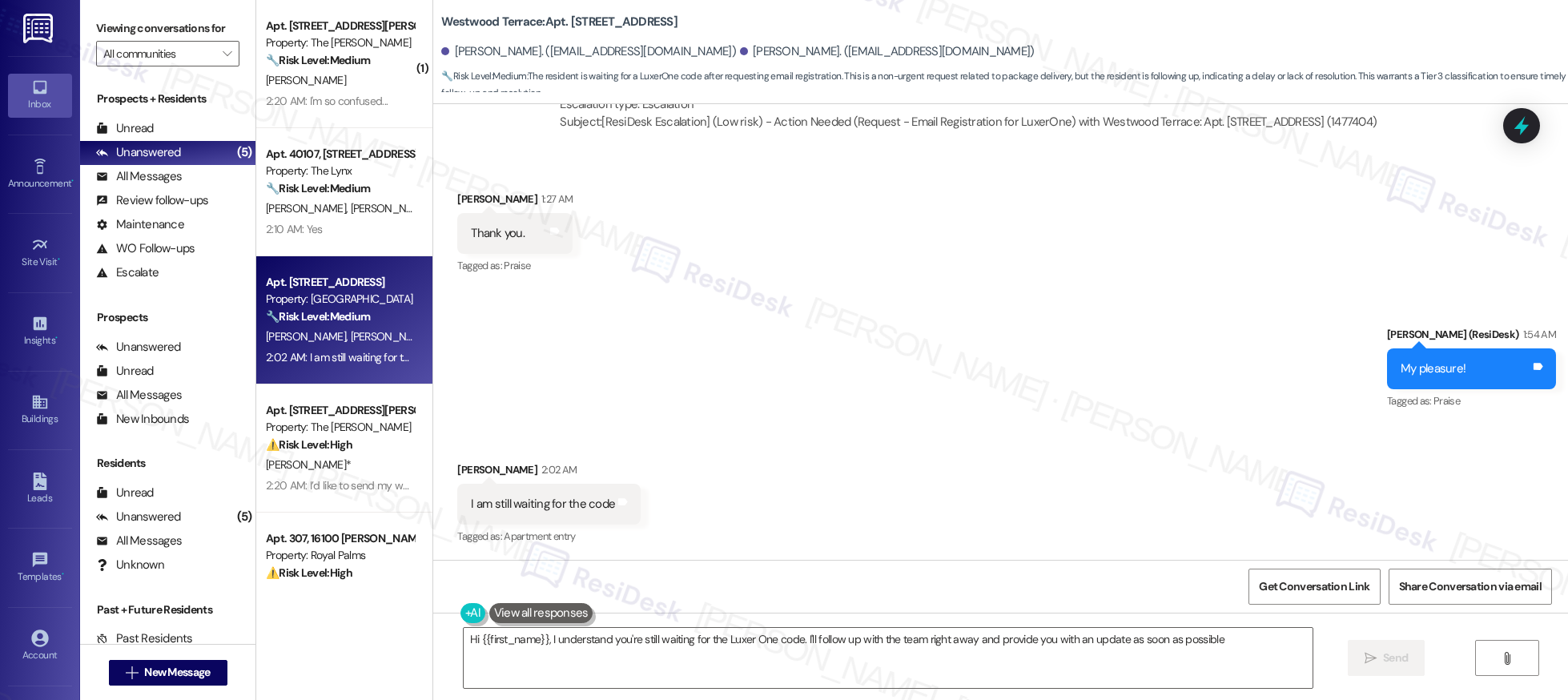
type textarea "Hi {{first_name}}, I understand you're still waiting for the Luxer One code. I'…"
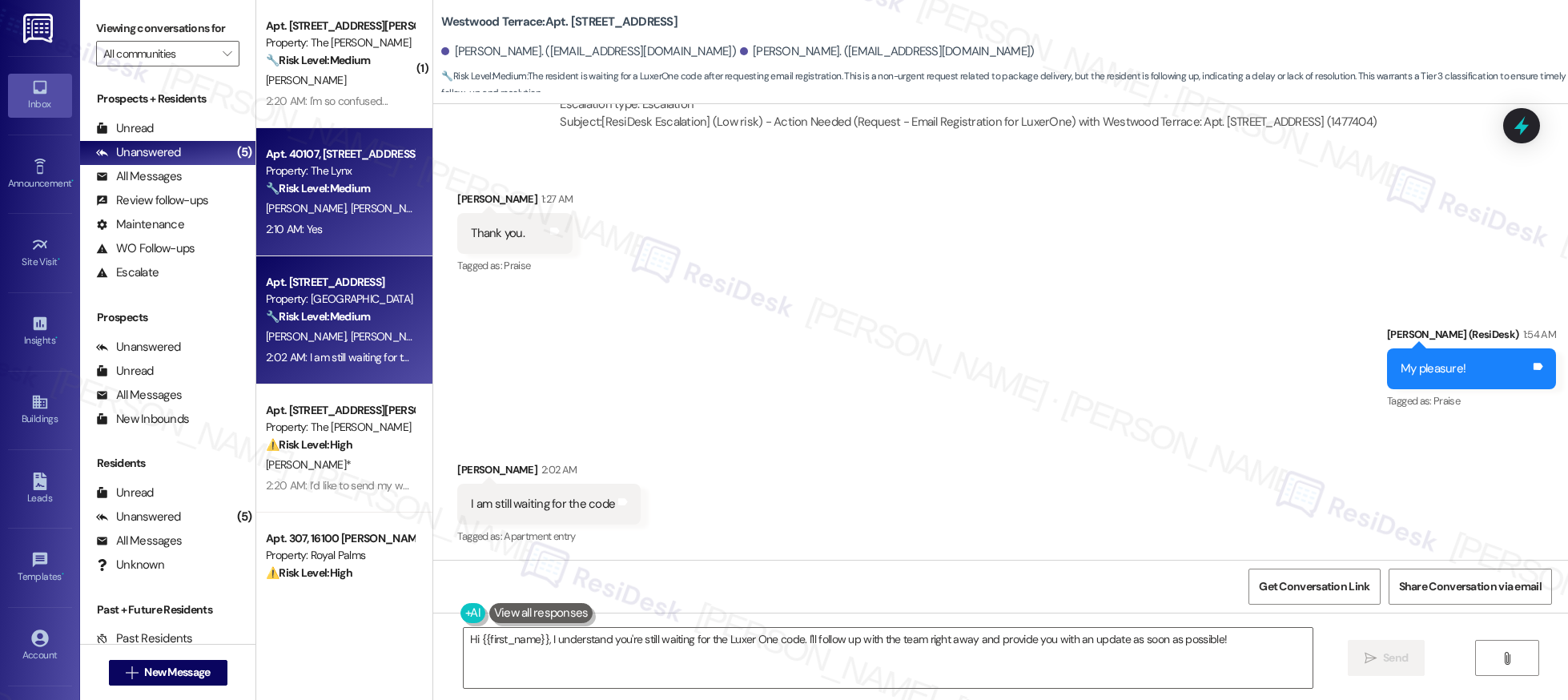
click at [355, 209] on span "[PERSON_NAME]" at bounding box center [391, 208] width 80 height 15
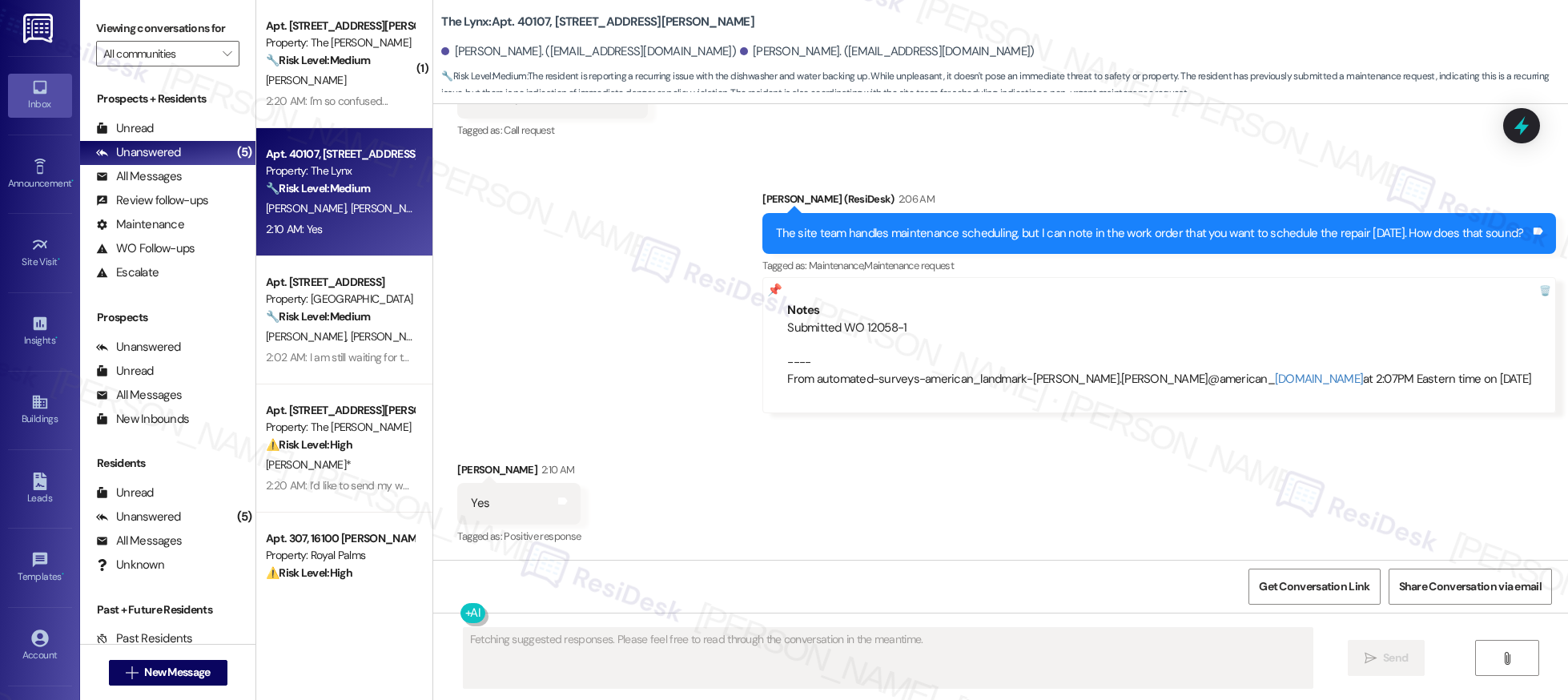
scroll to position [1635, 0]
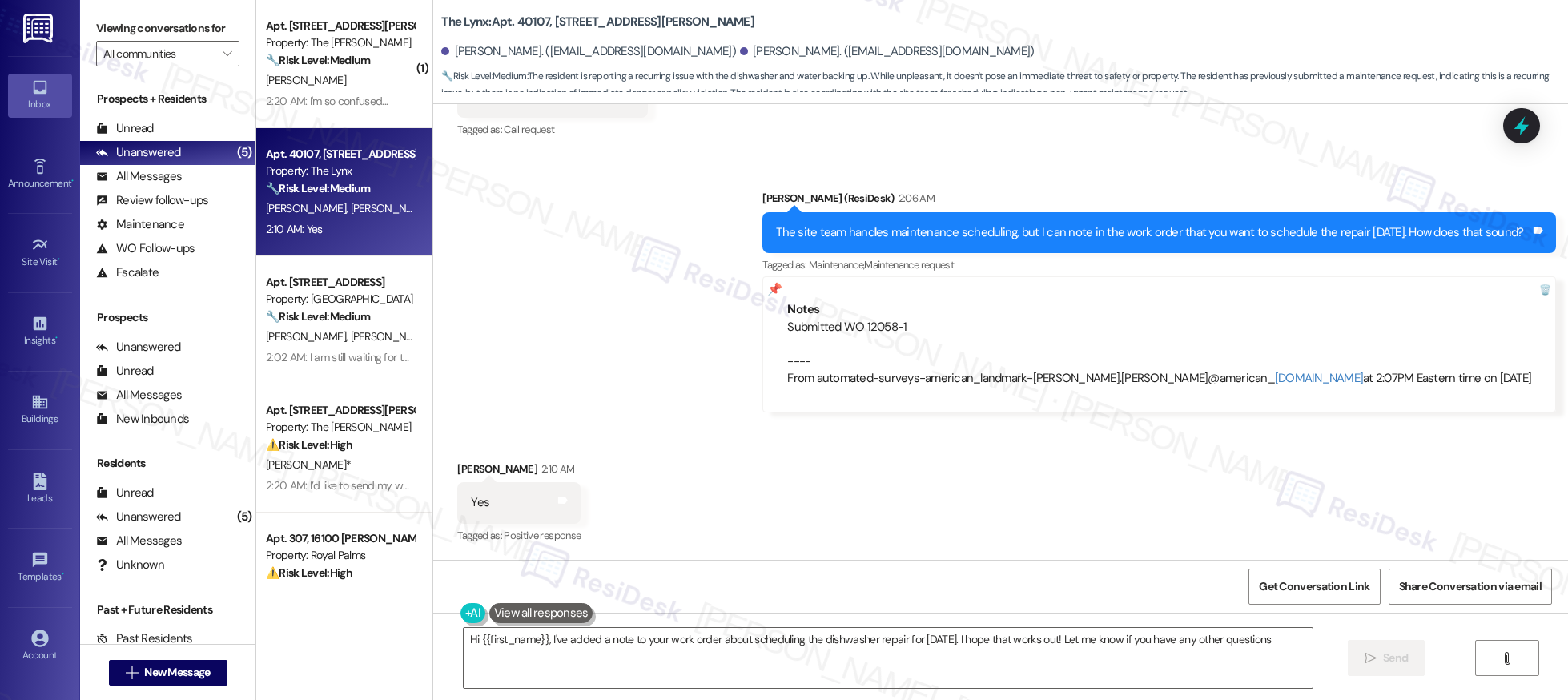
type textarea "Hi {{first_name}}, I've added a note to your work order about scheduling the di…"
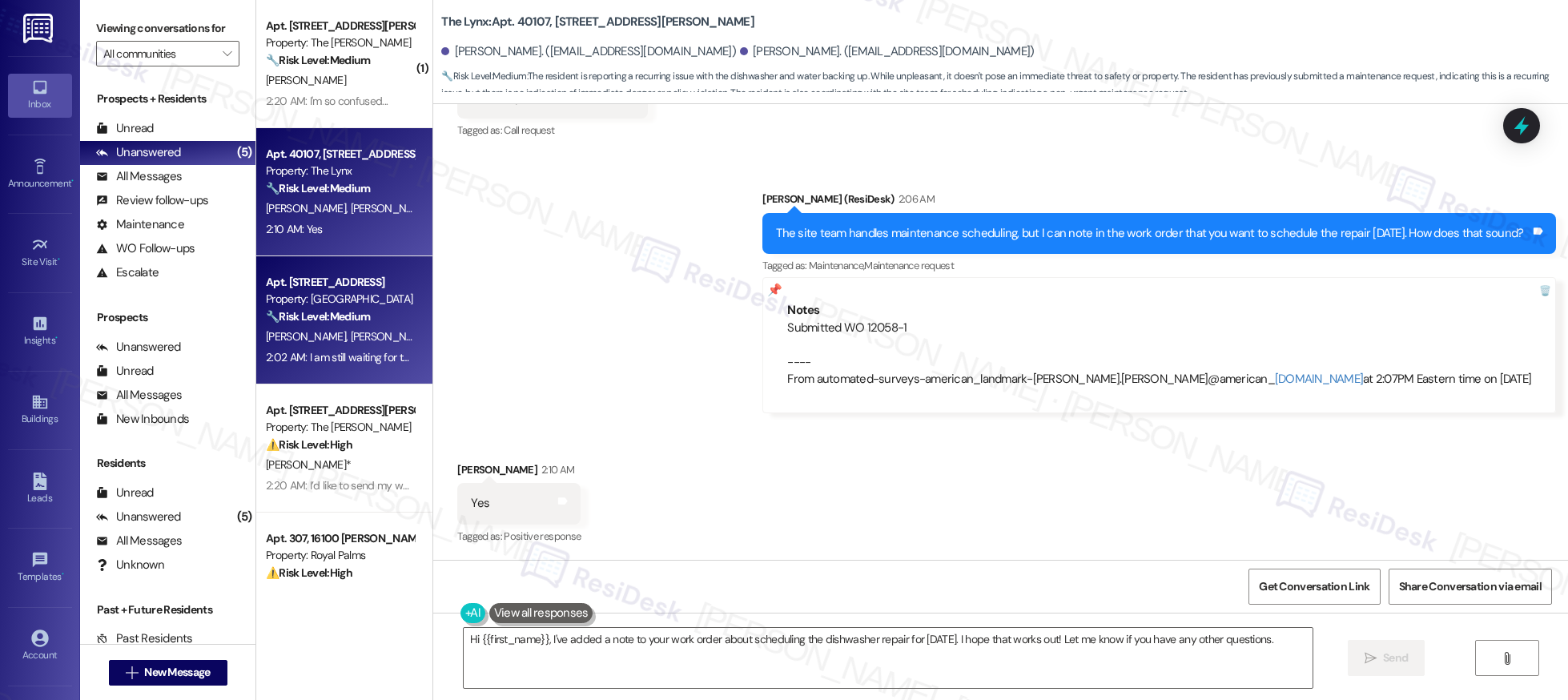
scroll to position [54, 0]
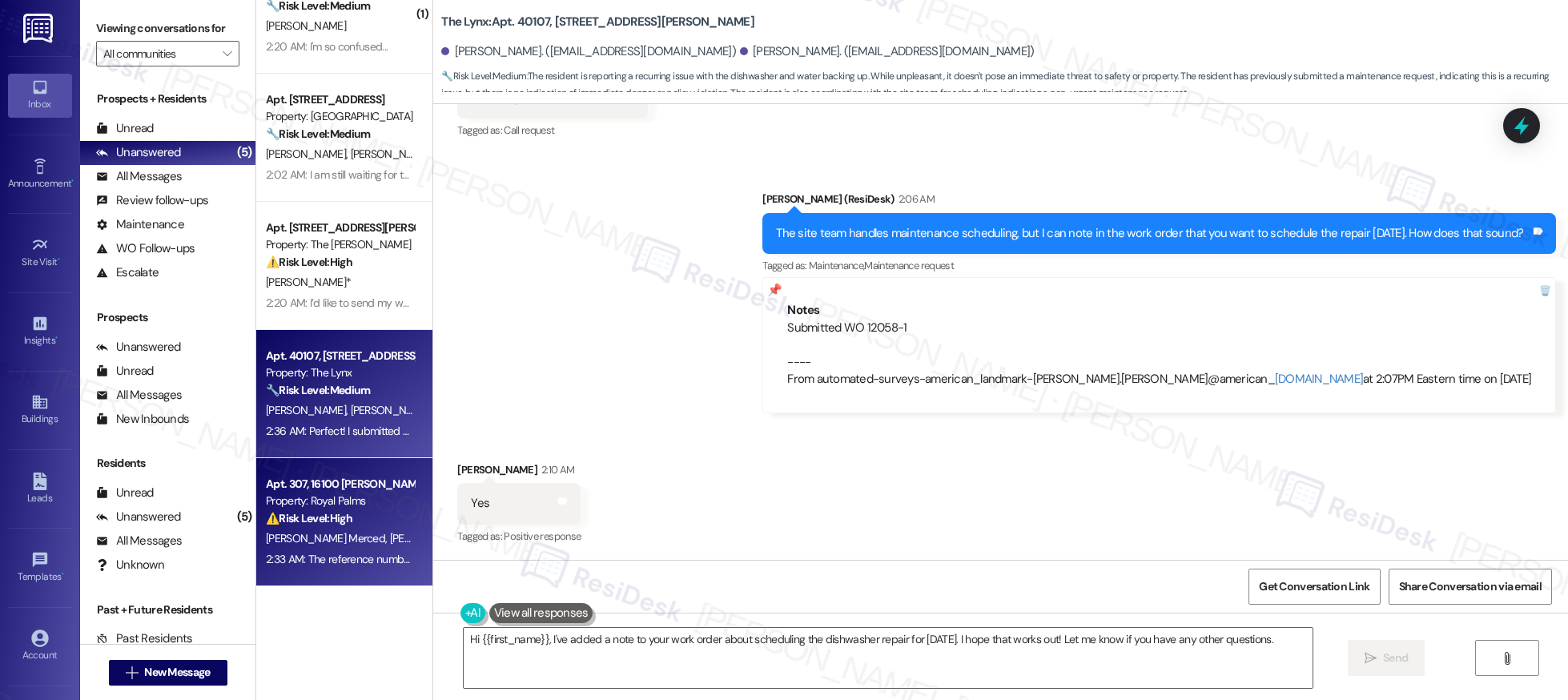
click at [291, 530] on div "[PERSON_NAME] [PERSON_NAME]" at bounding box center [339, 539] width 152 height 20
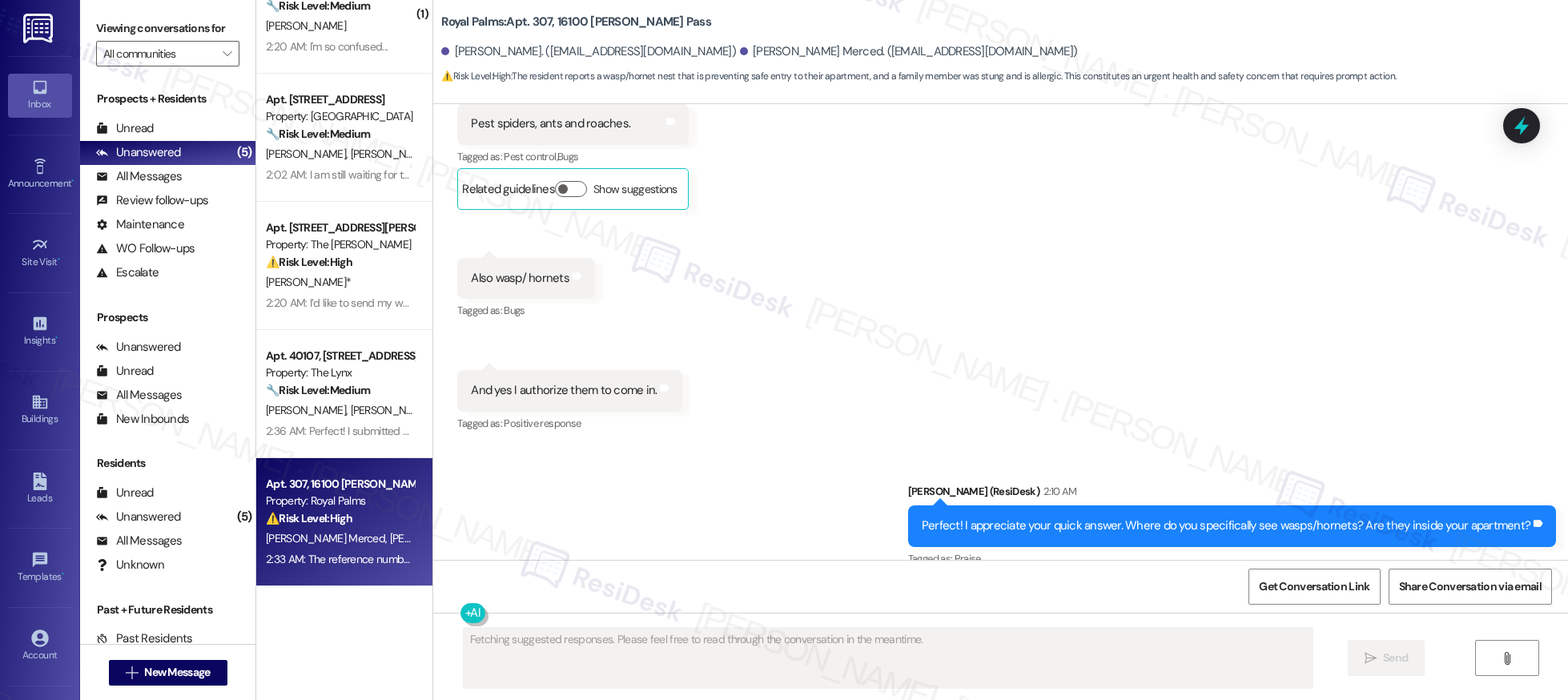
scroll to position [1631, 0]
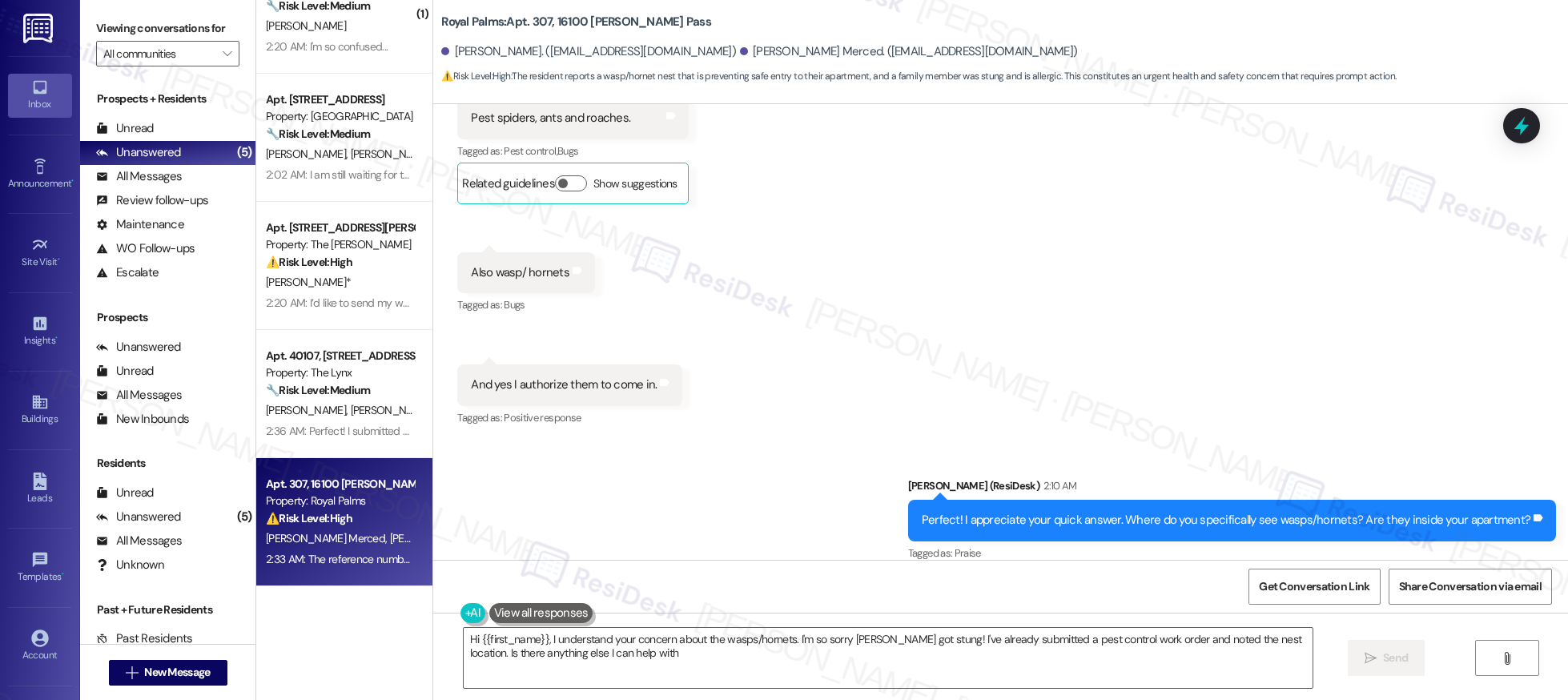
type textarea "Hi {{first_name}}, I understand your concern about the wasps/hornets. I'm so so…"
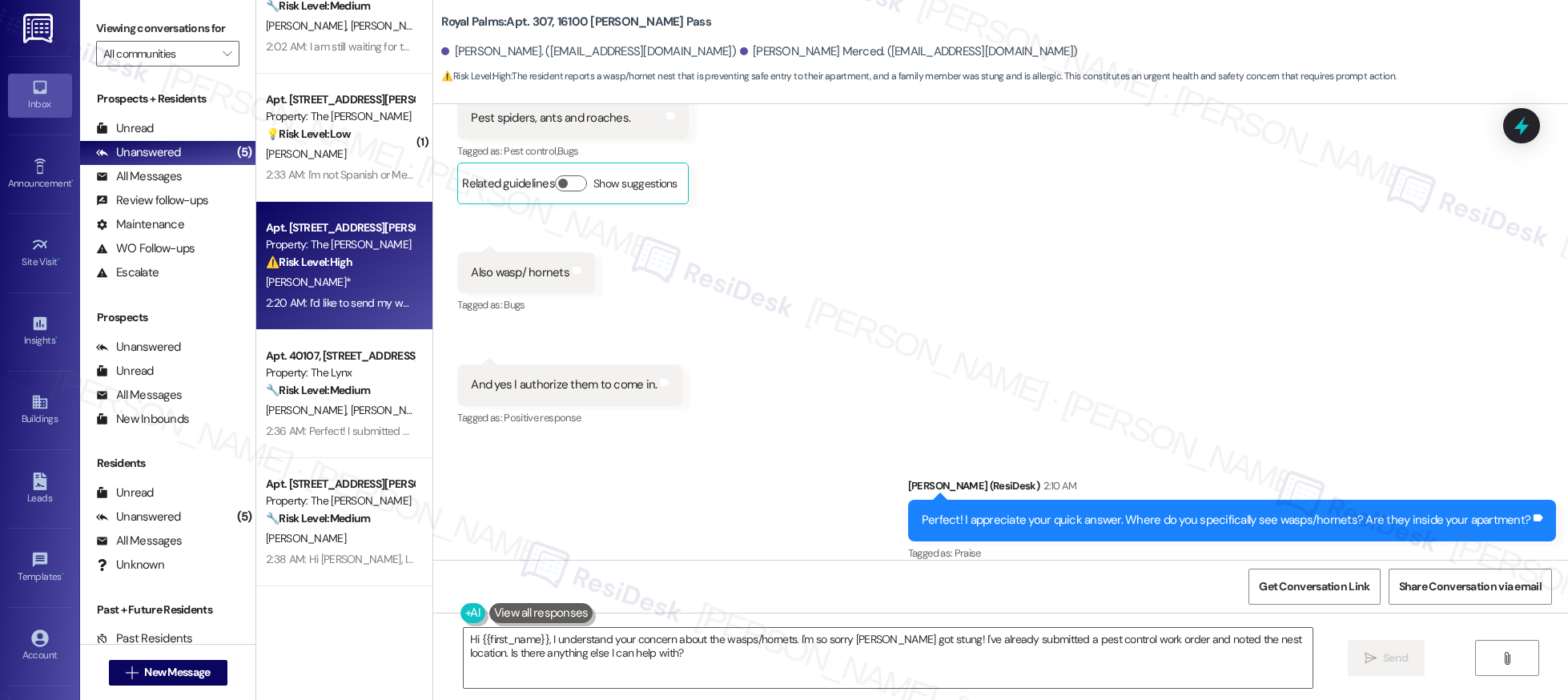
click at [357, 258] on div "⚠️ Risk Level: High The resident reported an insect infestation and provided a …" at bounding box center [339, 262] width 148 height 17
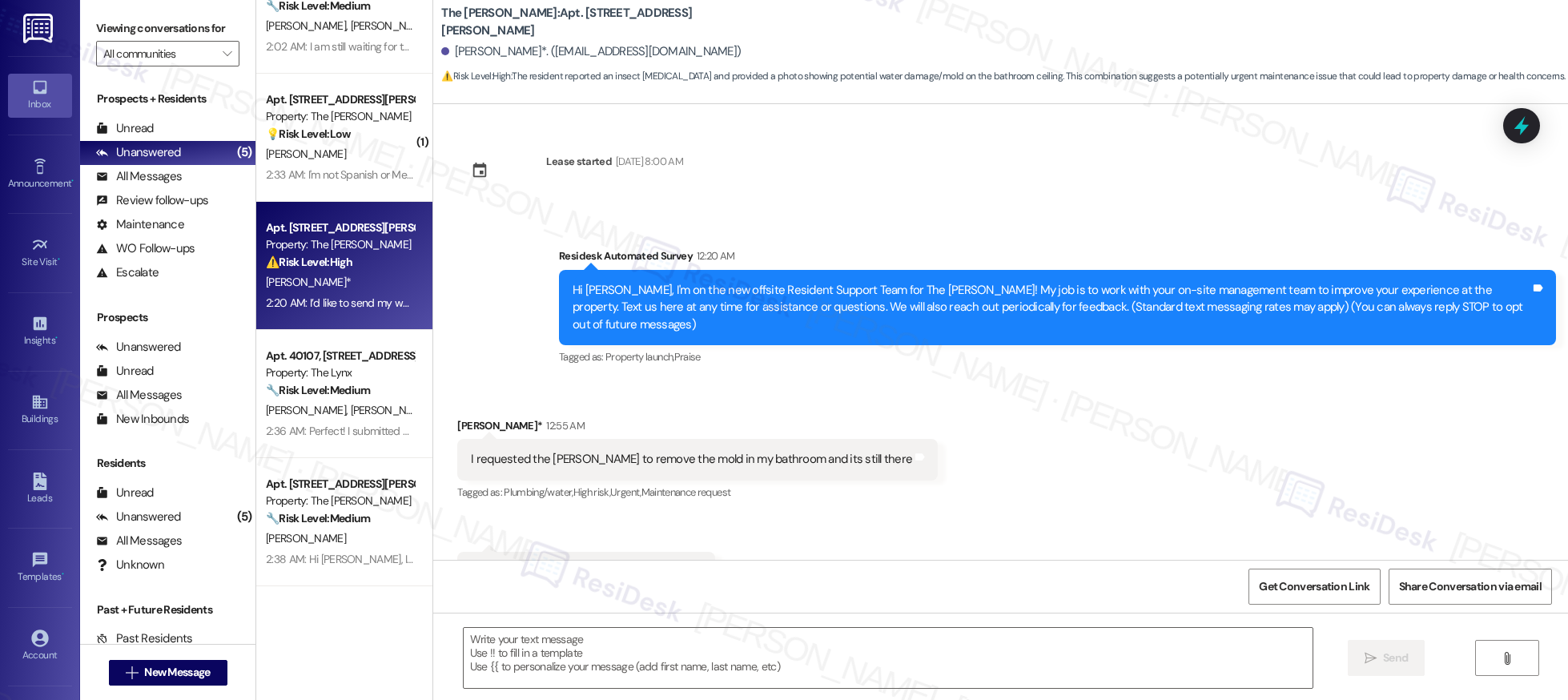
scroll to position [1548, 0]
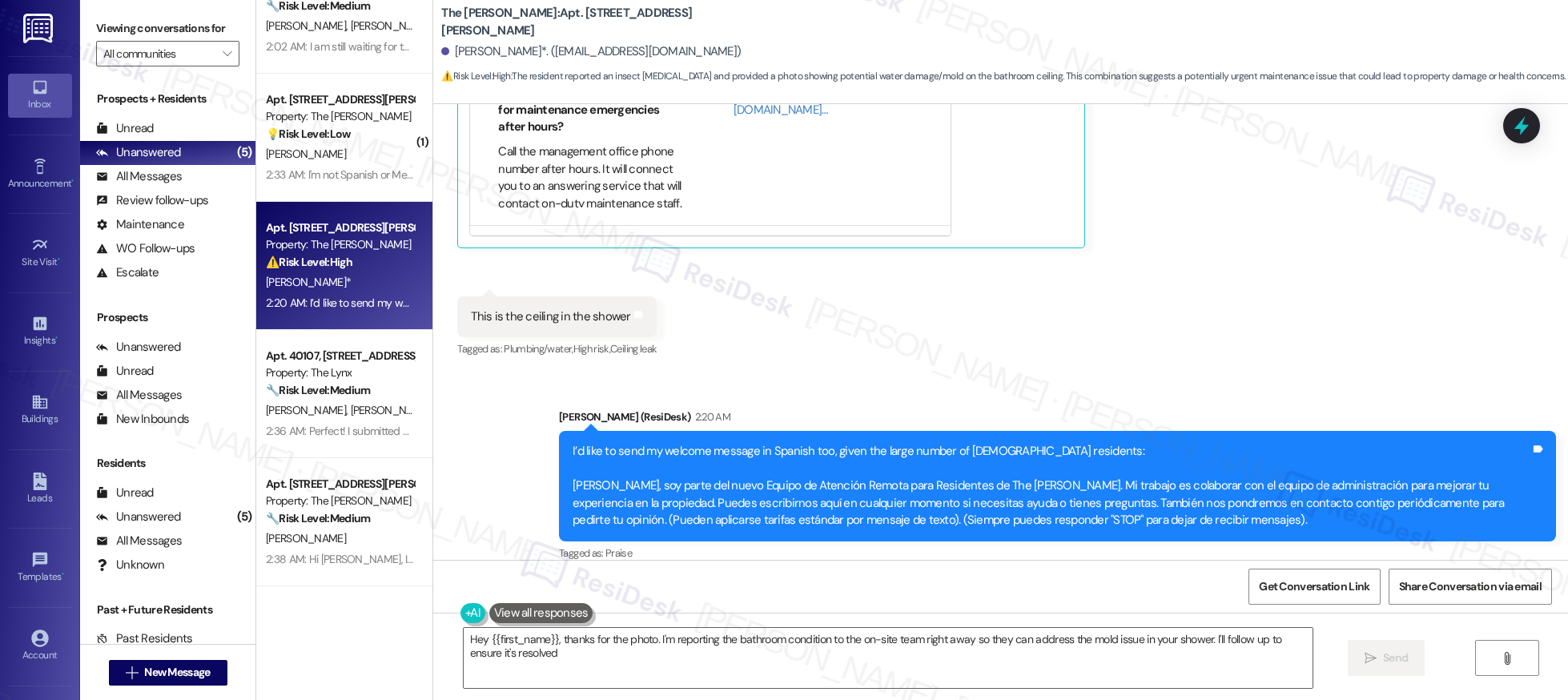
type textarea "Hey {{first_name}}, thanks for the photo. I'm reporting the bathroom condition …"
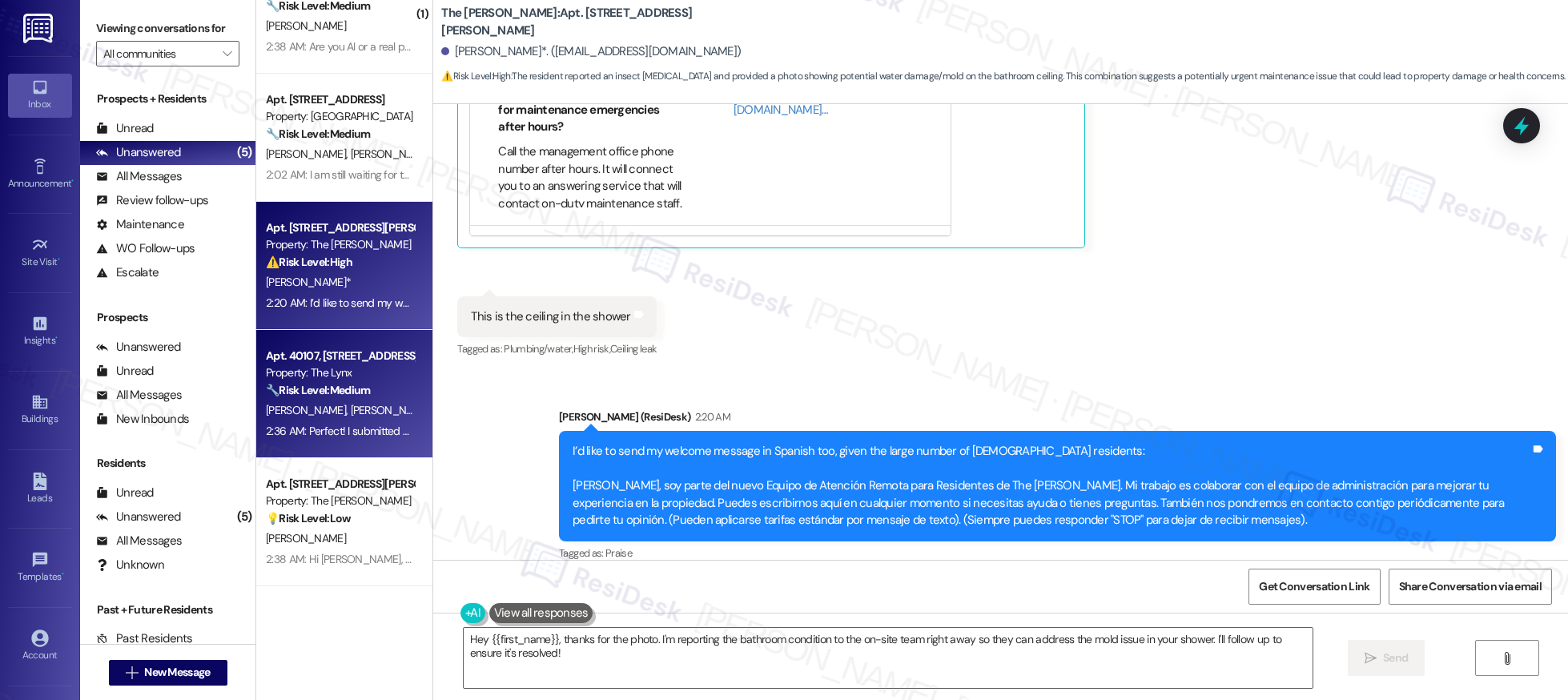
click at [298, 389] on strong "🔧 Risk Level: Medium" at bounding box center [317, 390] width 104 height 15
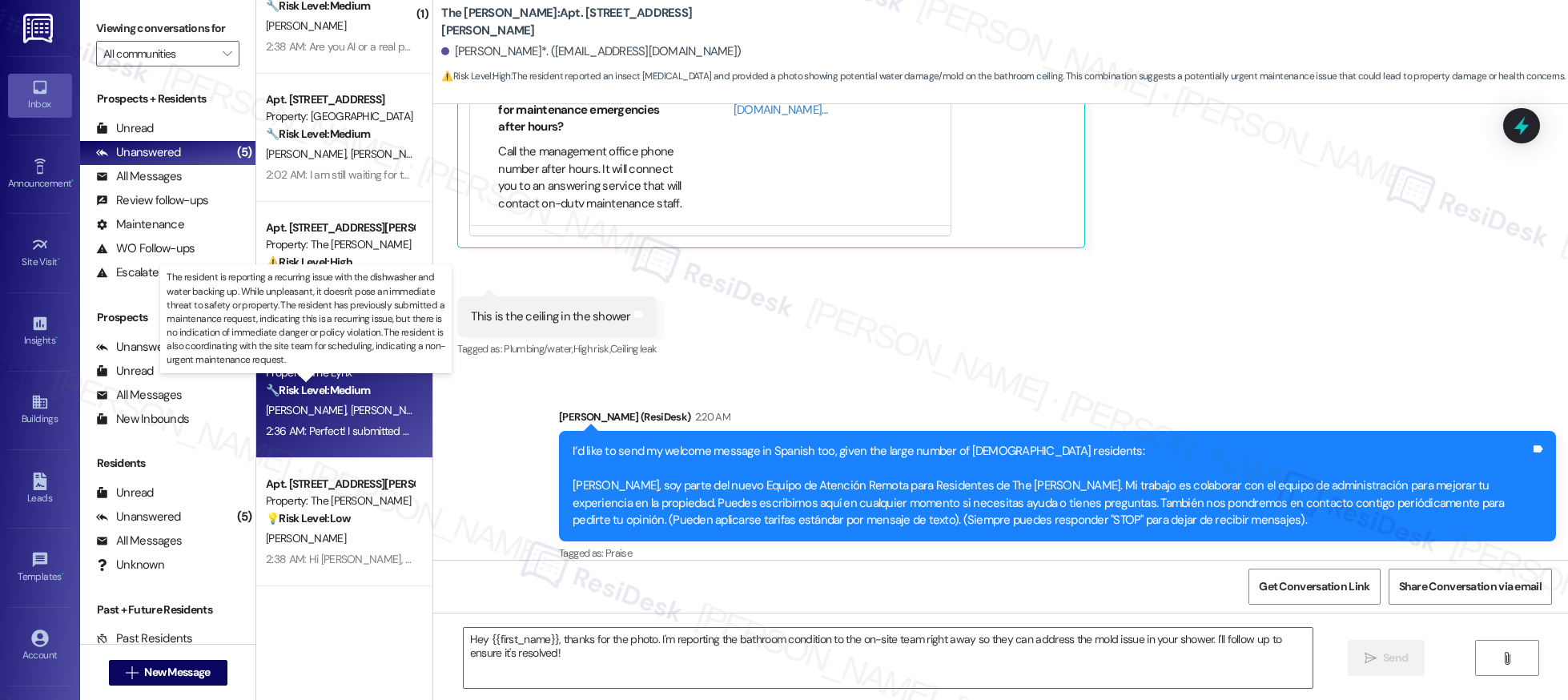
type textarea "Fetching suggested responses. Please feel free to read through the conversation…"
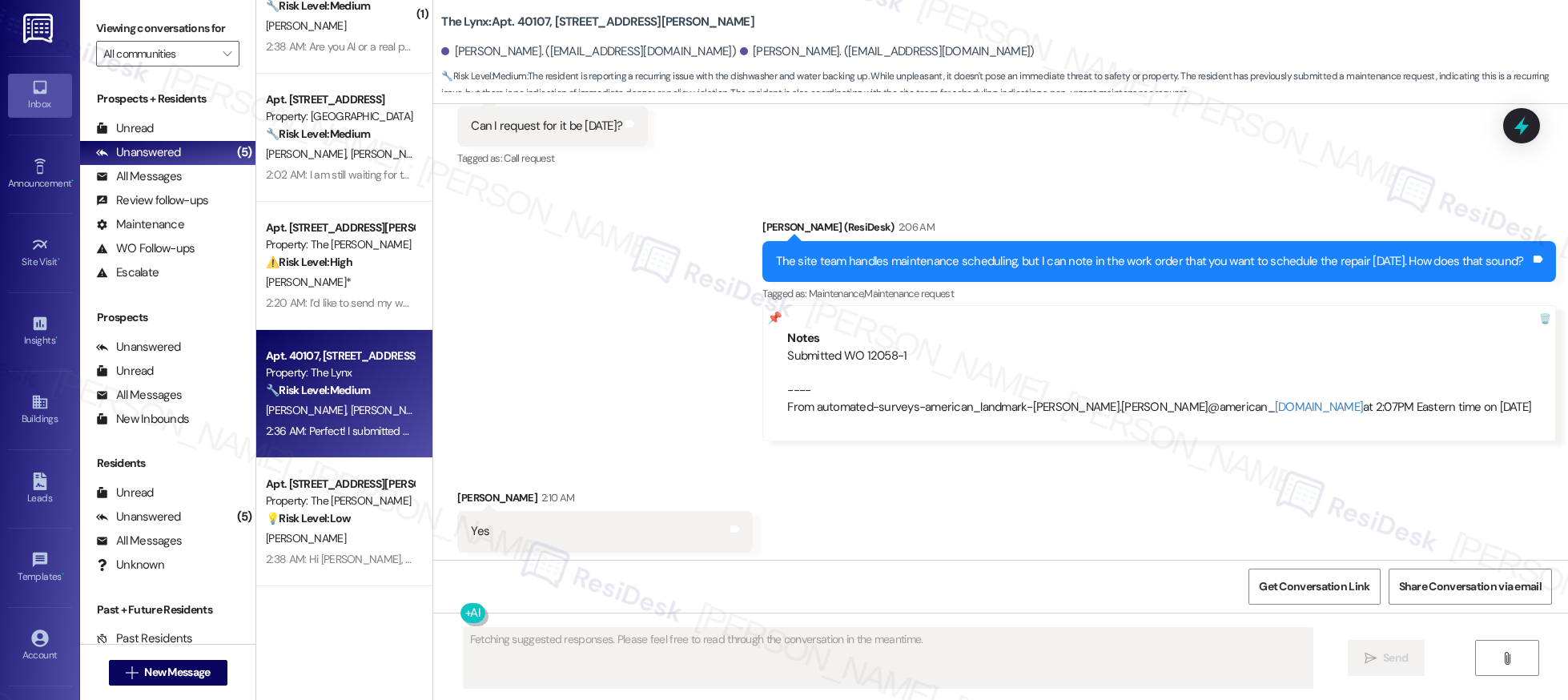
scroll to position [1634, 0]
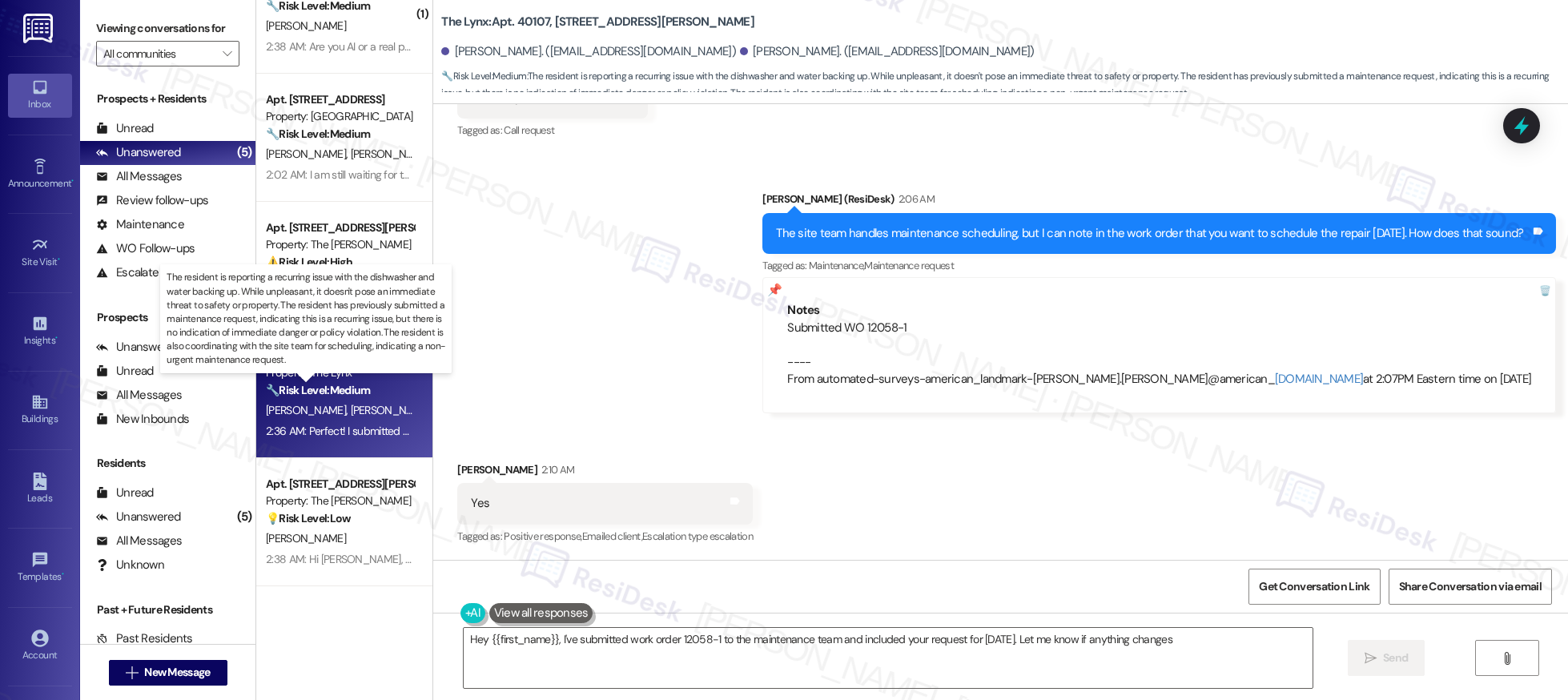
type textarea "Hey {{first_name}}, I've submitted work order 12058-1 to the maintenance team a…"
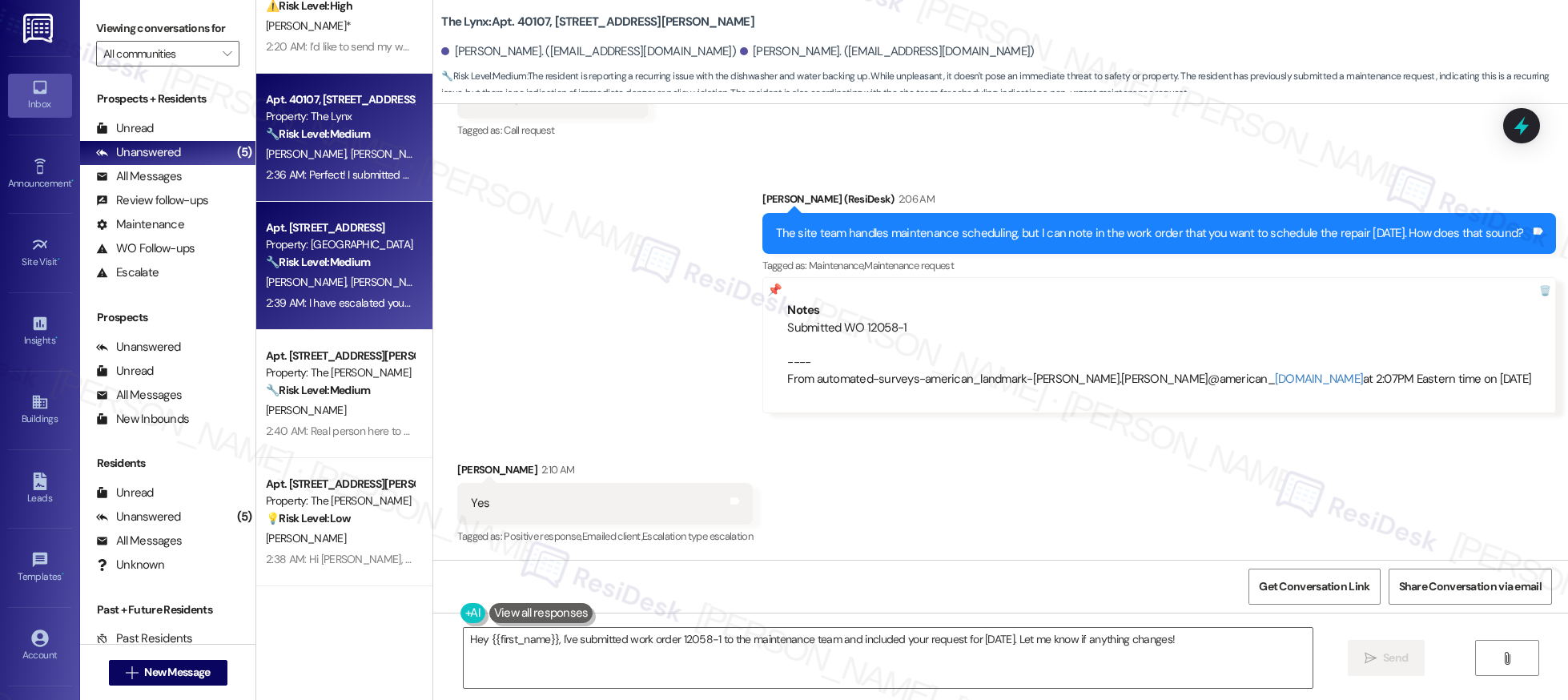
click at [329, 281] on div "[PERSON_NAME] [PERSON_NAME]" at bounding box center [339, 282] width 152 height 20
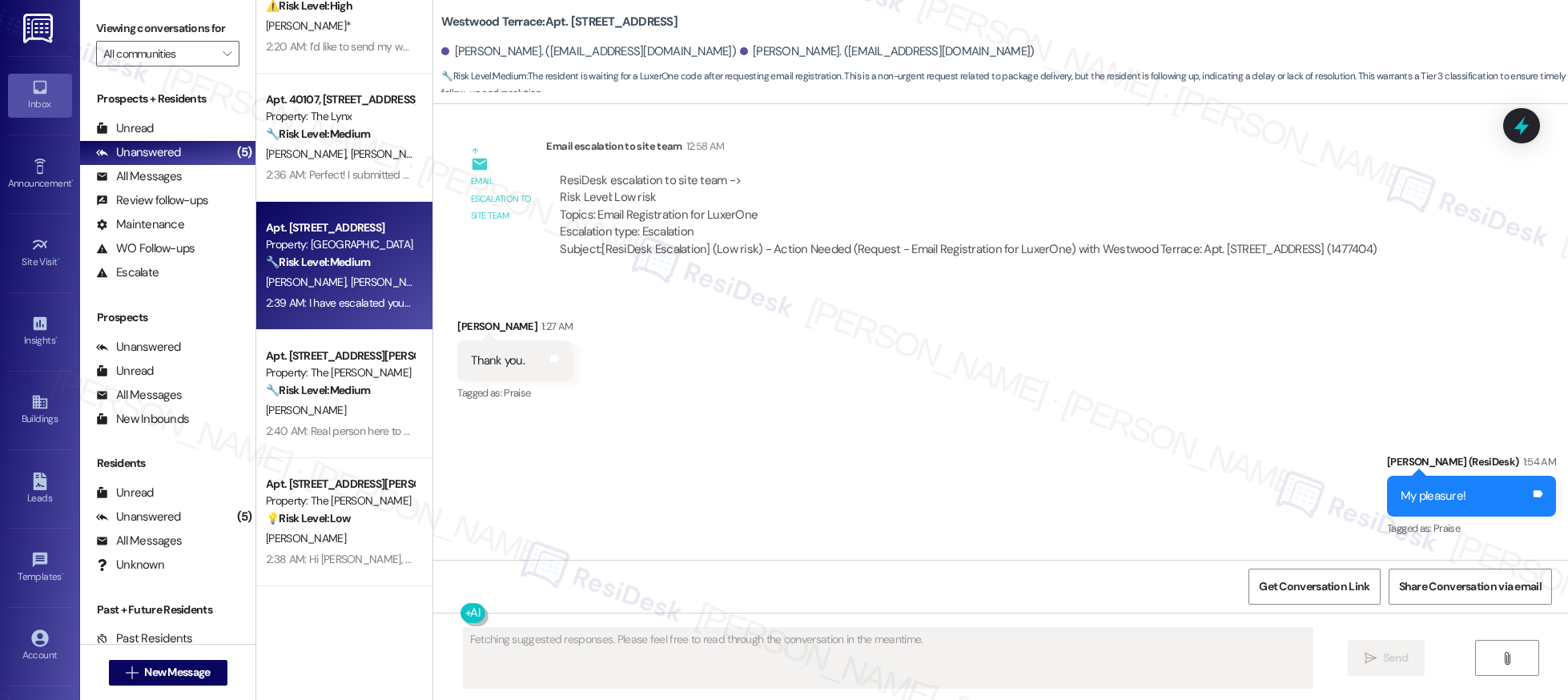
scroll to position [891, 0]
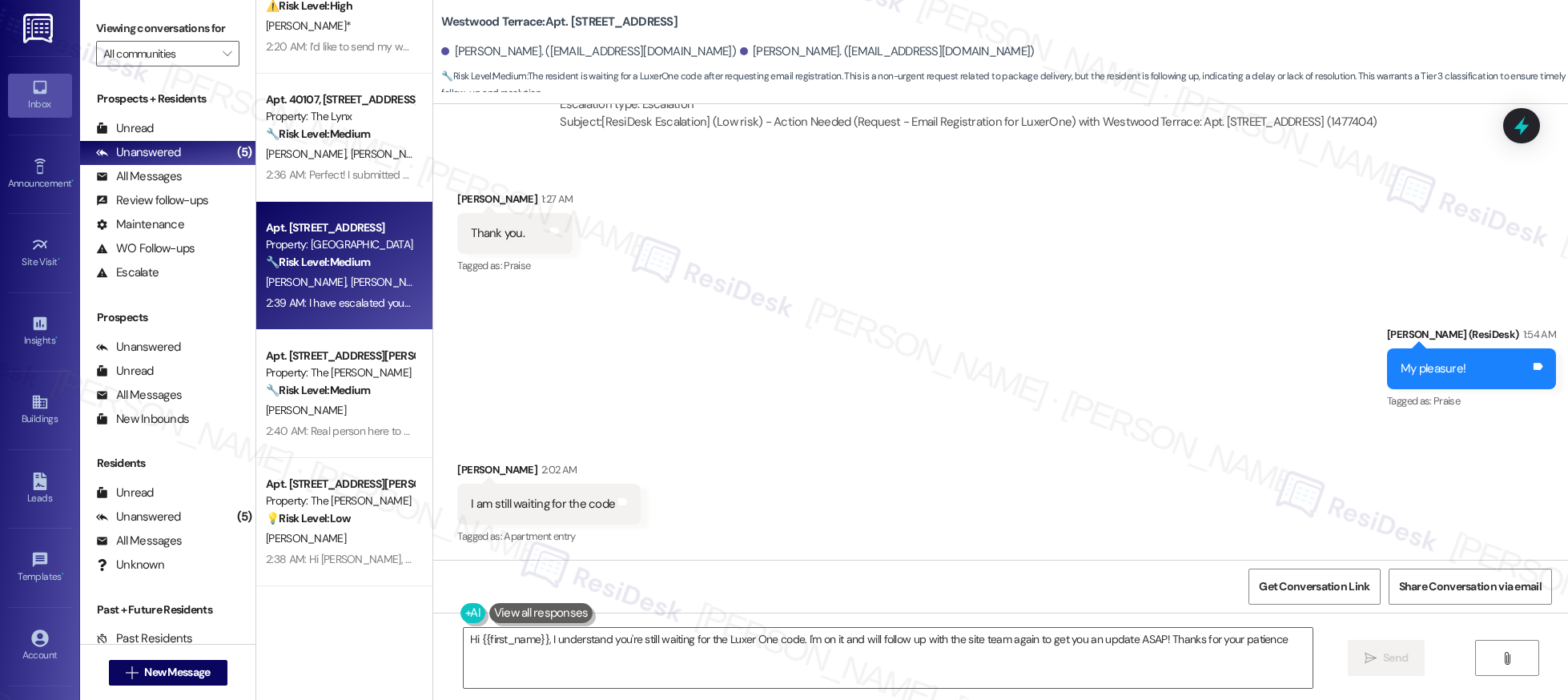
type textarea "Hi {{first_name}}, I understand you're still waiting for the Luxer One code. I'…"
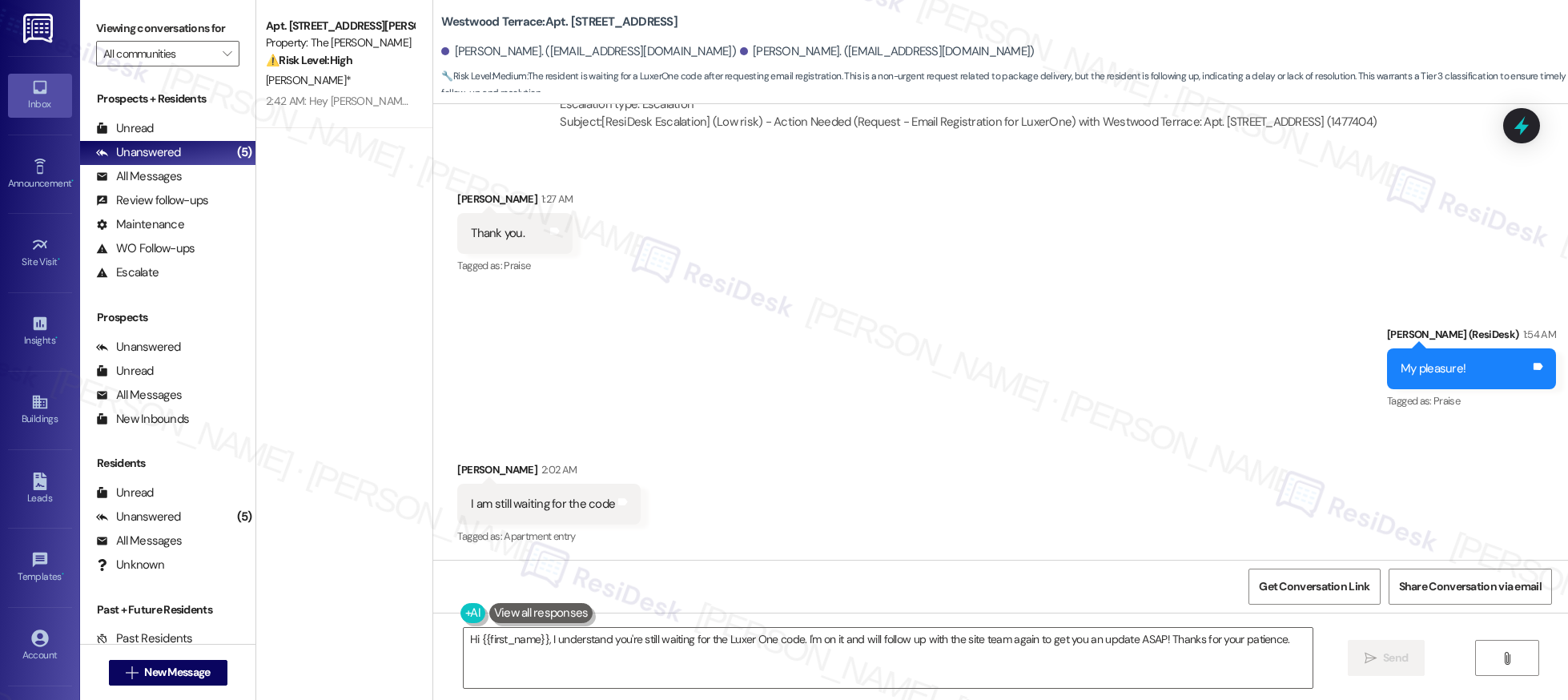
scroll to position [0, 0]
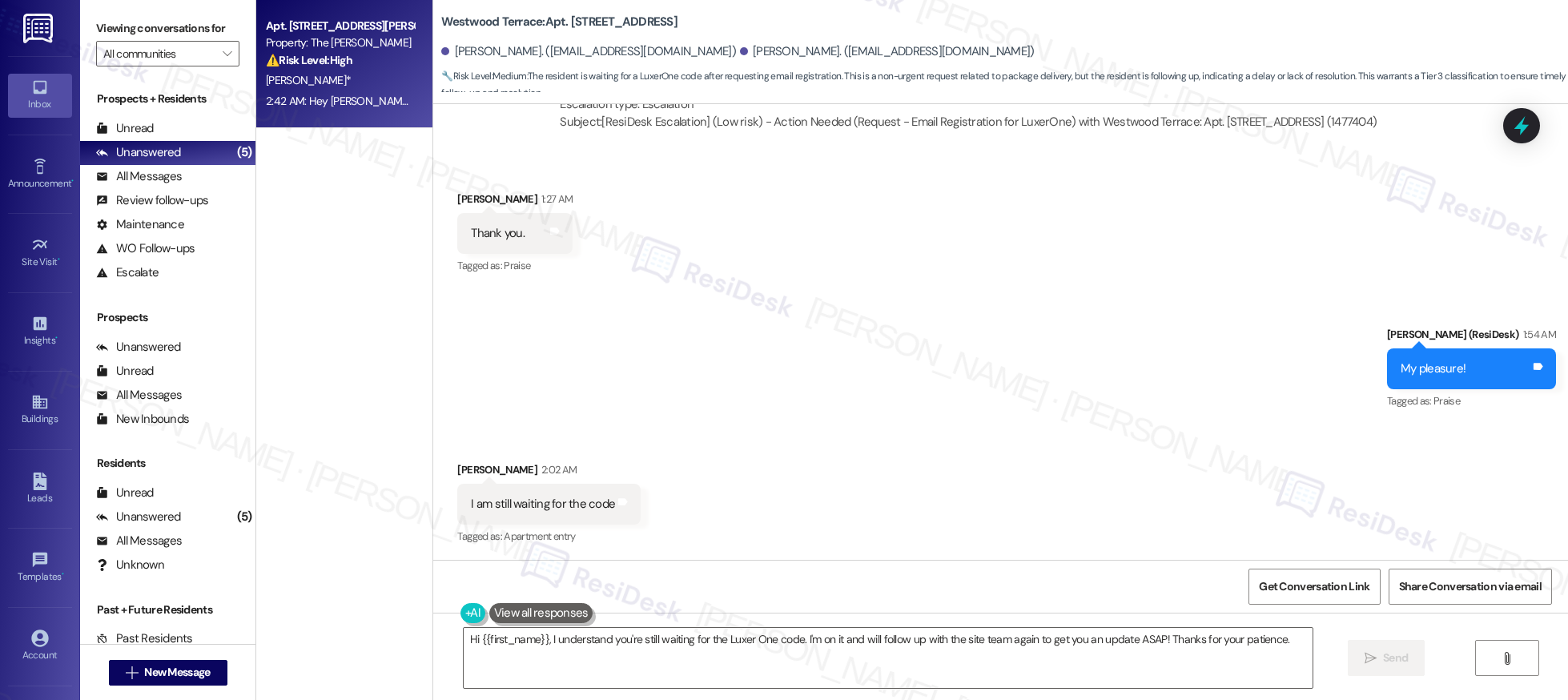
click at [388, 81] on div "[PERSON_NAME]*" at bounding box center [339, 80] width 152 height 20
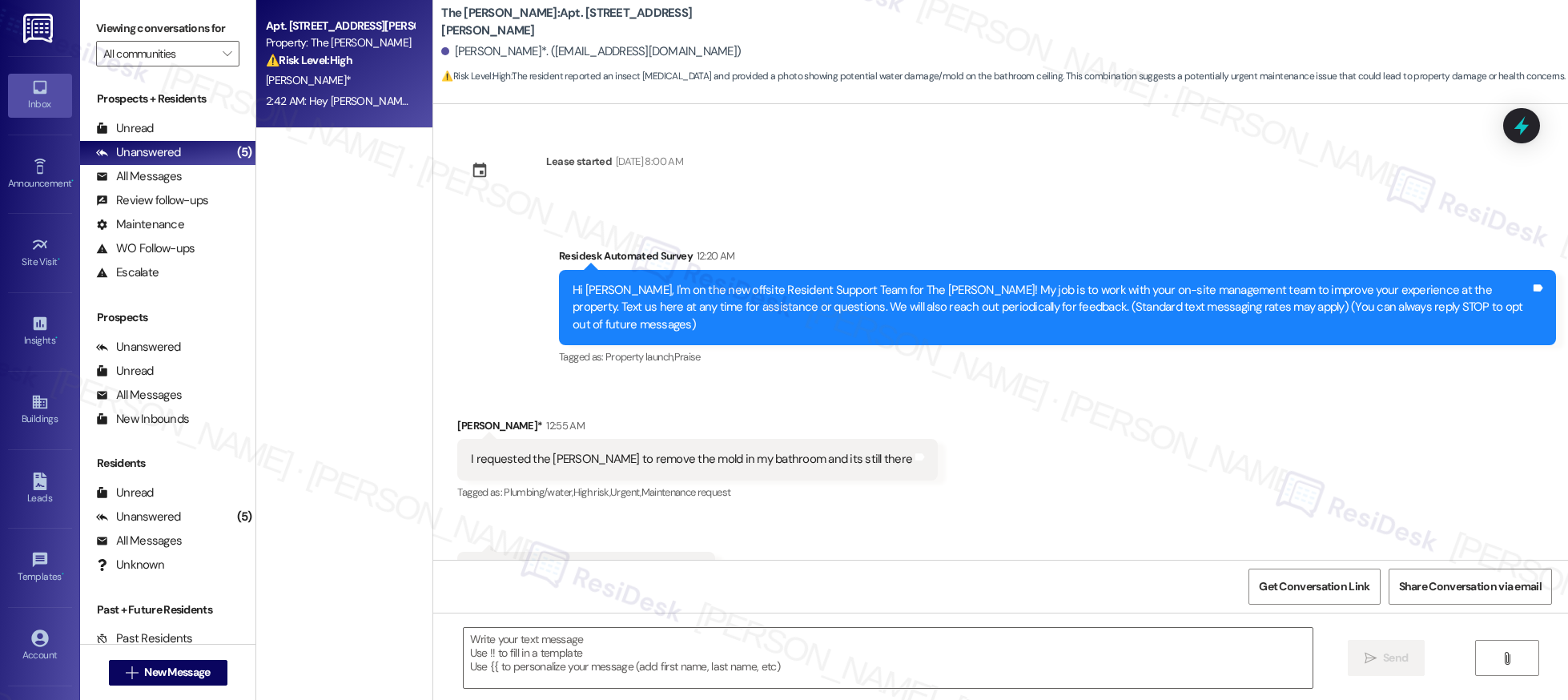
scroll to position [1683, 0]
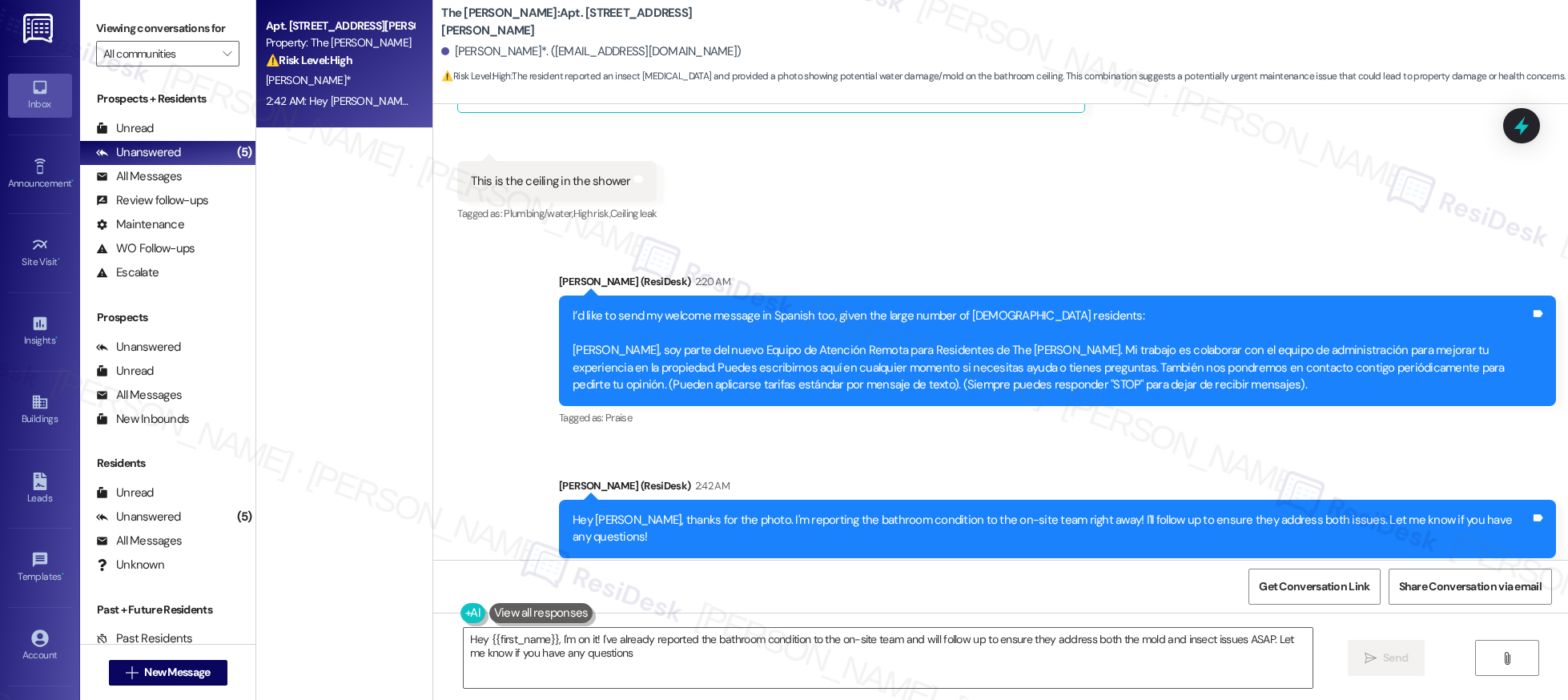
type textarea "Hey {{first_name}}, I'm on it! I've already reported the bathroom condition to …"
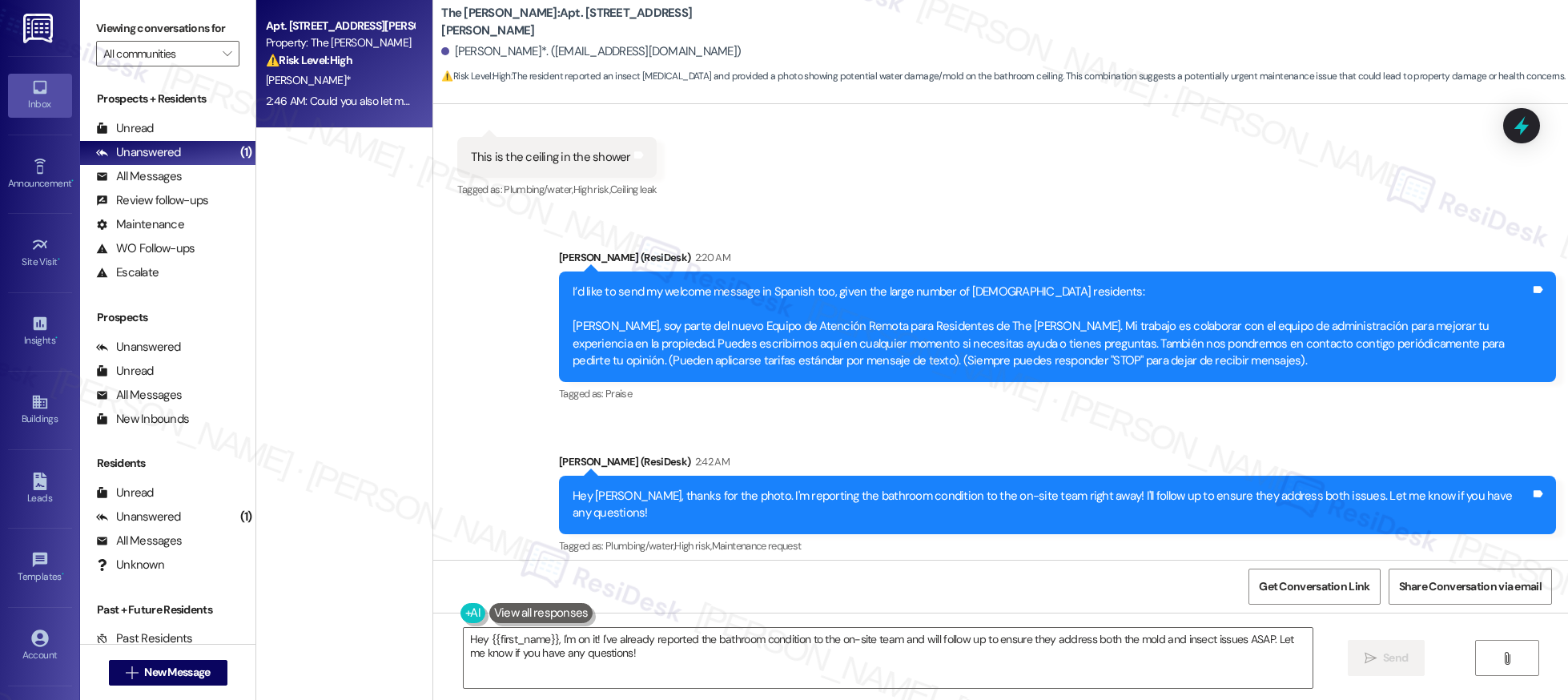
scroll to position [1794, 0]
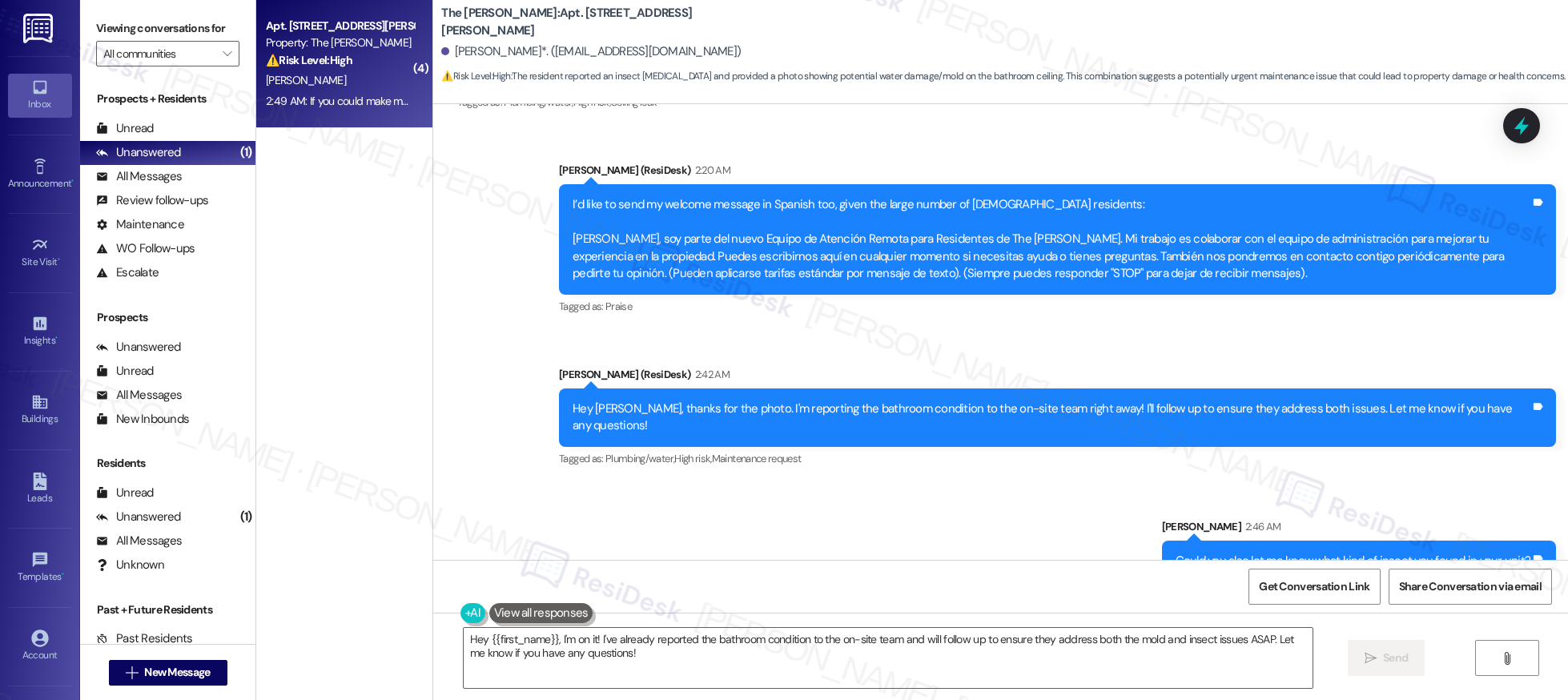
click at [328, 93] on div "2:49 AM: If you could make my sliding glass door on my porch functional, i woul…" at bounding box center [578, 101] width 625 height 15
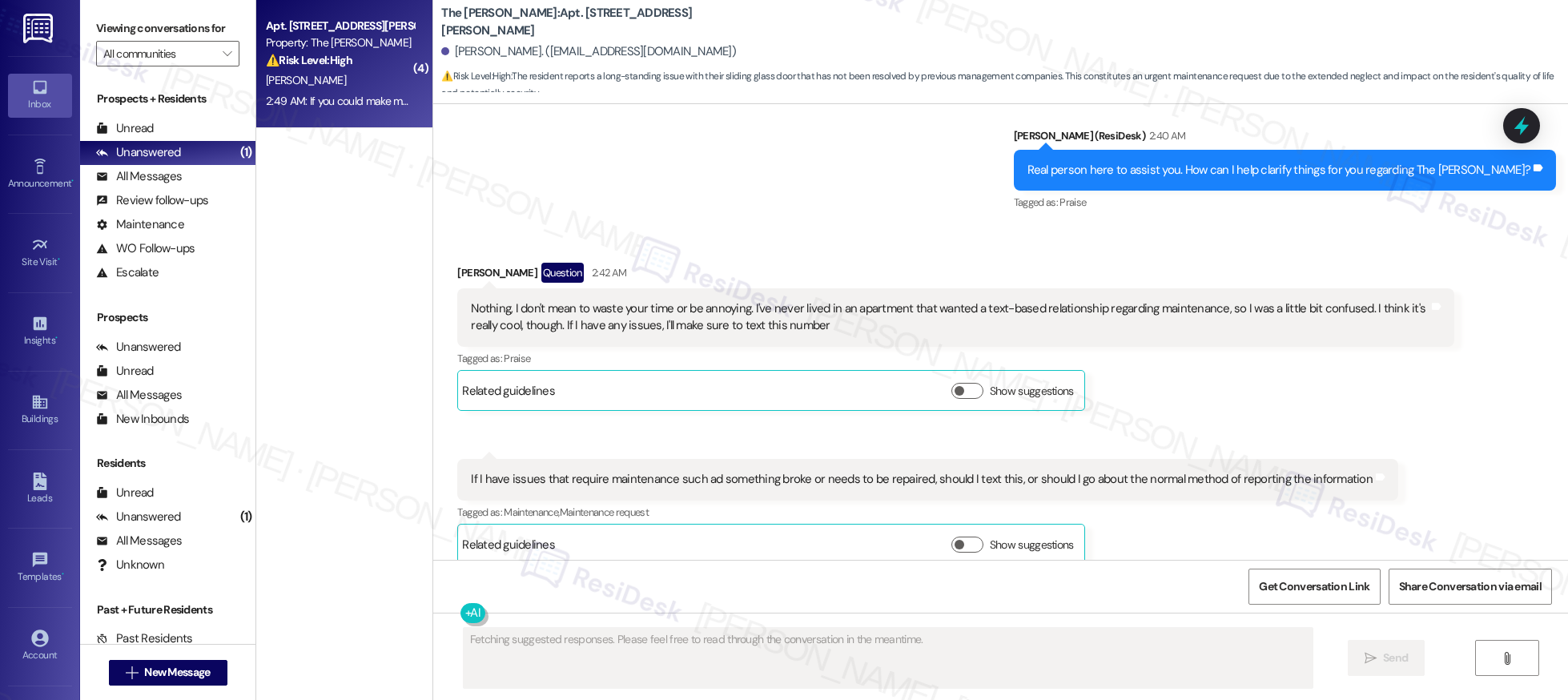
scroll to position [1395, 0]
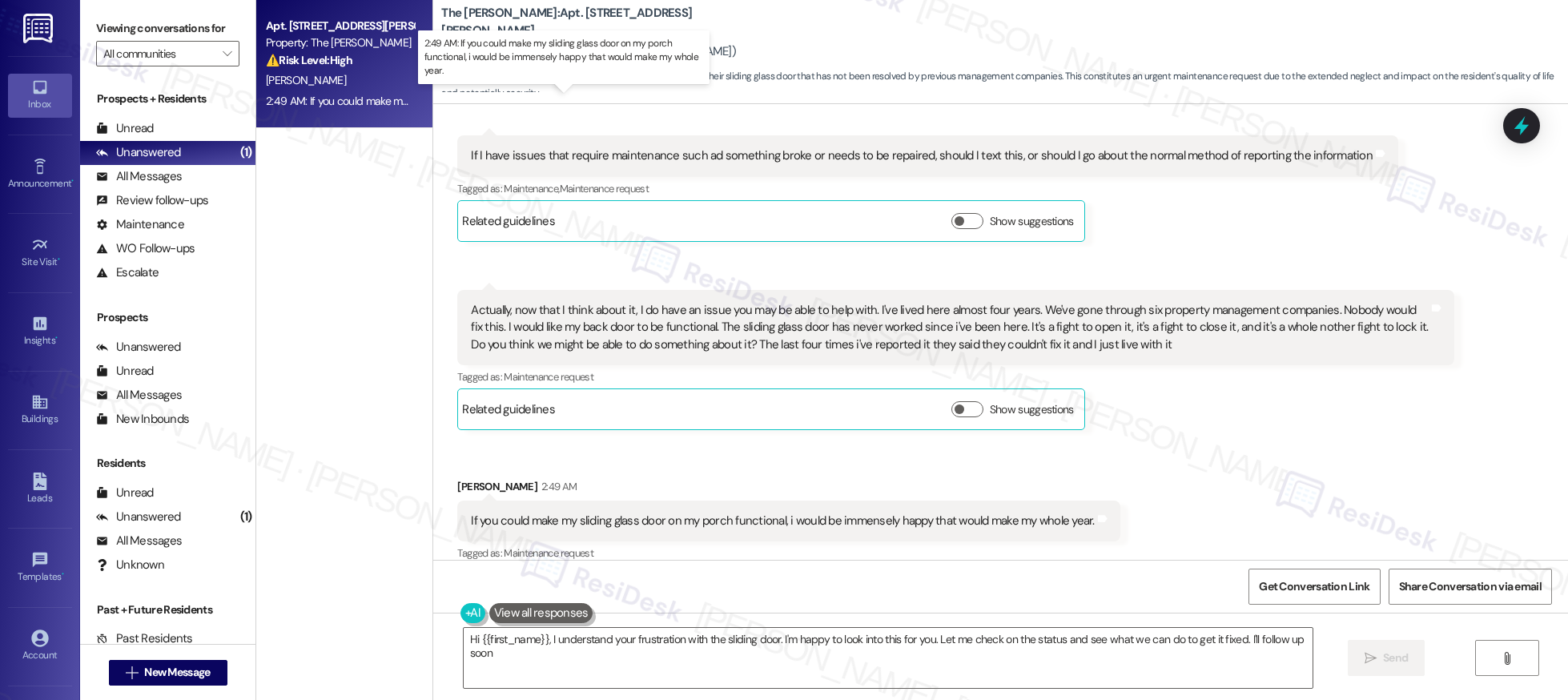
type textarea "Hi {{first_name}}, I understand your frustration with the sliding door. I'm hap…"
